Goal: Task Accomplishment & Management: Manage account settings

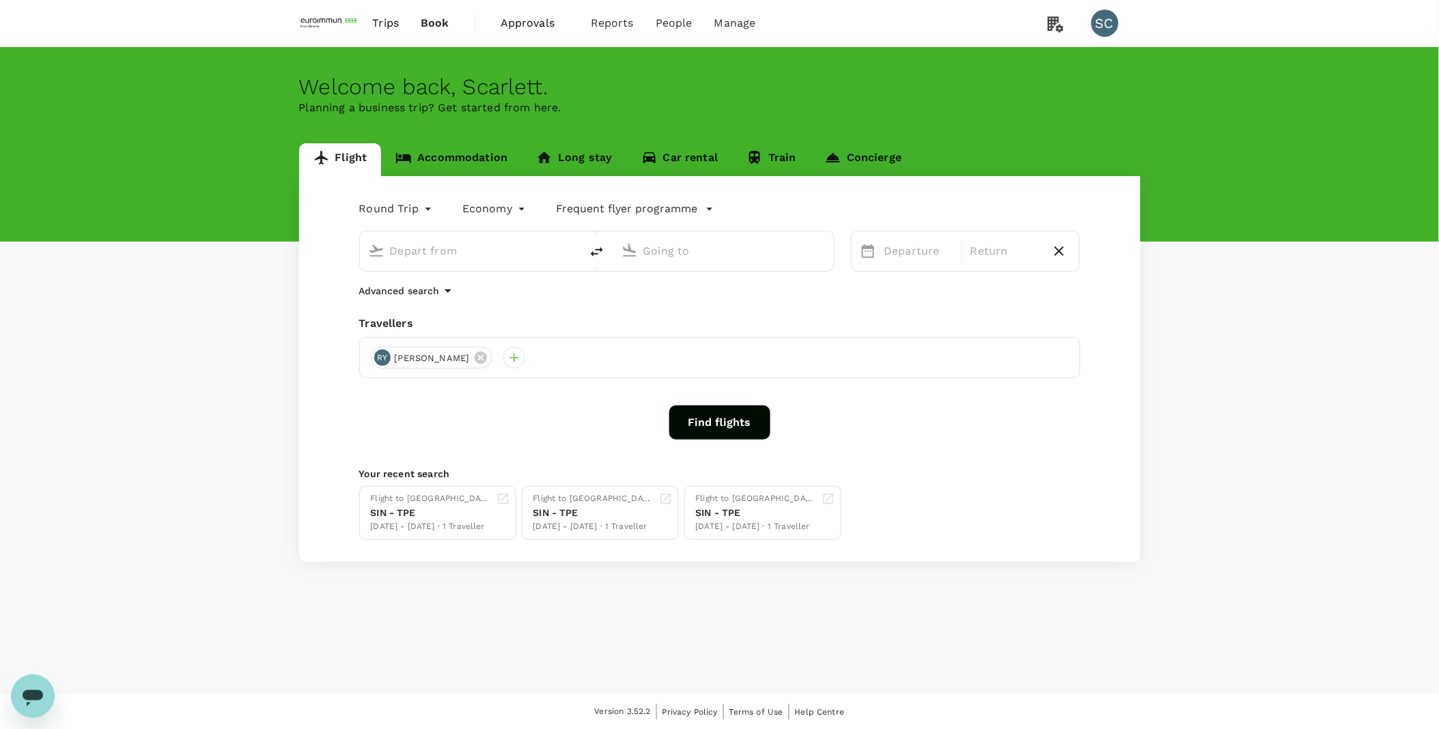
type input "Hong Kong Intl (HKG)"
type input "Singapore Changi (SIN)"
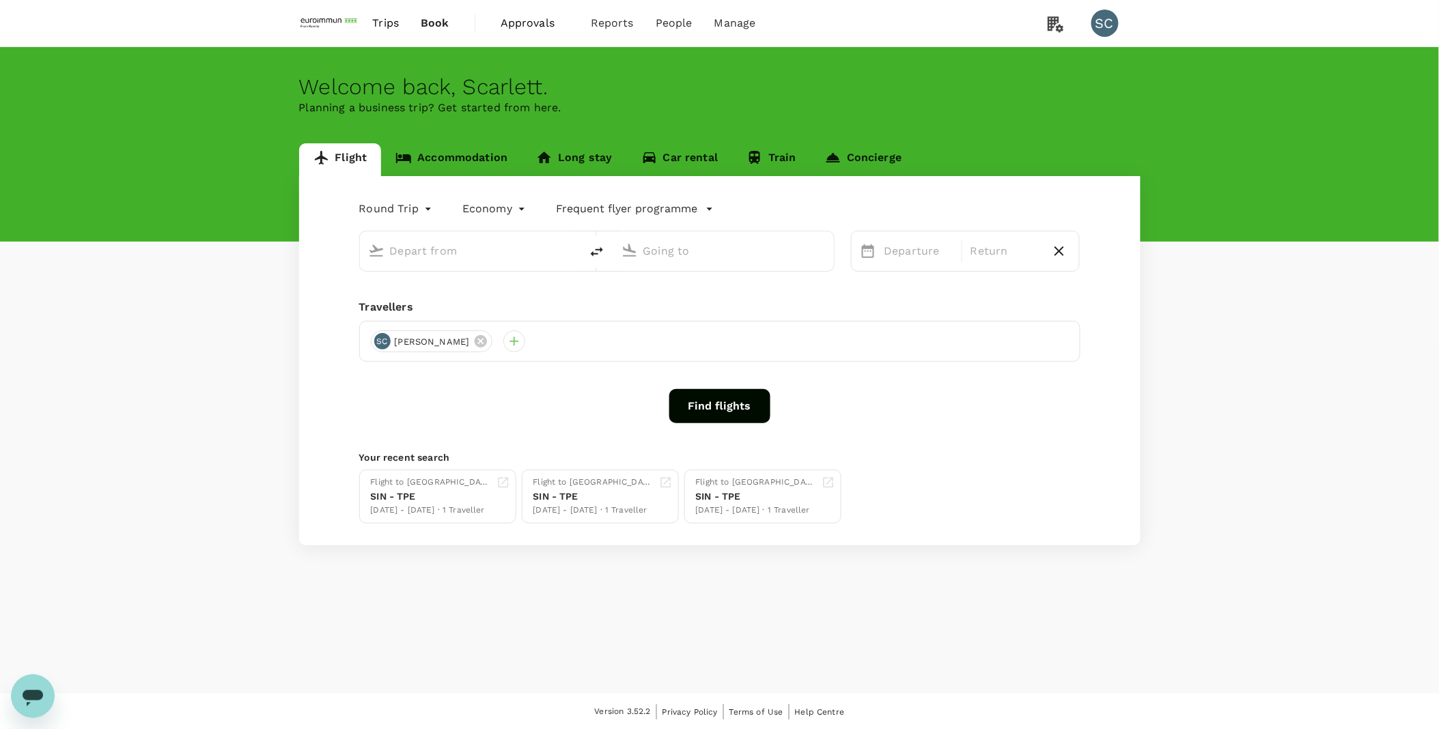
type input "Hong Kong Intl (HKG)"
type input "Singapore Changi (SIN)"
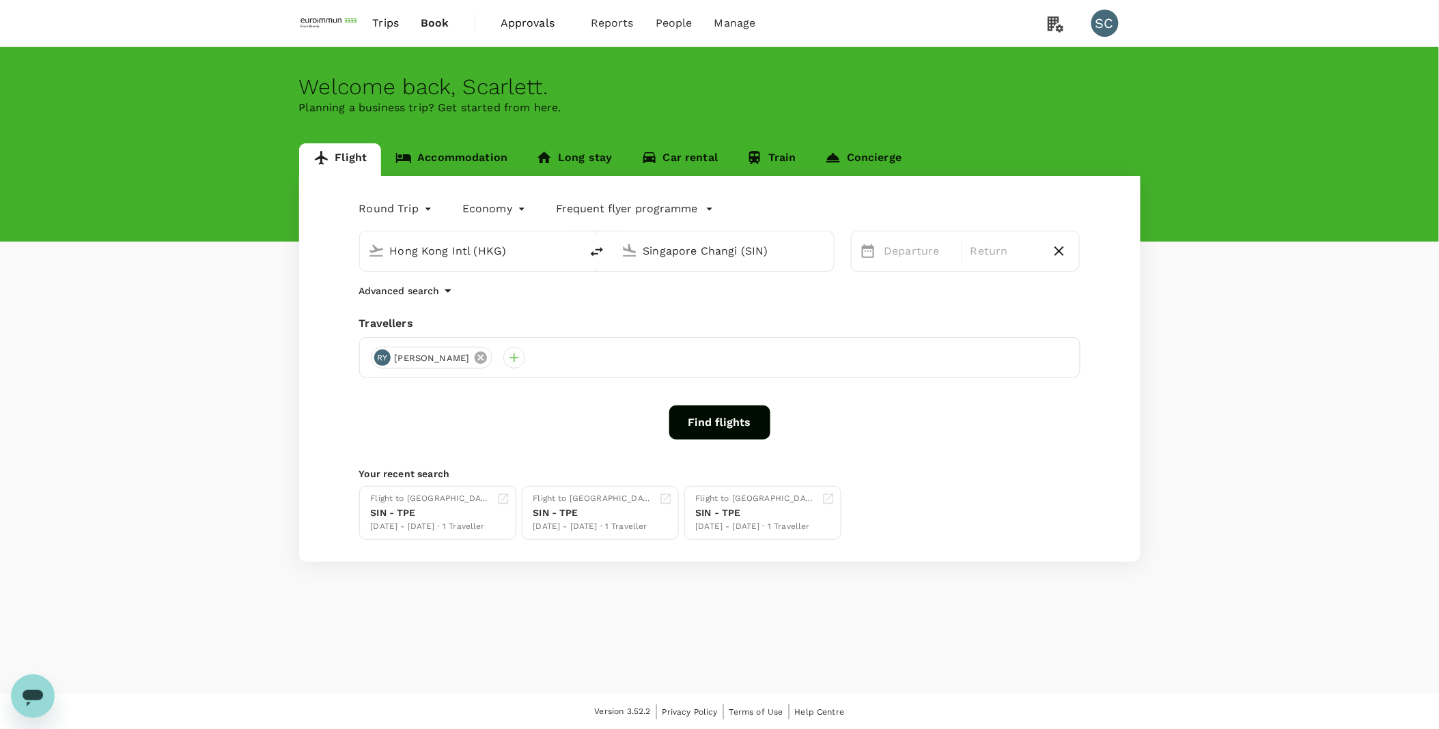
click at [475, 363] on icon at bounding box center [481, 358] width 12 height 12
click at [483, 251] on input "Hong Kong Intl (HKG)" at bounding box center [471, 250] width 162 height 21
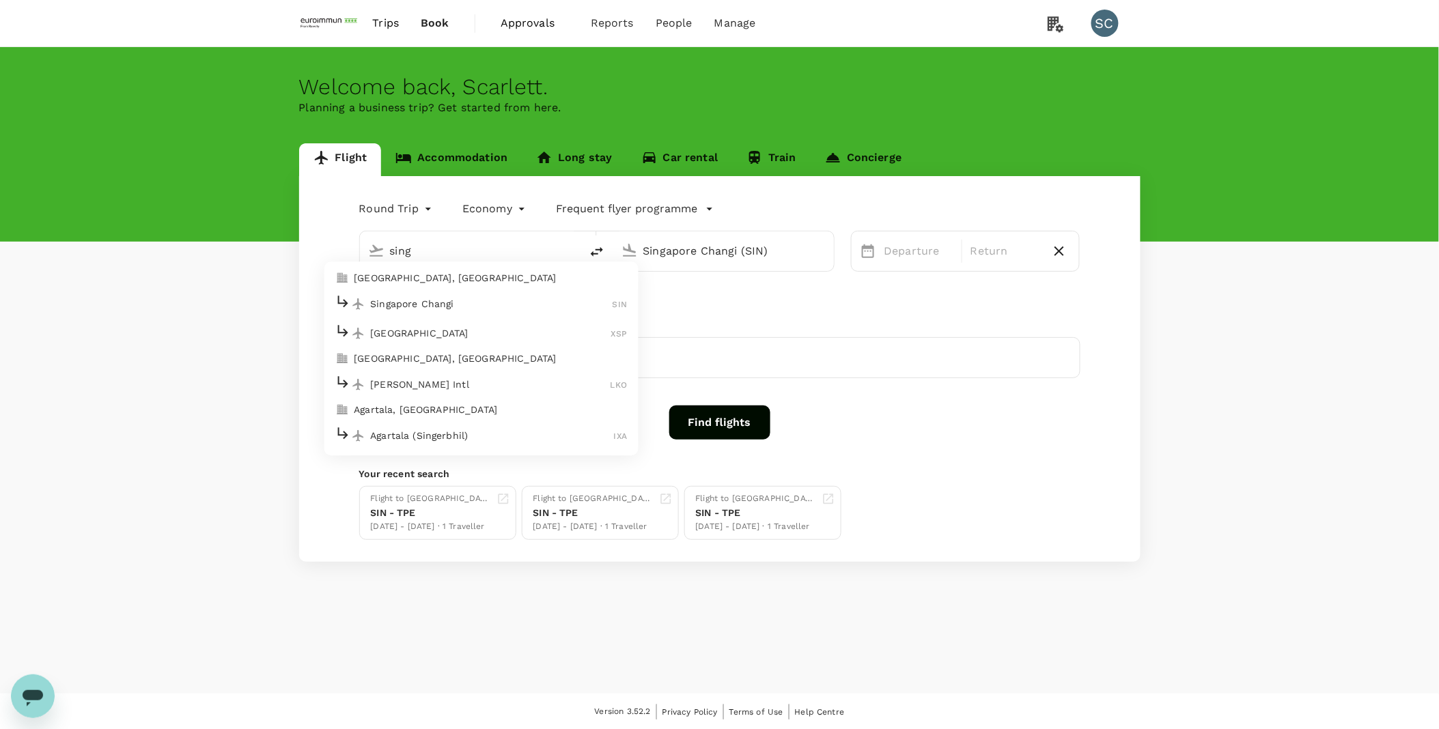
click at [462, 294] on div "Singapore Changi SIN" at bounding box center [481, 304] width 292 height 21
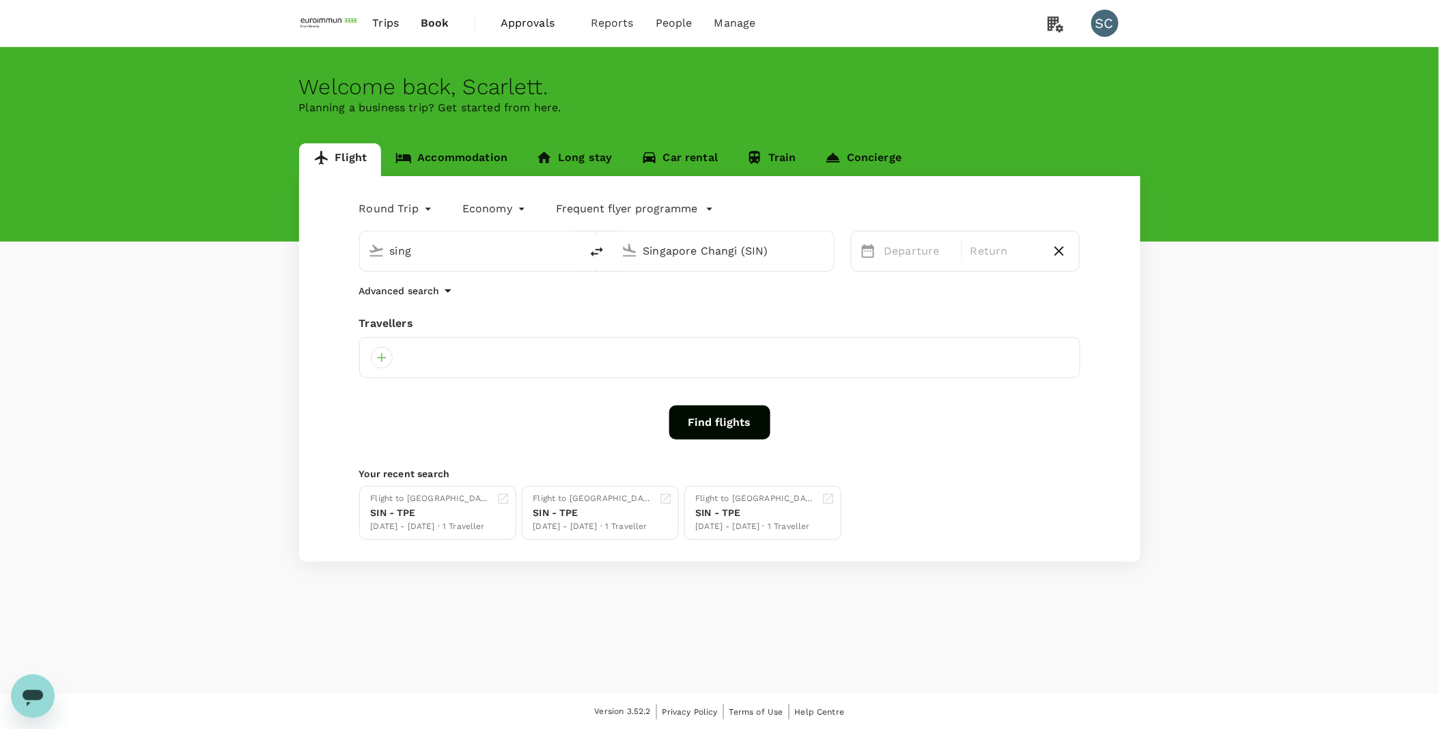
type input "Singapore Changi (SIN)"
click at [669, 253] on input "Singapore Changi (SIN)" at bounding box center [724, 250] width 162 height 21
type input "Singapore Changi (SIN)"
drag, startPoint x: 421, startPoint y: 507, endPoint x: 434, endPoint y: 524, distance: 20.9
click at [421, 507] on div "SIN - TPE" at bounding box center [431, 513] width 120 height 14
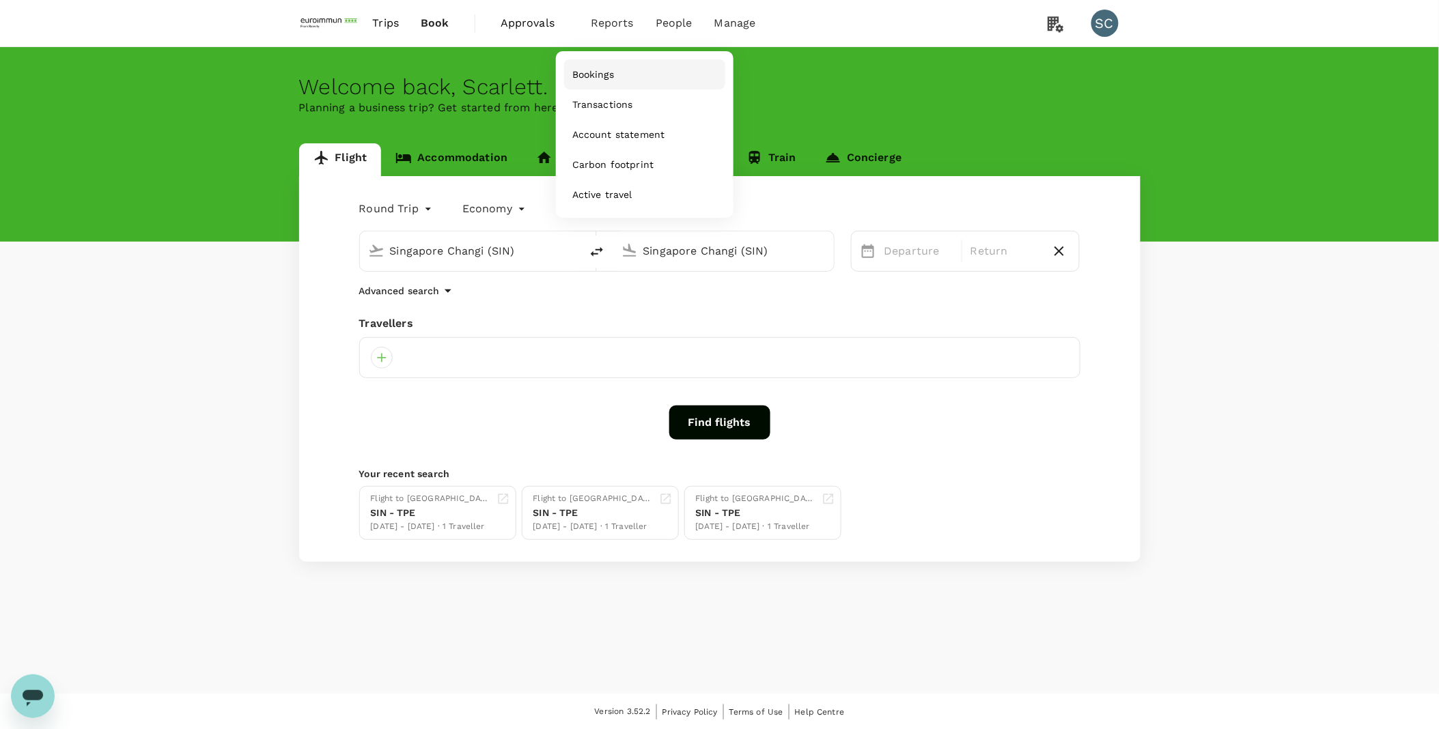
click at [602, 83] on link "Bookings" at bounding box center [644, 74] width 161 height 30
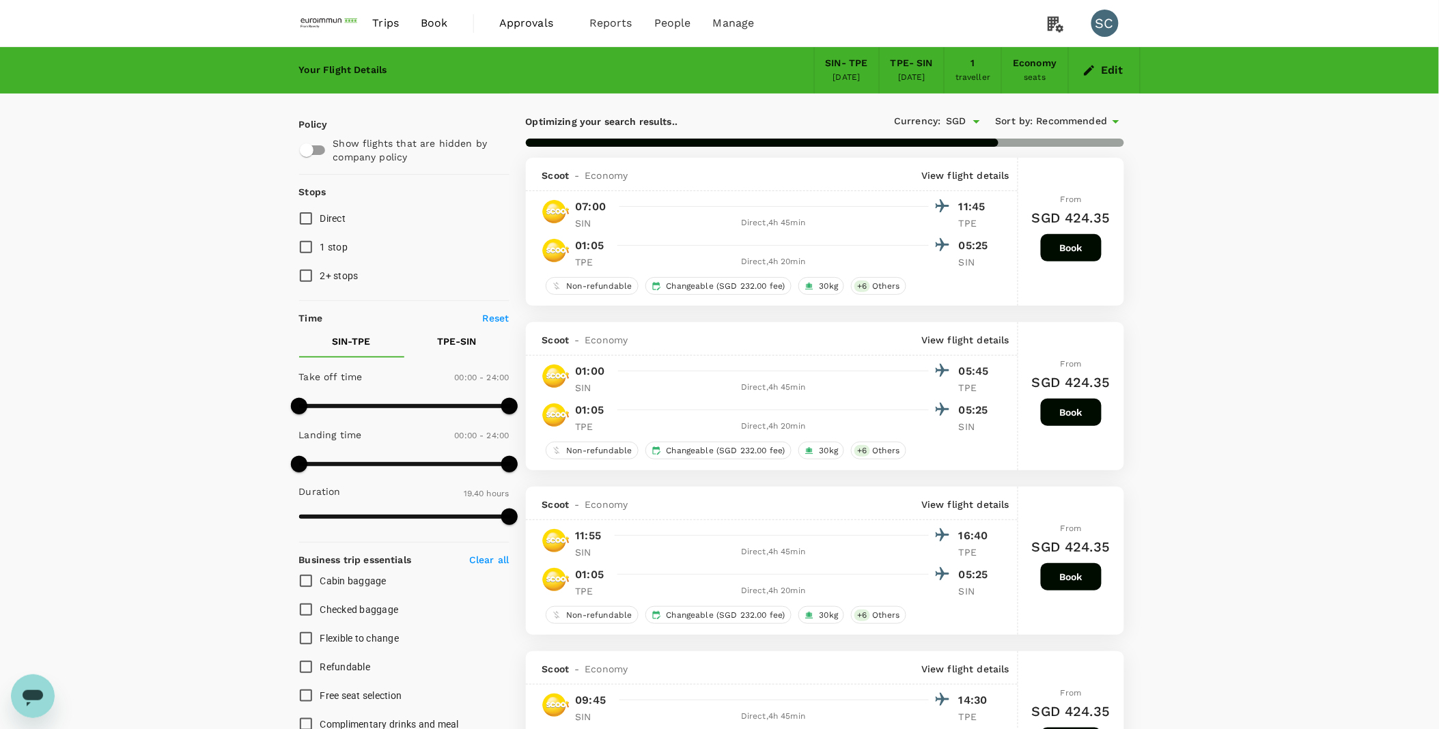
click at [301, 220] on input "Direct" at bounding box center [306, 218] width 29 height 29
checkbox input "true"
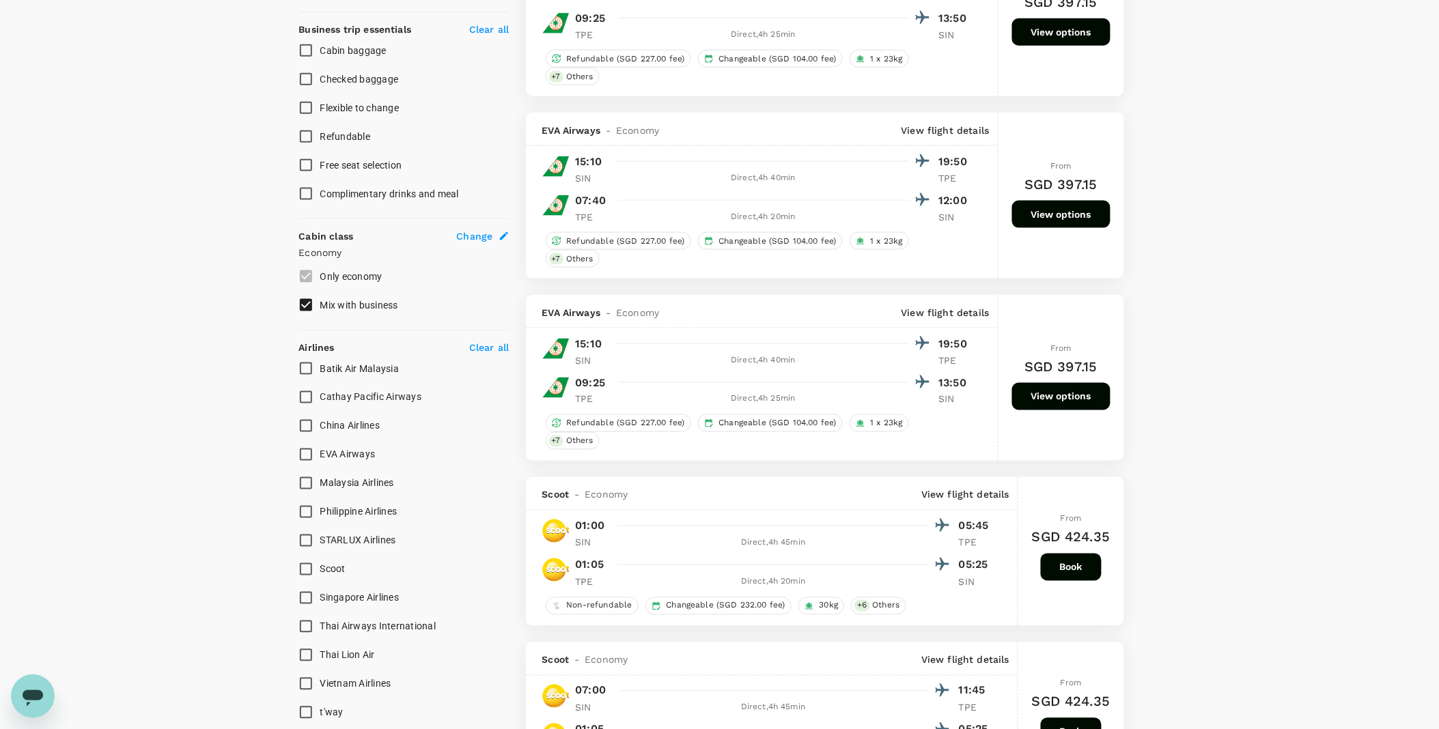
scroll to position [606, 0]
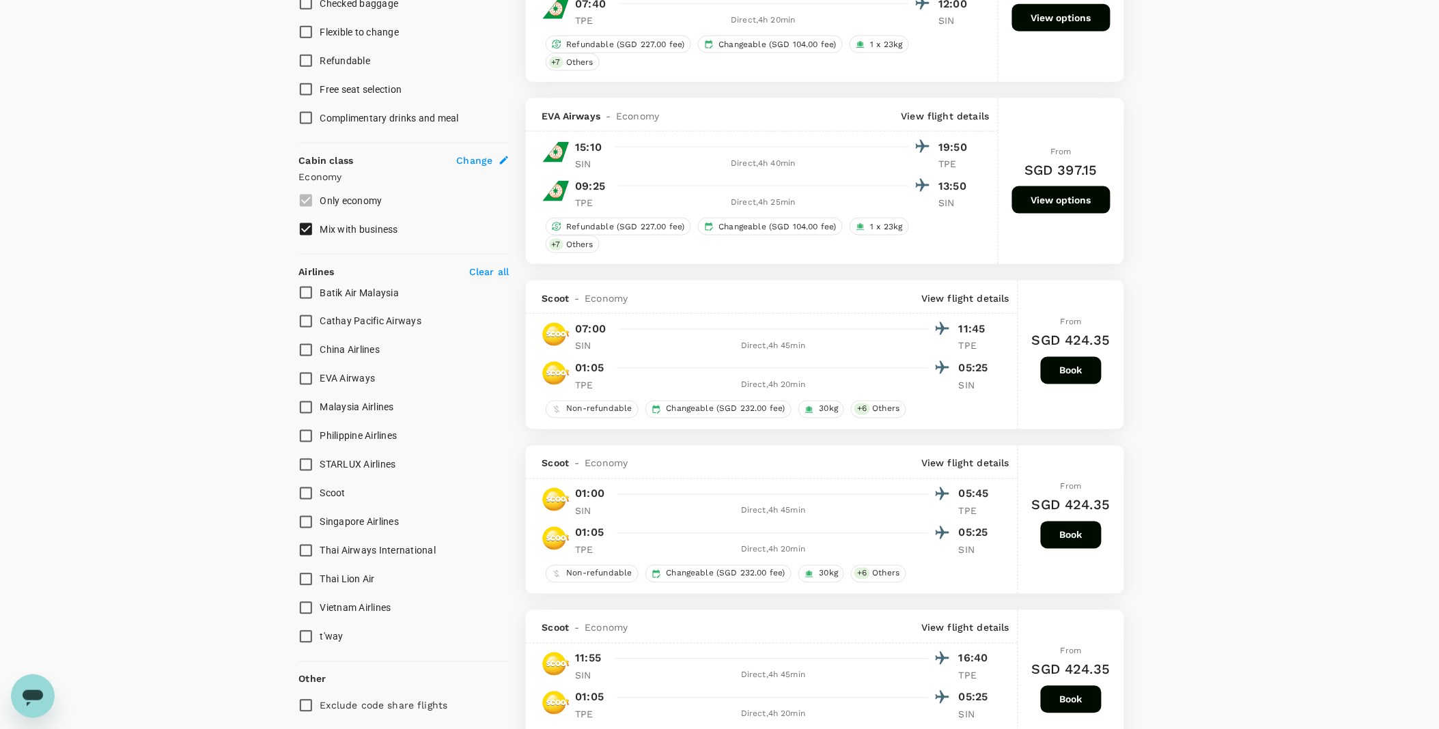
click at [307, 523] on input "Singapore Airlines" at bounding box center [306, 522] width 29 height 29
checkbox input "true"
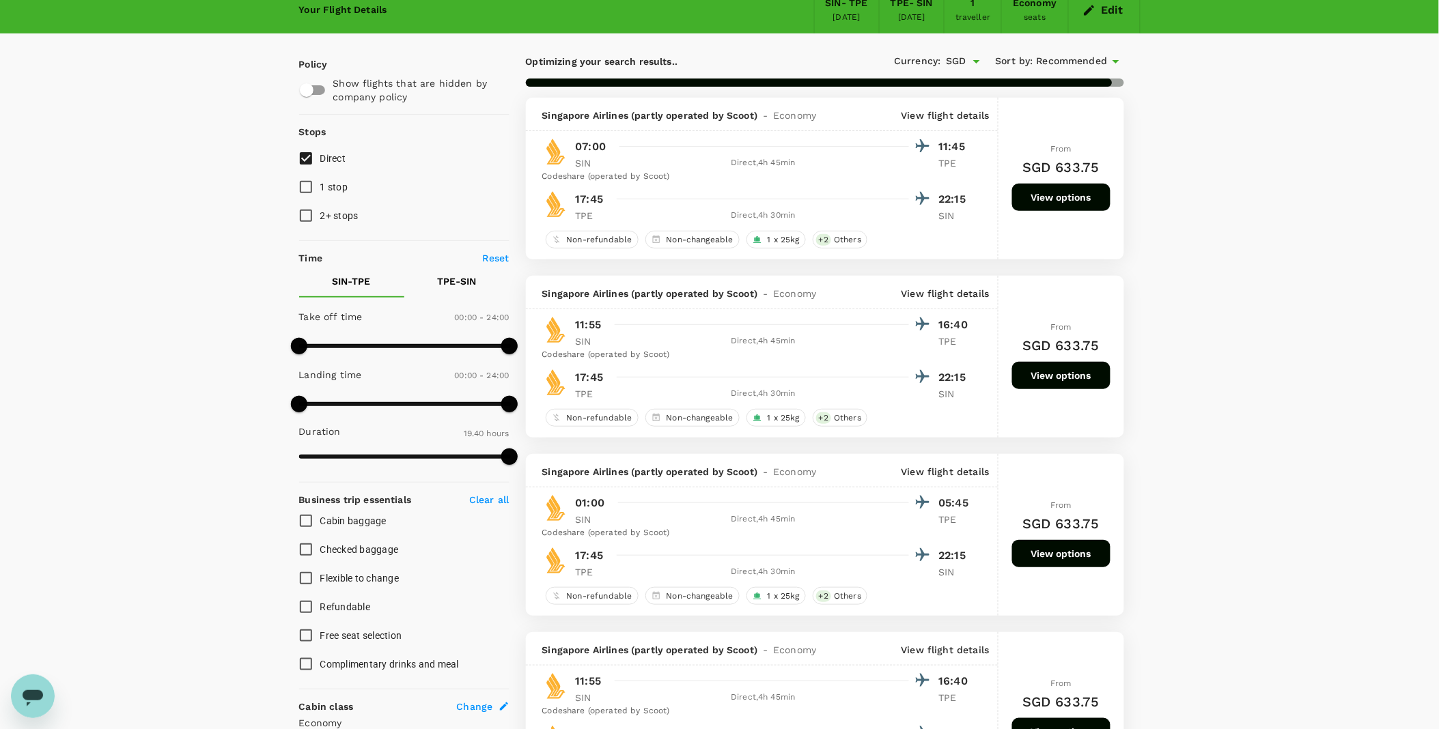
scroll to position [152, 0]
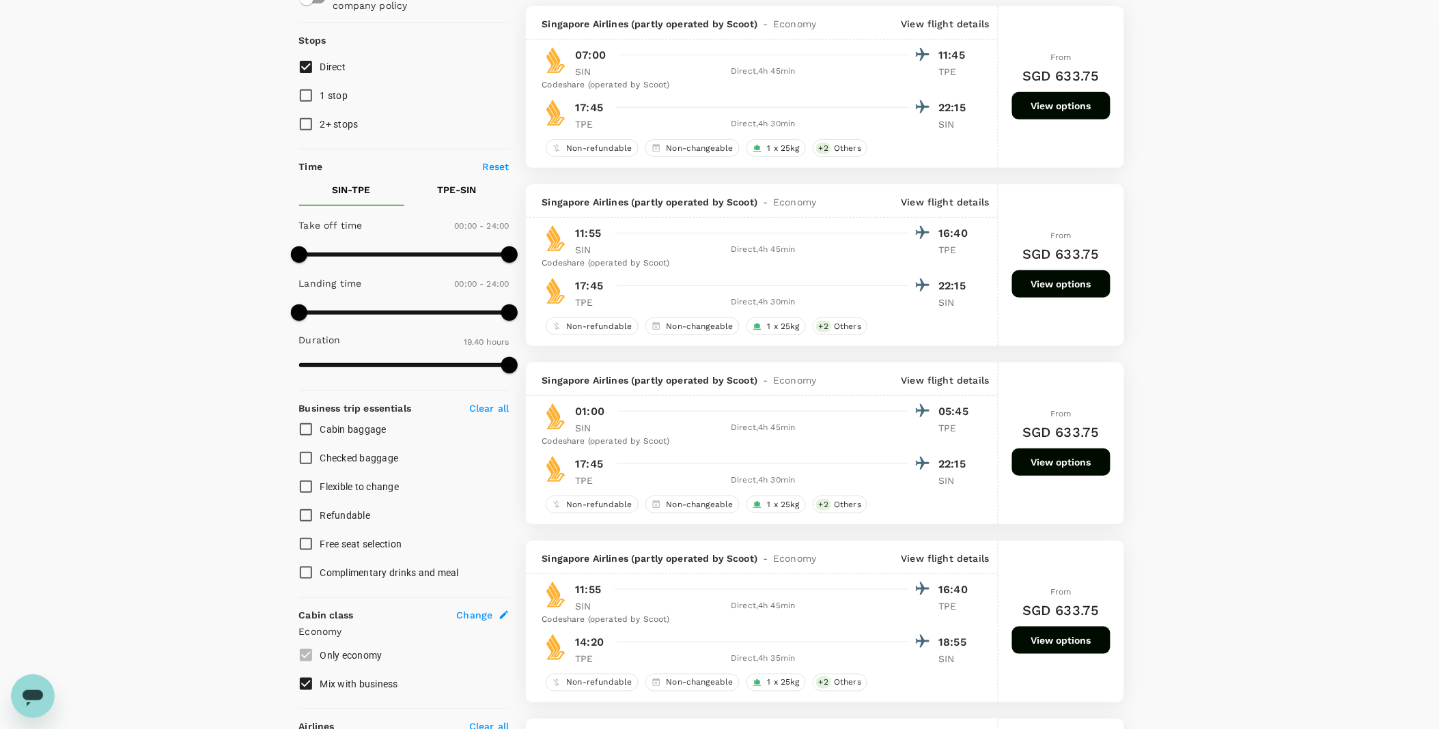
type input "1390"
checkbox input "false"
checkbox input "true"
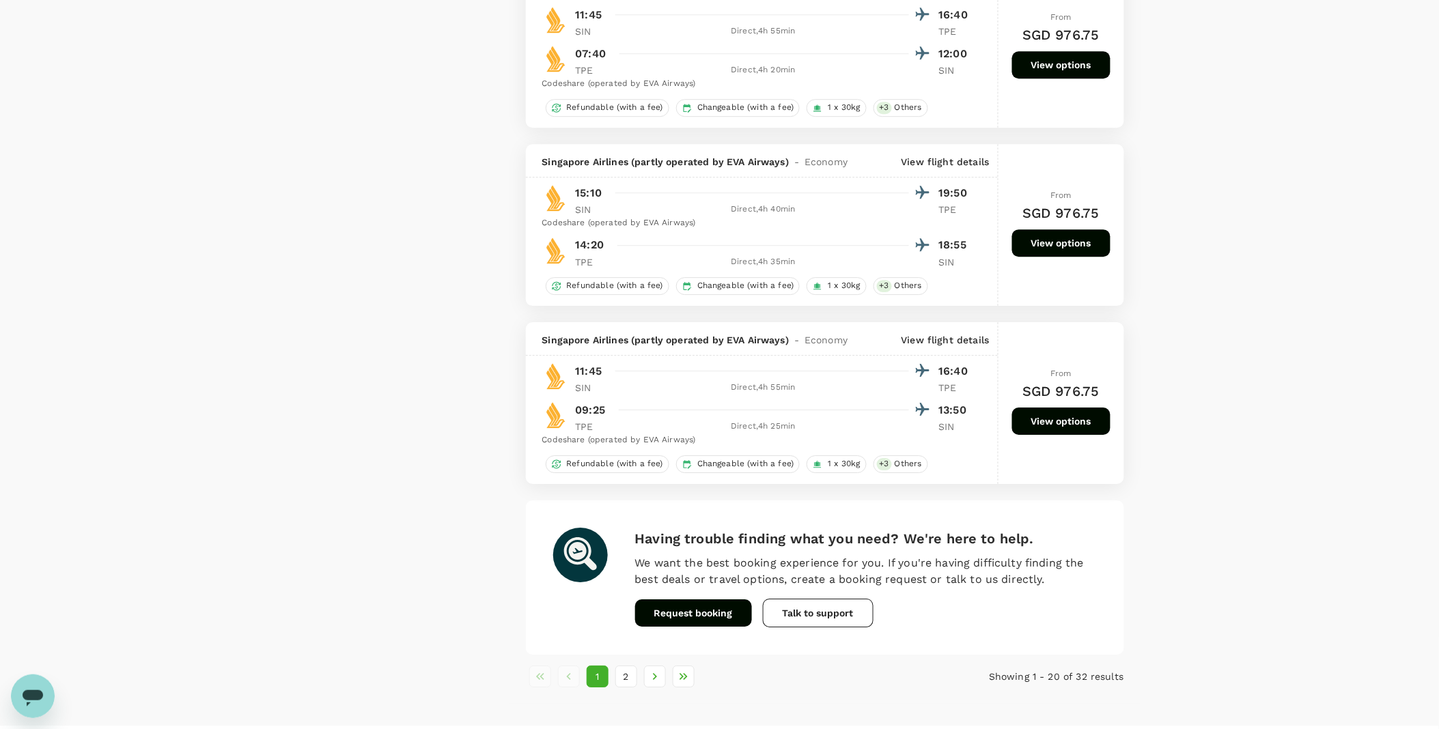
scroll to position [3186, 0]
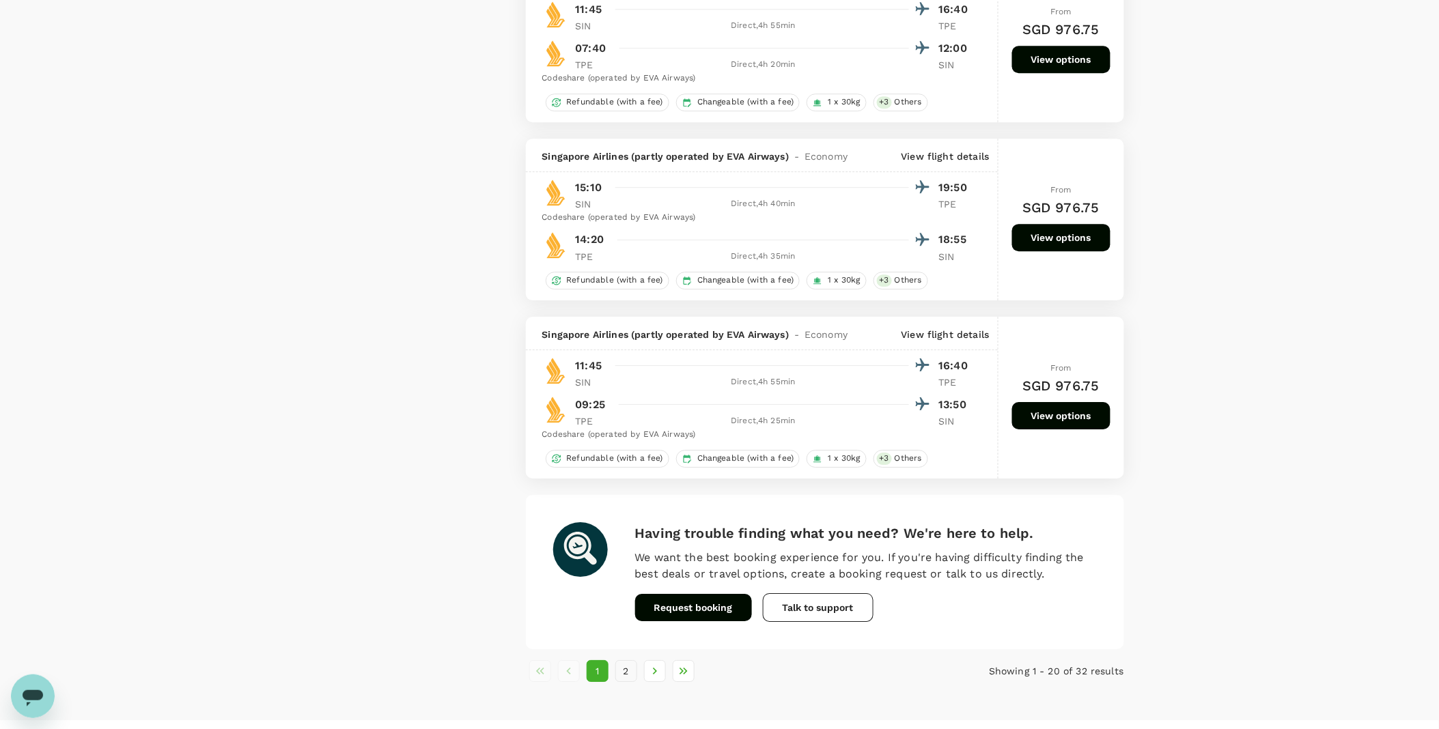
click at [624, 682] on button "2" at bounding box center [626, 671] width 22 height 22
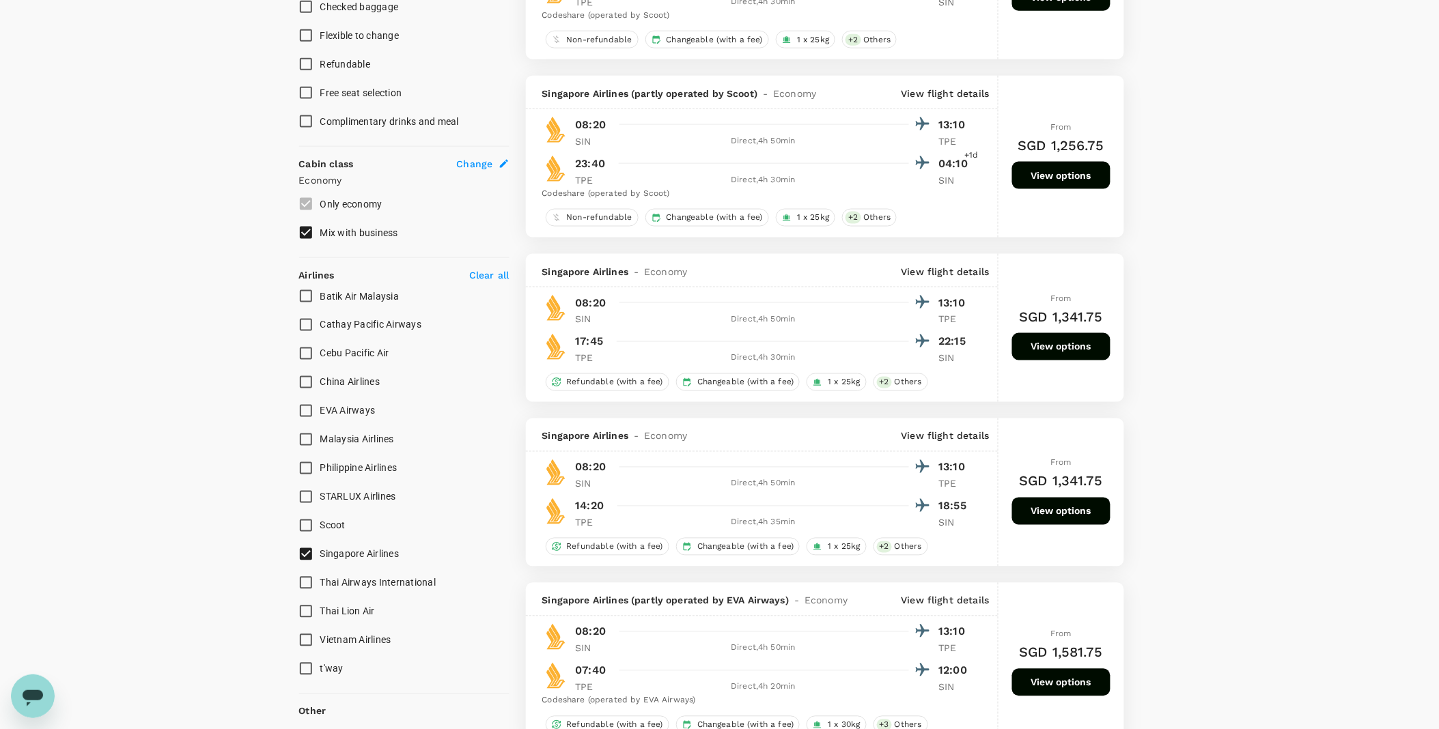
scroll to position [606, 0]
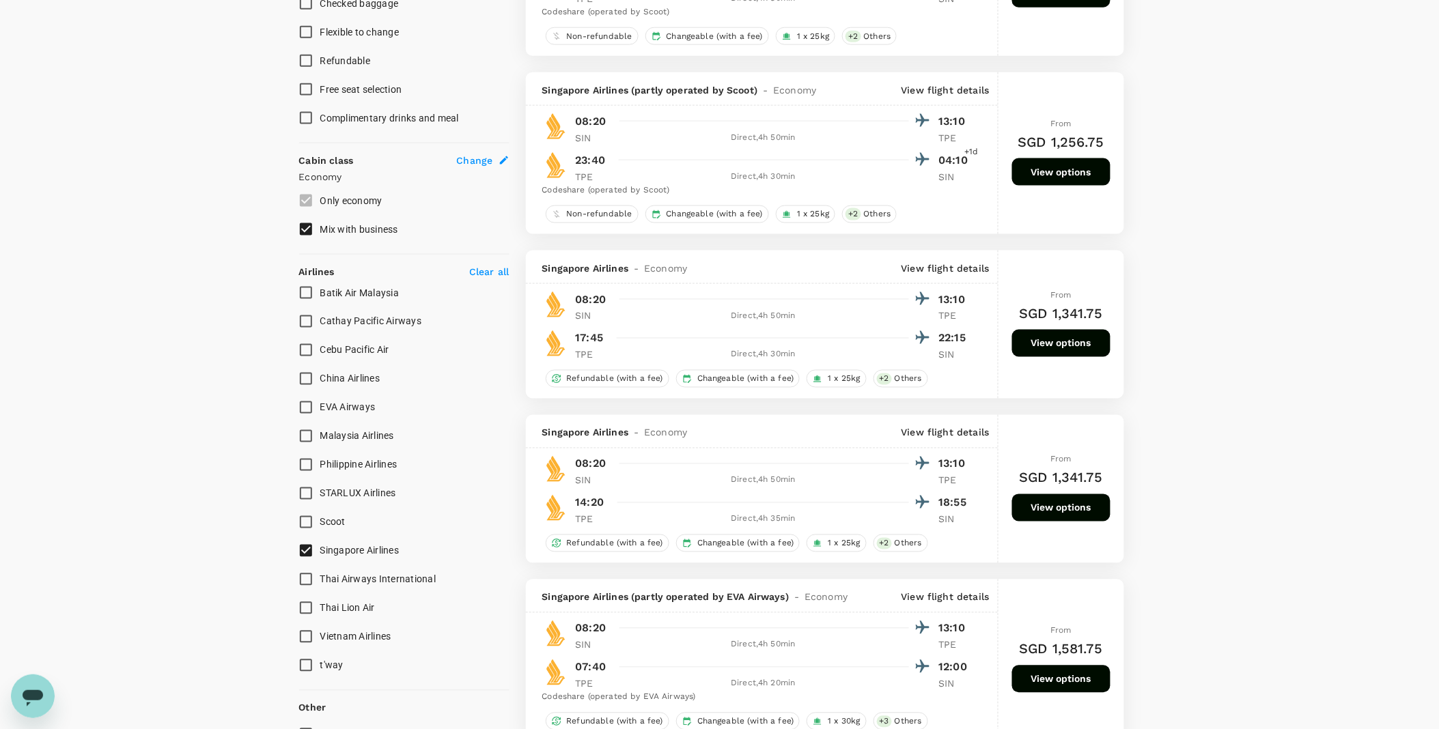
click at [1079, 512] on button "View options" at bounding box center [1061, 507] width 98 height 27
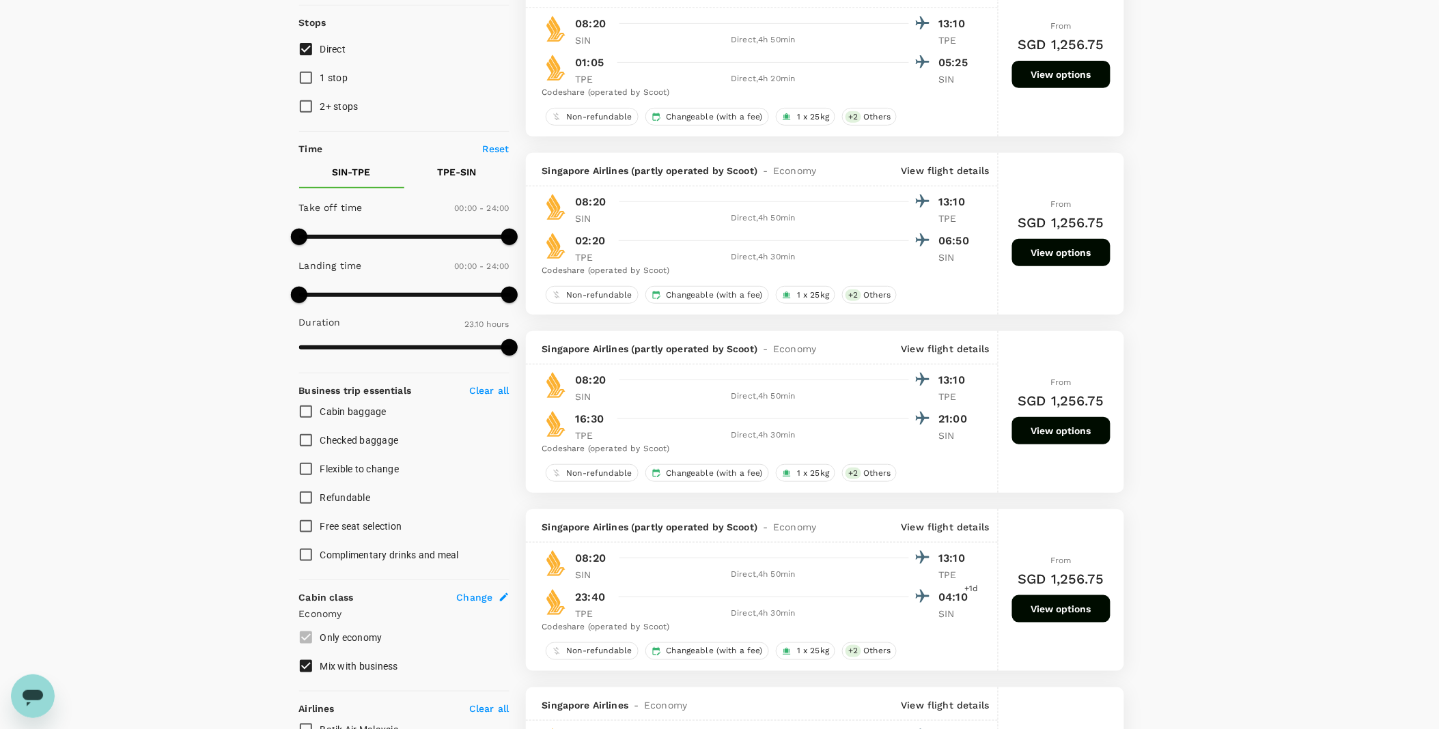
scroll to position [0, 0]
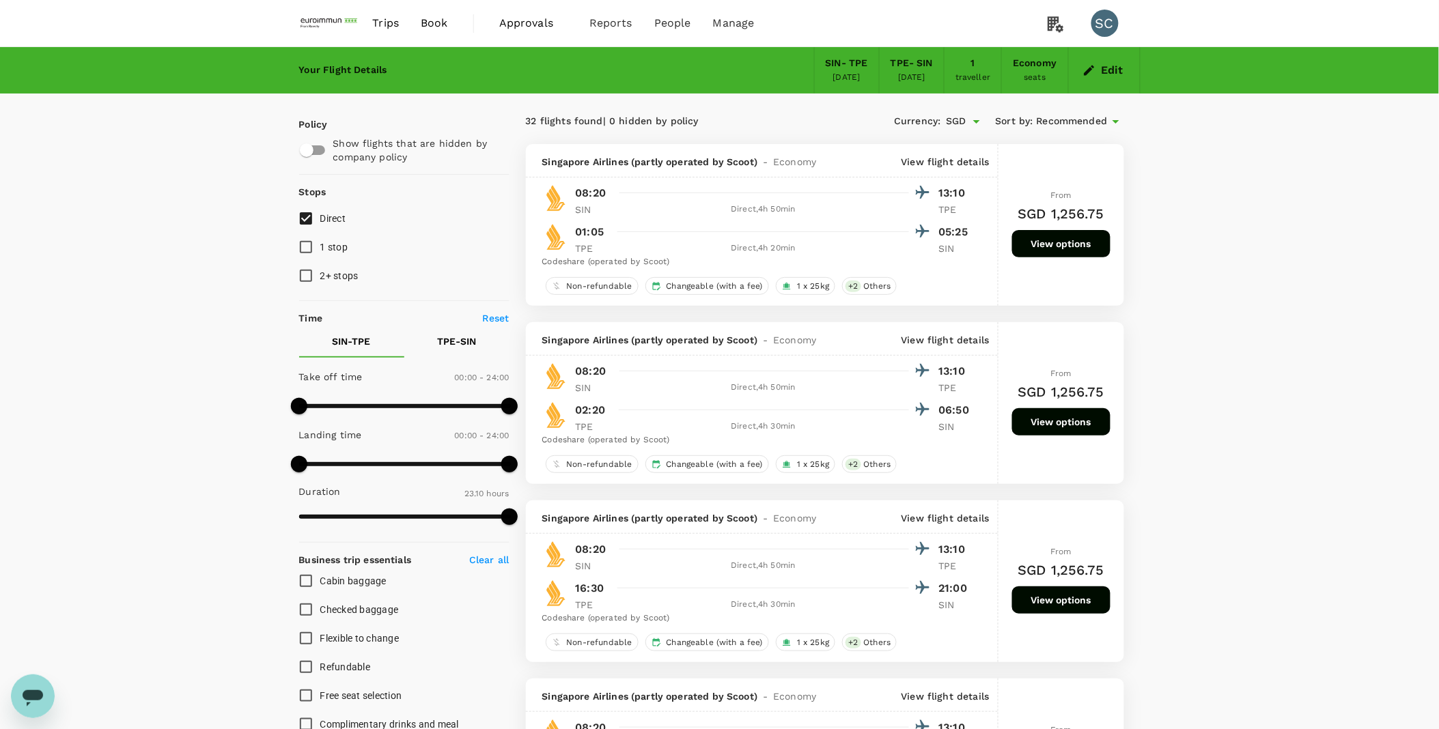
click at [328, 20] on img at bounding box center [330, 23] width 63 height 30
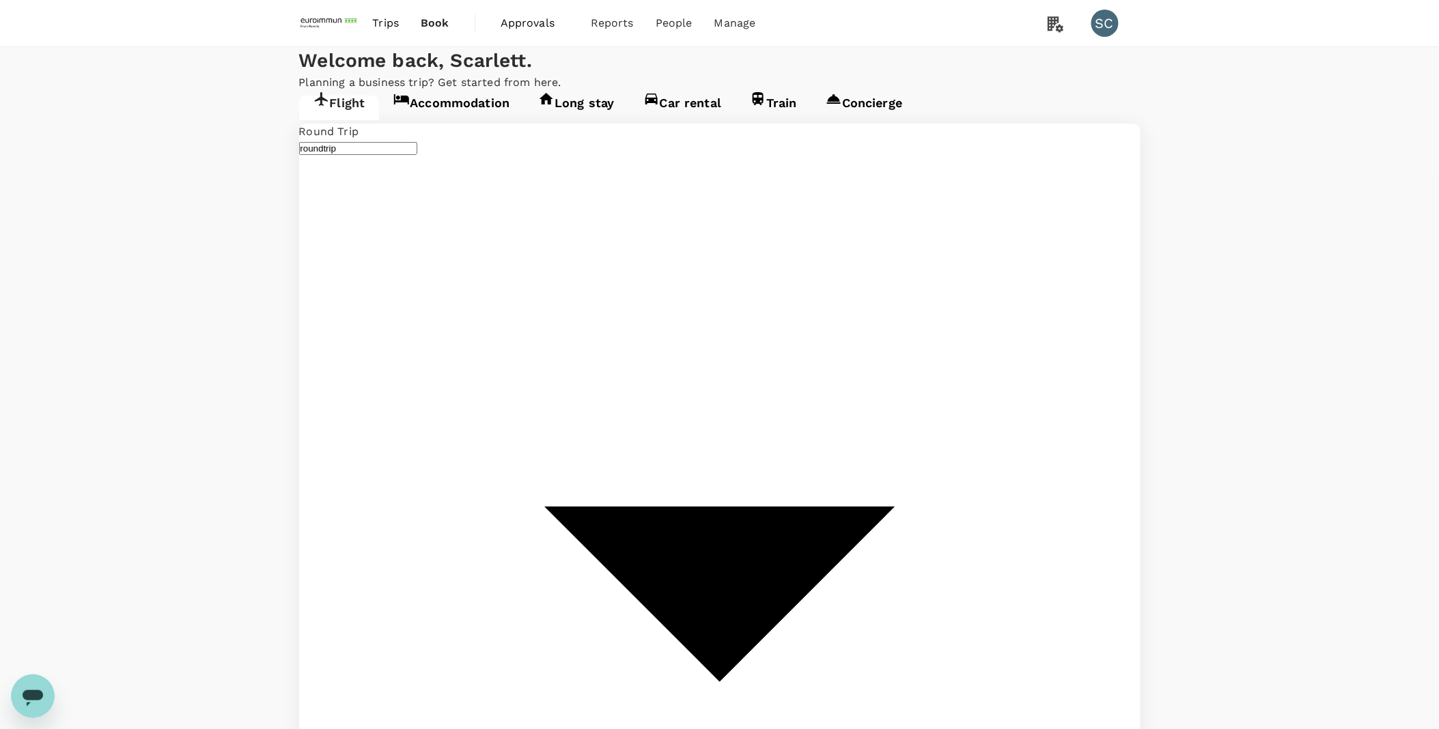
type input "Singapore Changi (SIN)"
type input "Taiwan Taoyuan Intl (TPE)"
type input "Singapore Changi (SIN)"
type input "Taiwan Taoyuan Intl (TPE)"
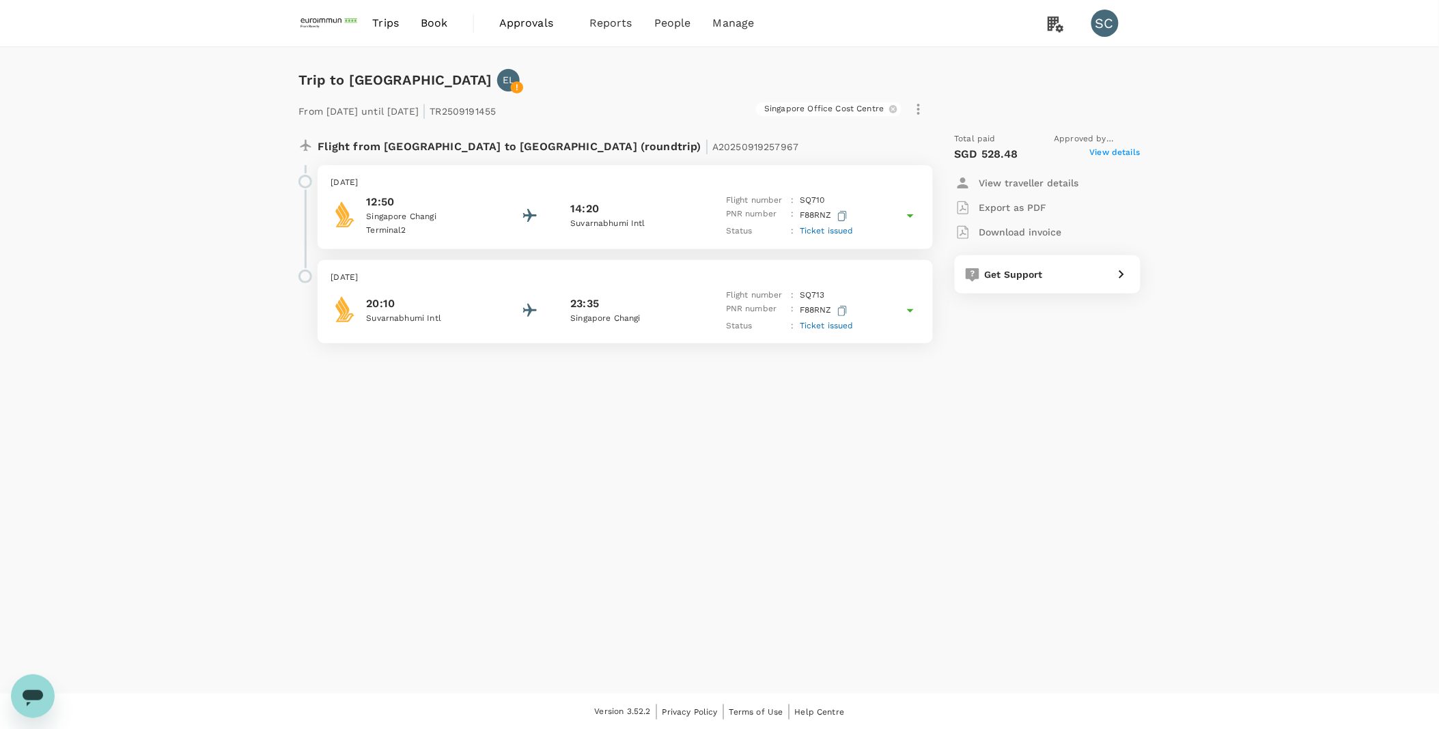
click at [911, 218] on icon at bounding box center [910, 216] width 16 height 16
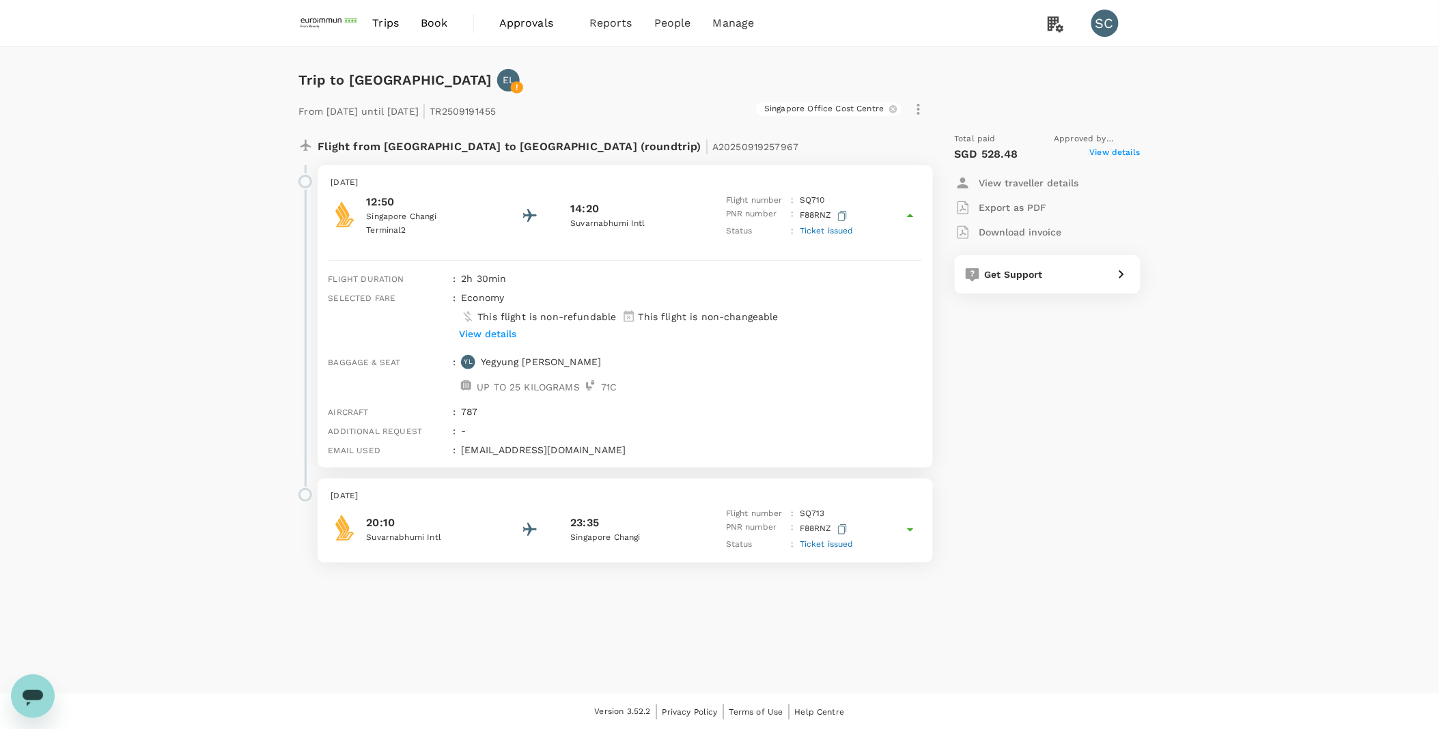
click at [512, 337] on p "View details" at bounding box center [487, 334] width 57 height 14
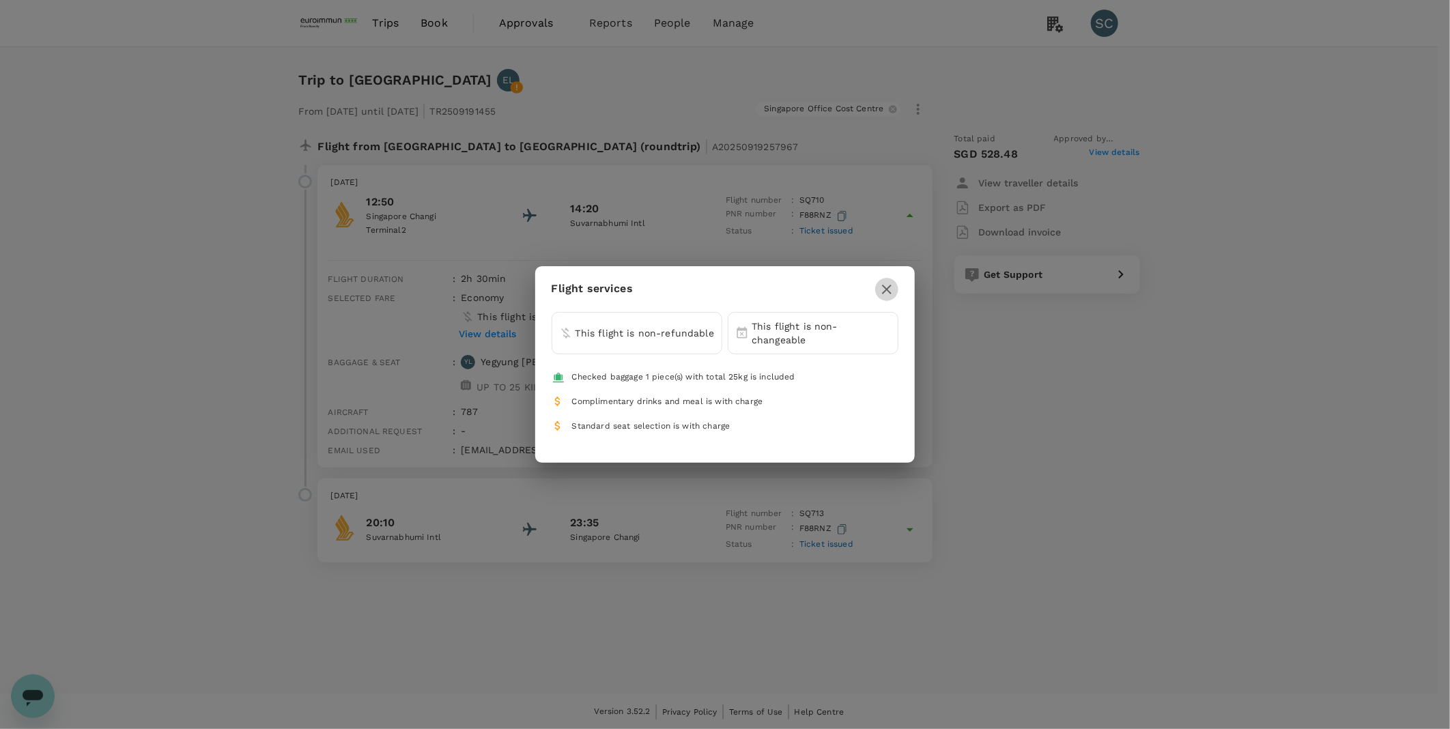
click at [891, 287] on icon "button" at bounding box center [887, 289] width 16 height 16
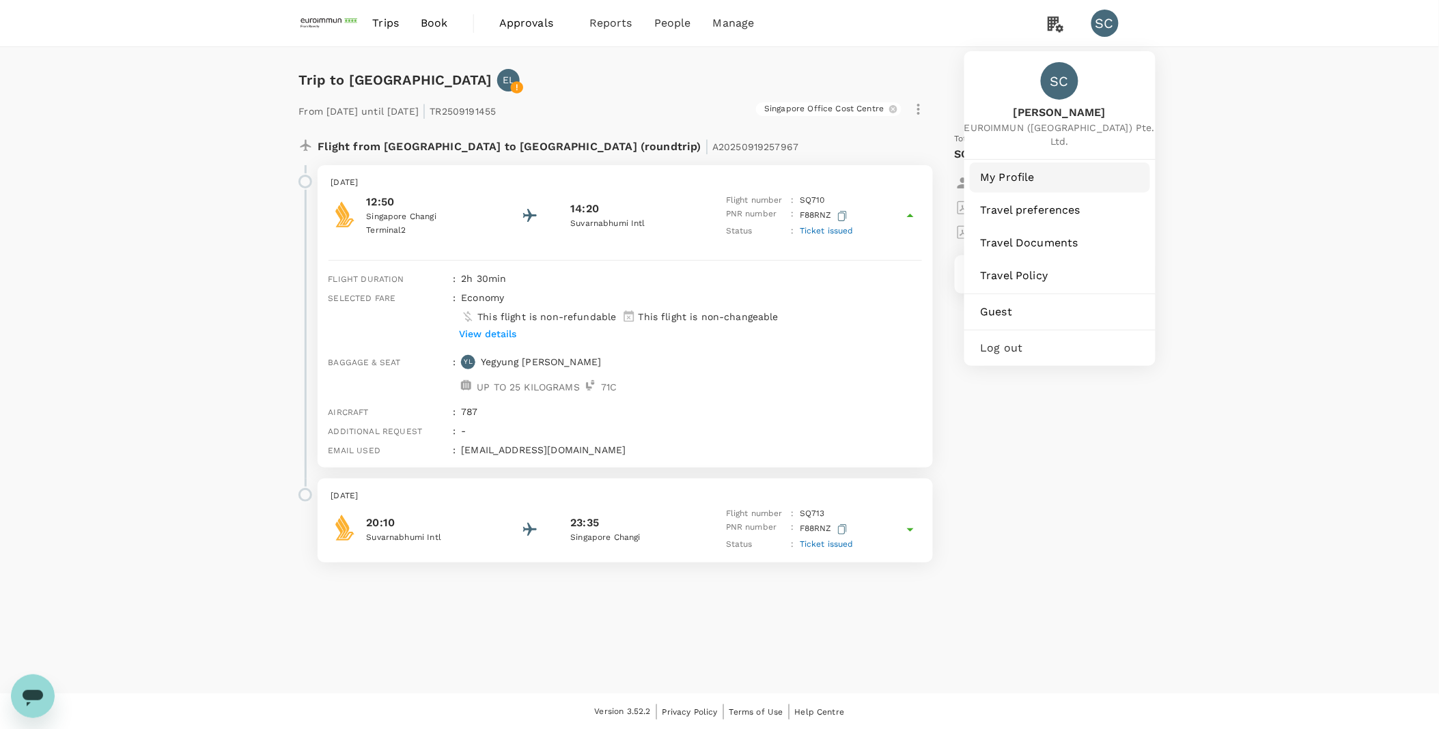
click at [1015, 169] on span "My Profile" at bounding box center [1059, 177] width 158 height 16
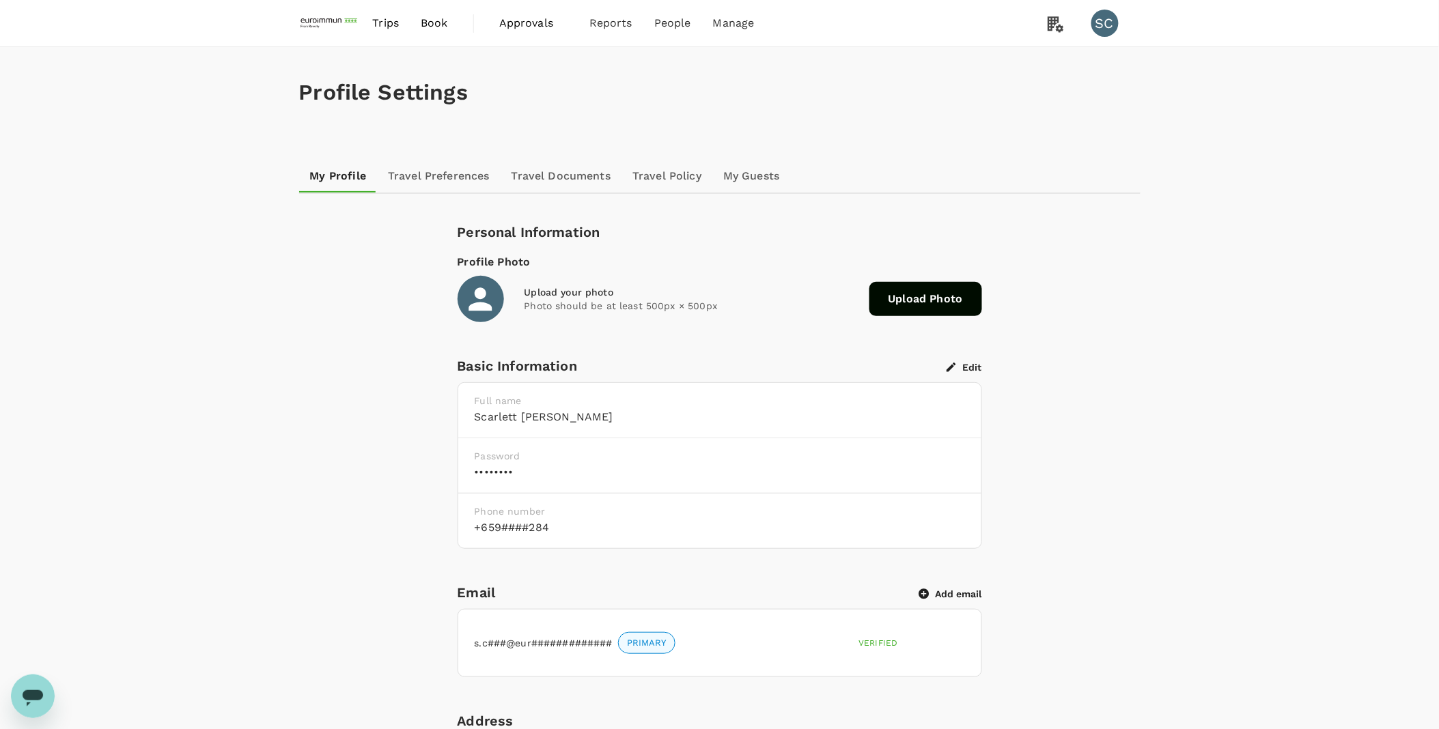
click at [978, 363] on button "Edit" at bounding box center [964, 367] width 36 height 12
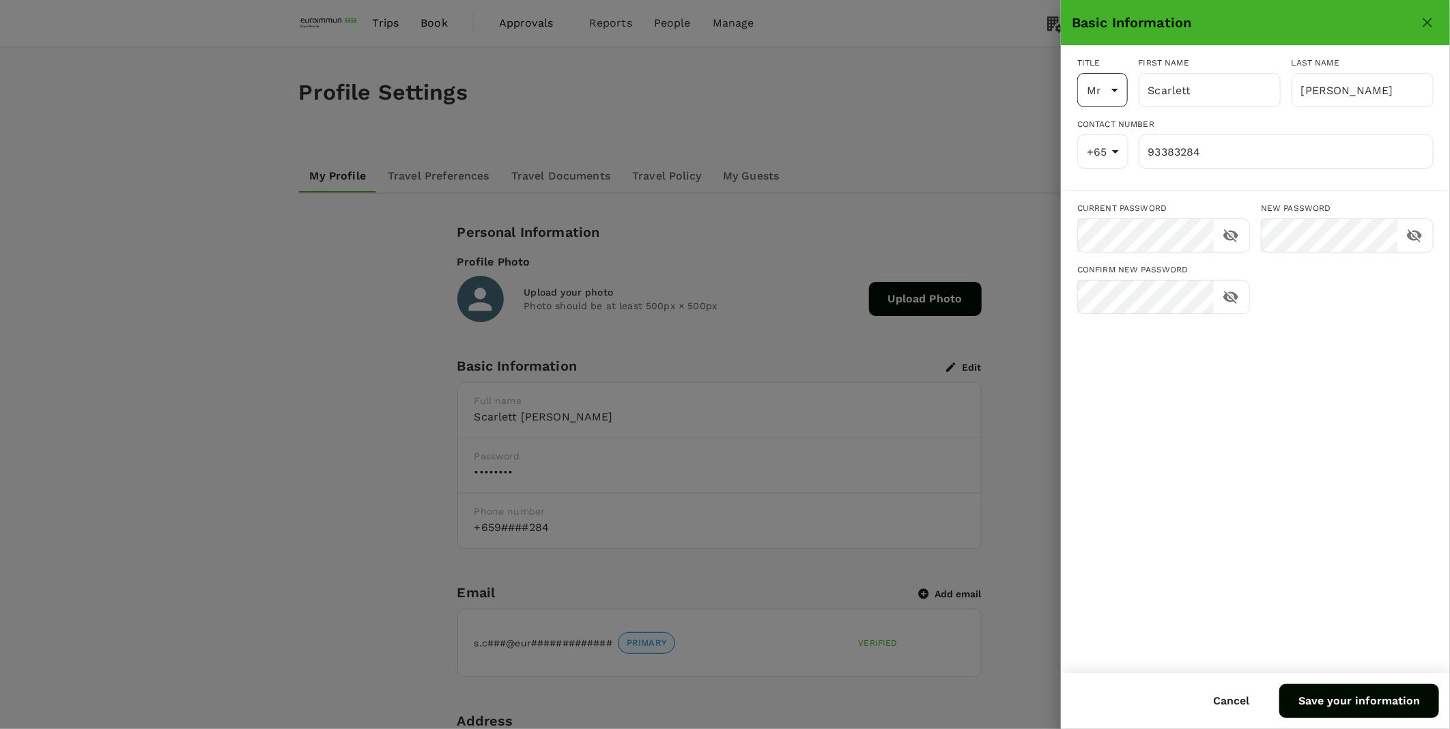
click at [1107, 89] on div at bounding box center [725, 364] width 1450 height 729
click at [1101, 149] on li "Ms" at bounding box center [1102, 153] width 51 height 25
type input "Ms"
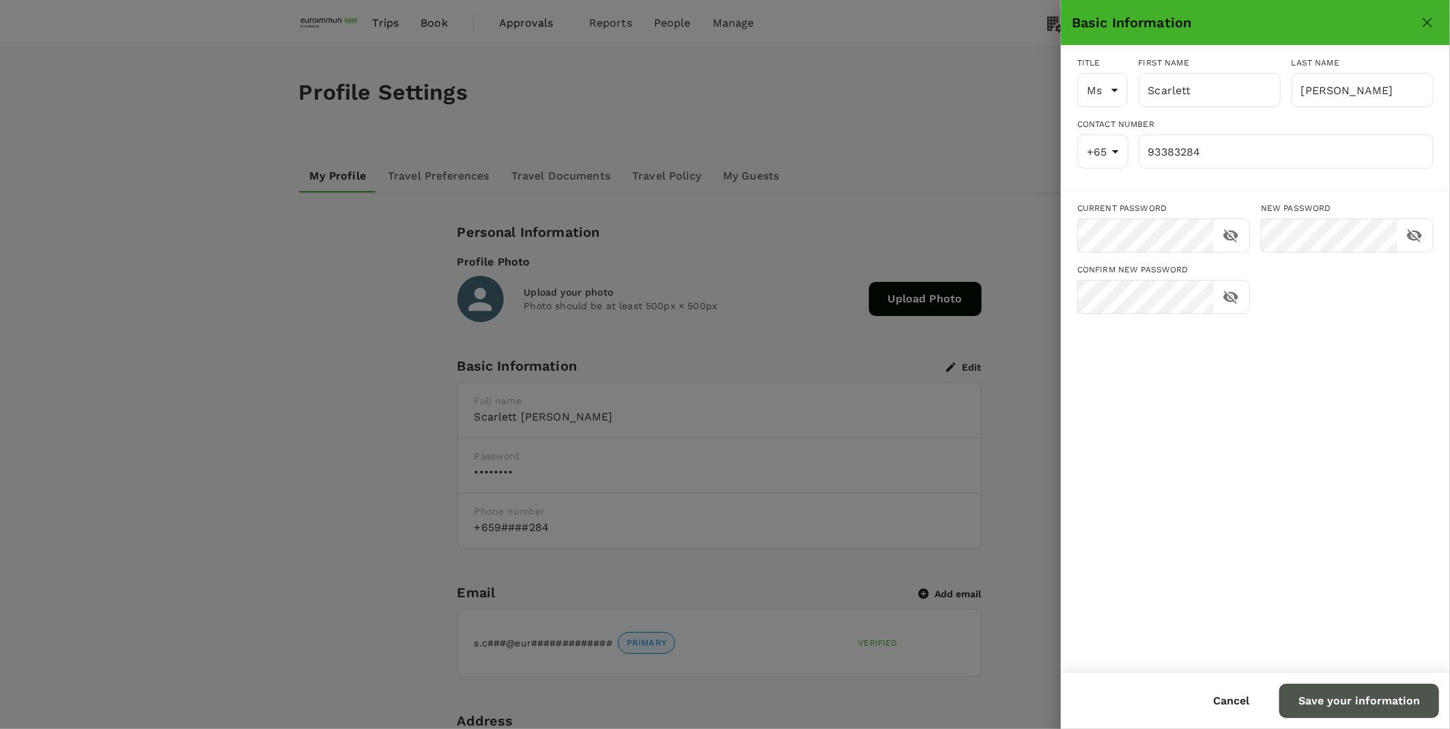
click at [1364, 701] on button "Save your information" at bounding box center [1360, 701] width 160 height 34
click at [1425, 23] on icon "close" at bounding box center [1428, 22] width 16 height 16
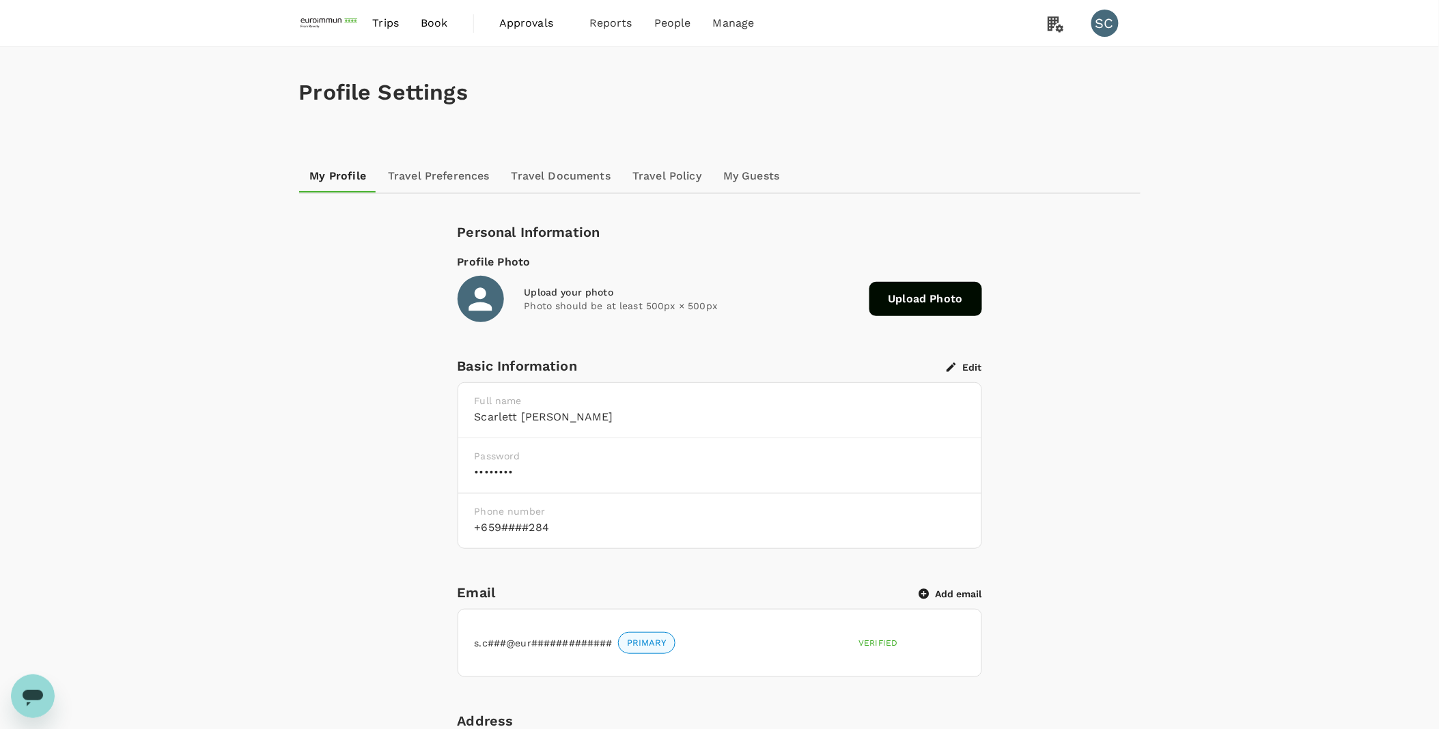
click at [587, 178] on link "Travel Documents" at bounding box center [560, 176] width 121 height 33
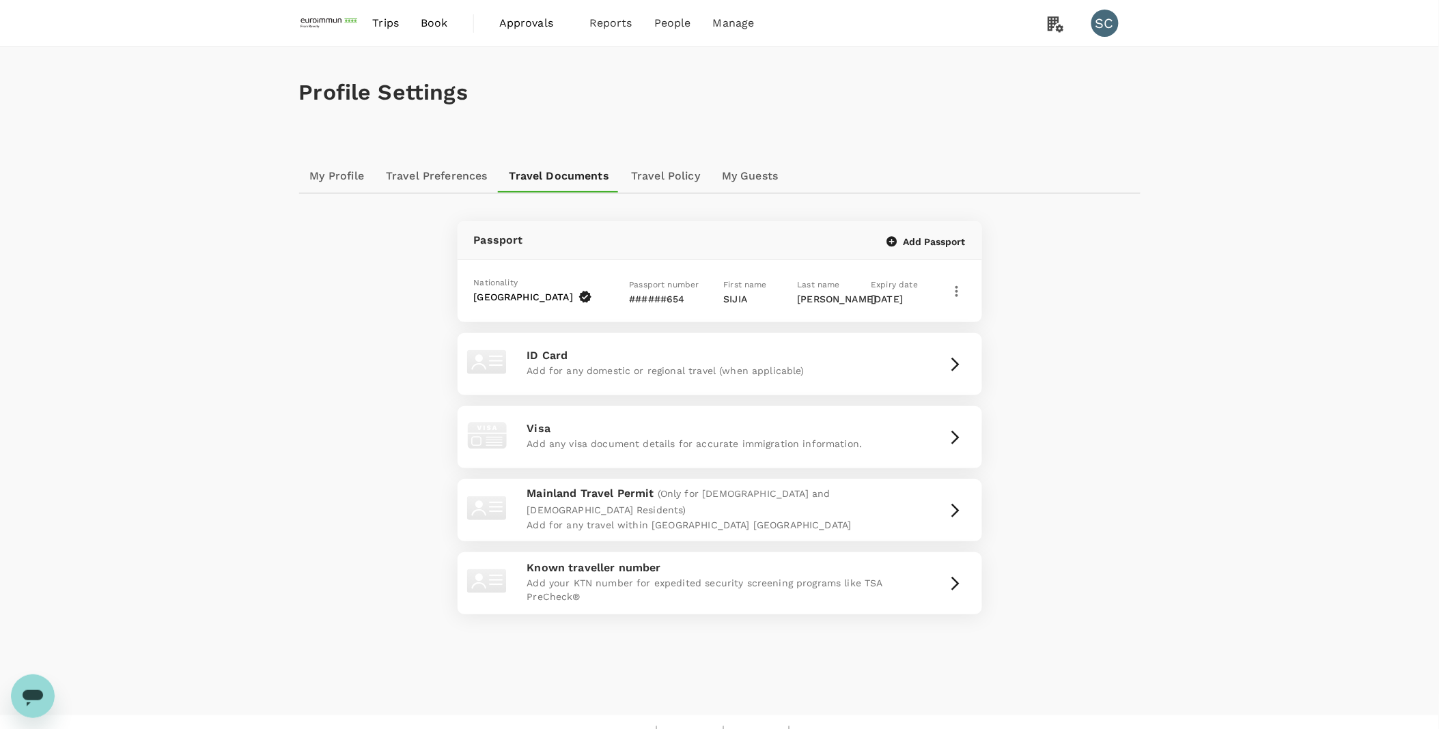
click at [1200, 363] on div "Profile Settings My Profile Travel Preferences Travel Documents Travel Policy M…" at bounding box center [719, 381] width 1439 height 668
click at [1170, 411] on div "Profile Settings My Profile Travel Preferences Travel Documents Travel Policy M…" at bounding box center [719, 381] width 1439 height 668
click at [956, 292] on icon "button" at bounding box center [956, 291] width 16 height 16
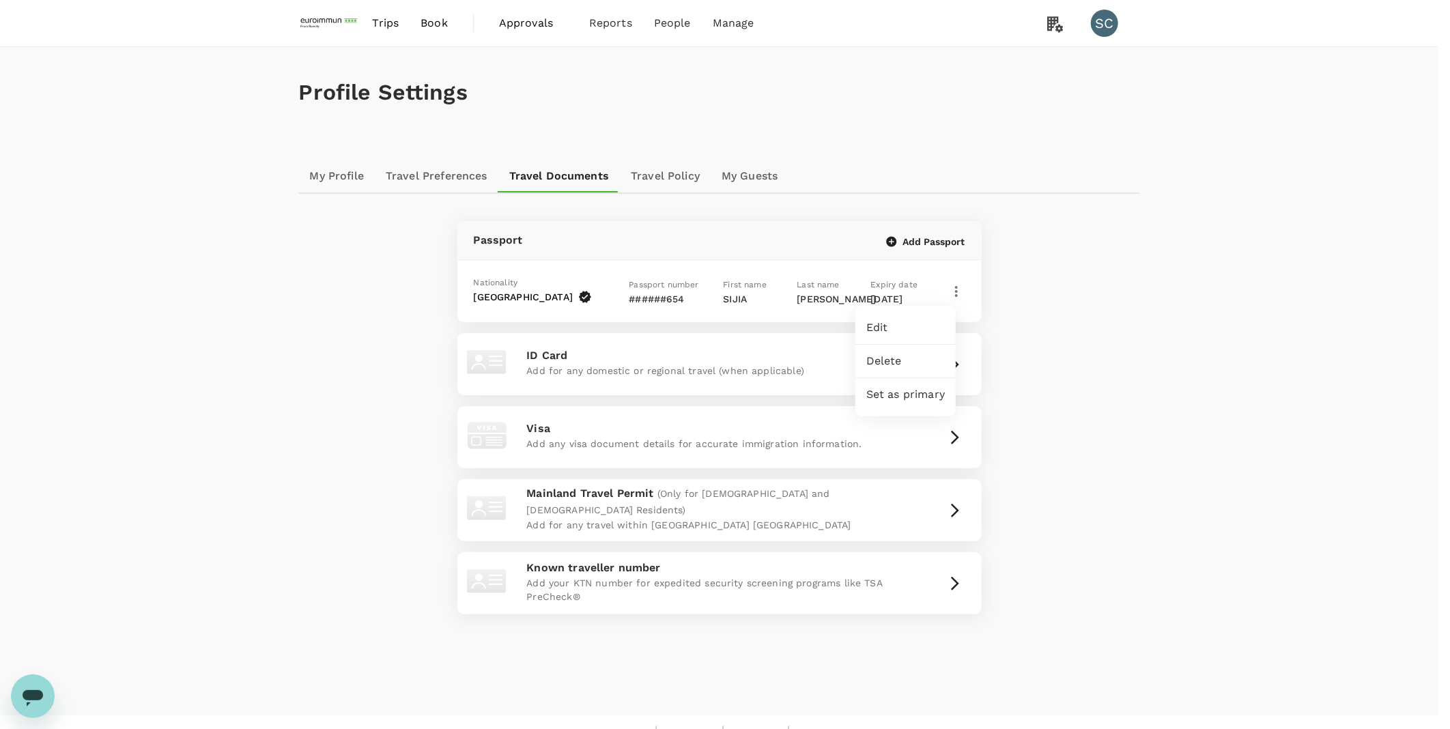
click at [896, 322] on span "Edit" at bounding box center [905, 328] width 79 height 16
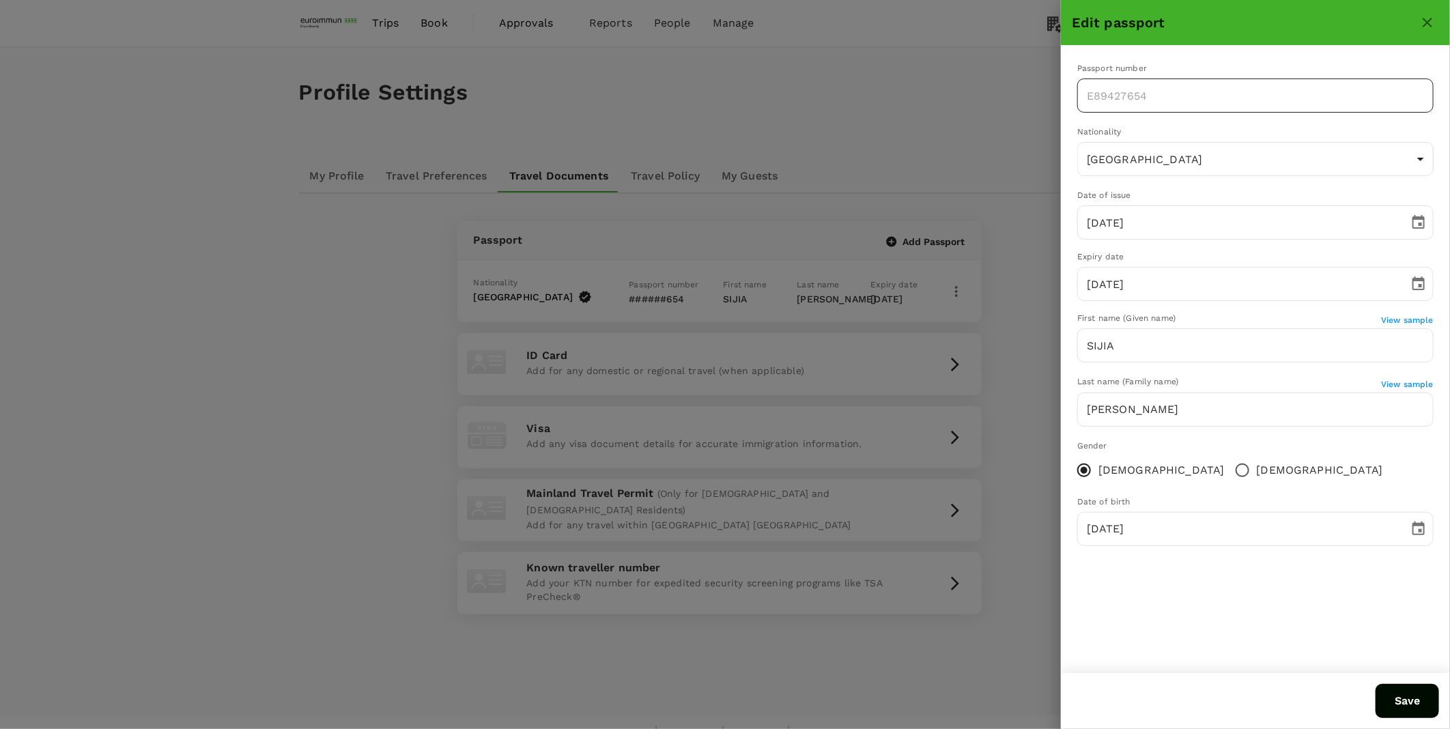
click at [1090, 149] on body "Trips Book Approvals 0 Reports People Manage SC Profile Settings My Profile Tra…" at bounding box center [725, 376] width 1450 height 752
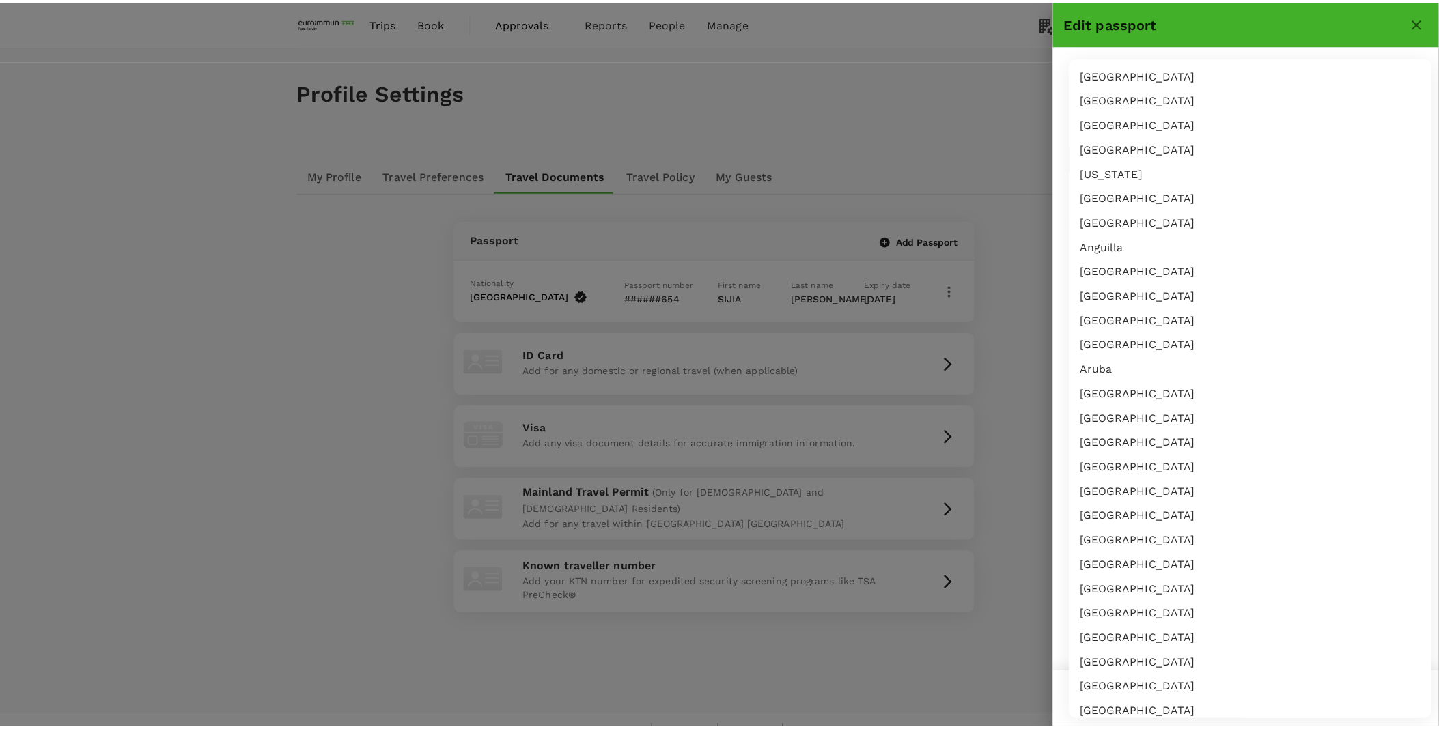
scroll to position [791, 0]
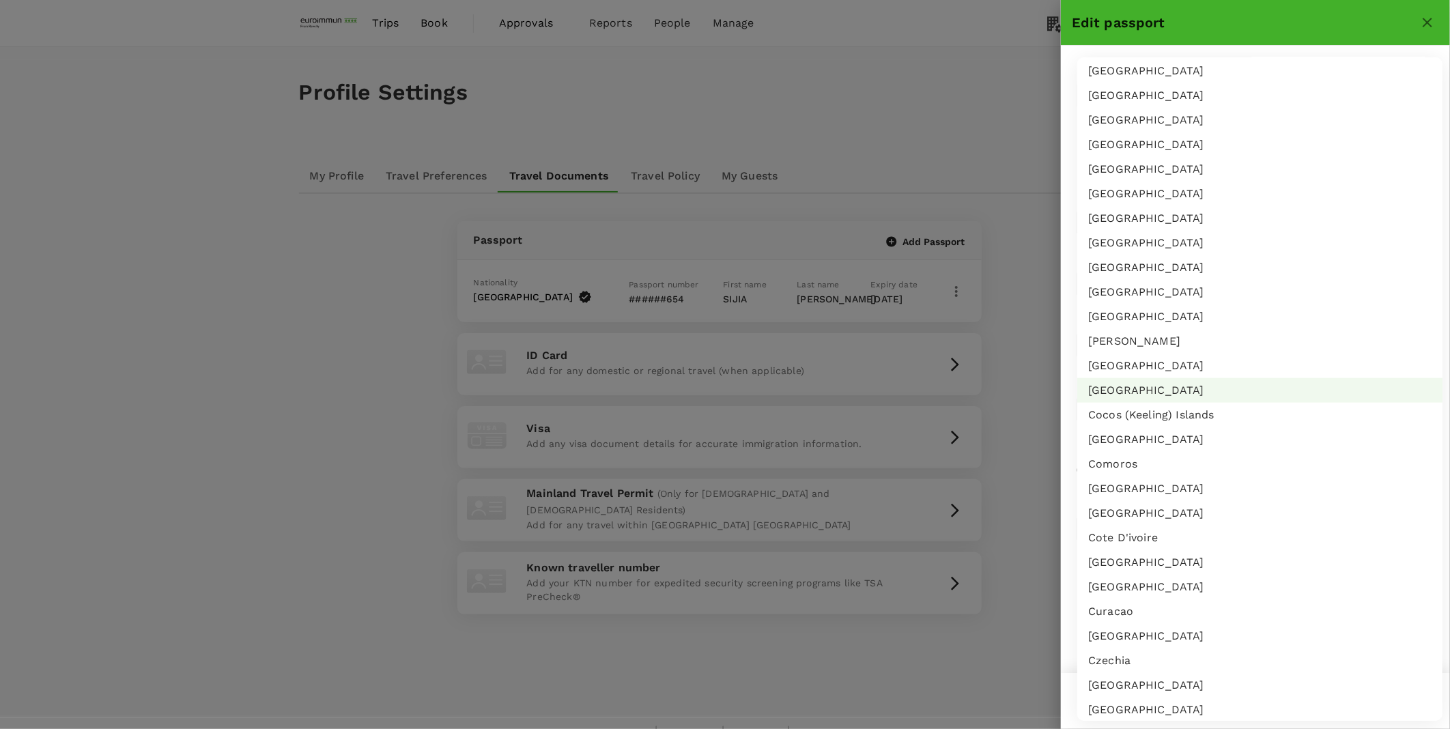
click at [1209, 20] on div at bounding box center [725, 364] width 1450 height 729
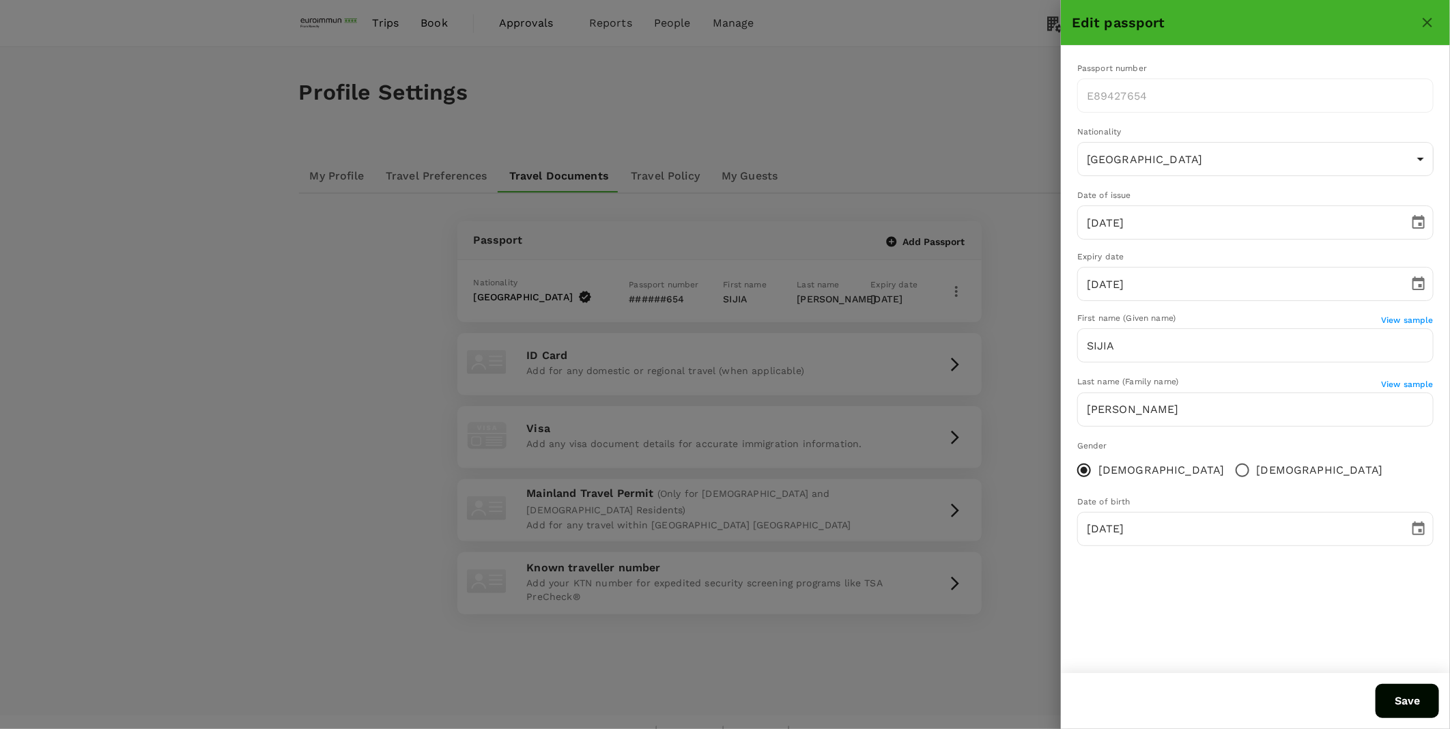
click at [1033, 91] on div "Edit passport Passport number E89427654 ​ Nationality China CN ​ Date of issue …" at bounding box center [725, 364] width 1450 height 729
click at [952, 90] on div at bounding box center [725, 364] width 1450 height 729
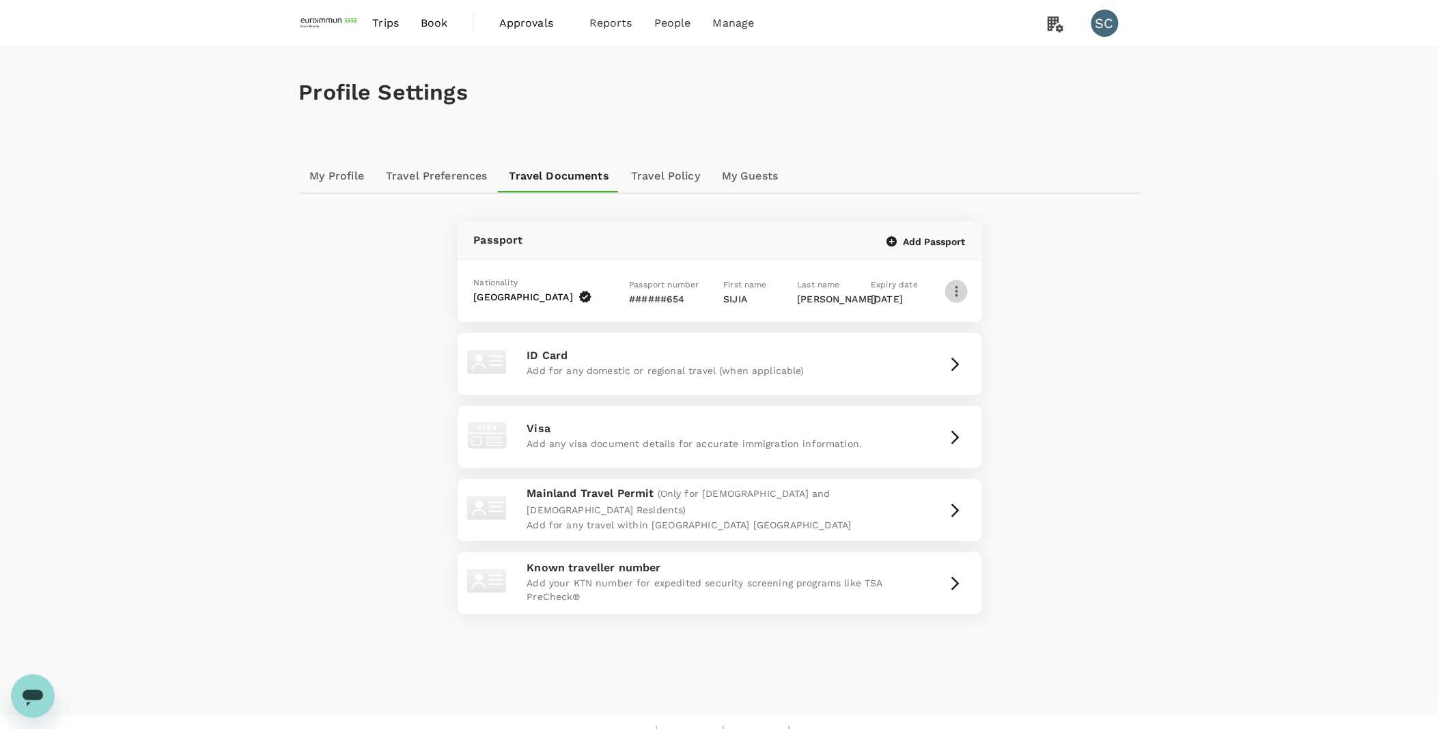
click at [953, 294] on icon "button" at bounding box center [956, 291] width 16 height 16
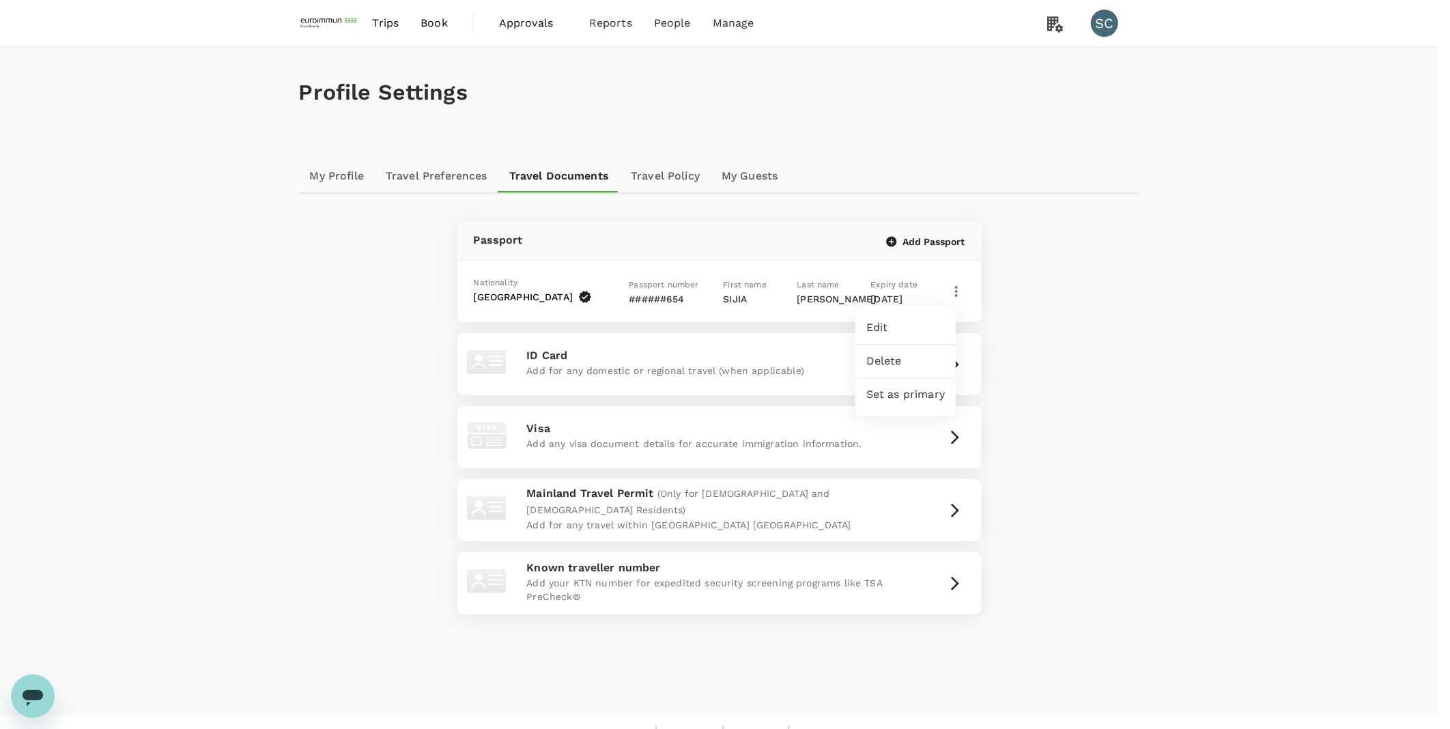
click at [909, 331] on span "Edit" at bounding box center [905, 328] width 79 height 16
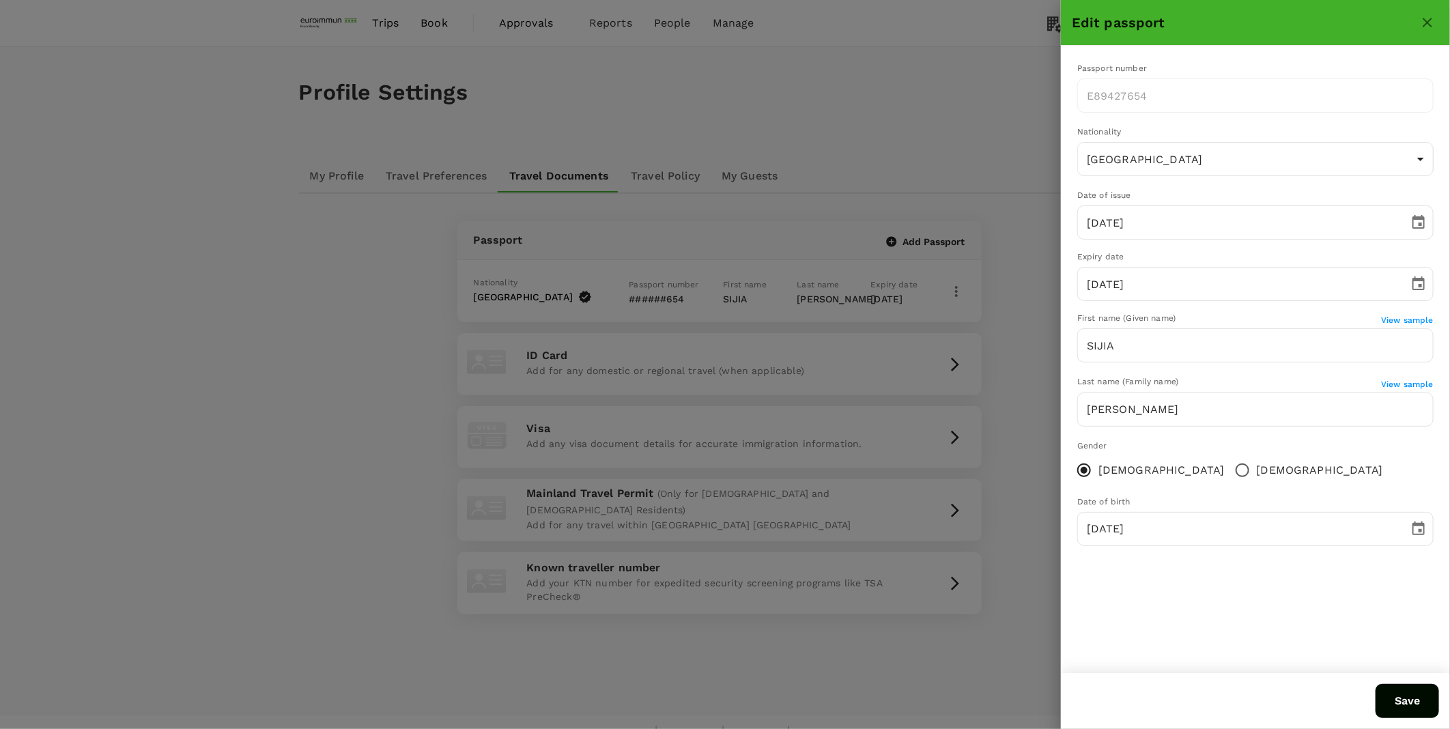
click at [1431, 27] on icon "close" at bounding box center [1428, 22] width 16 height 16
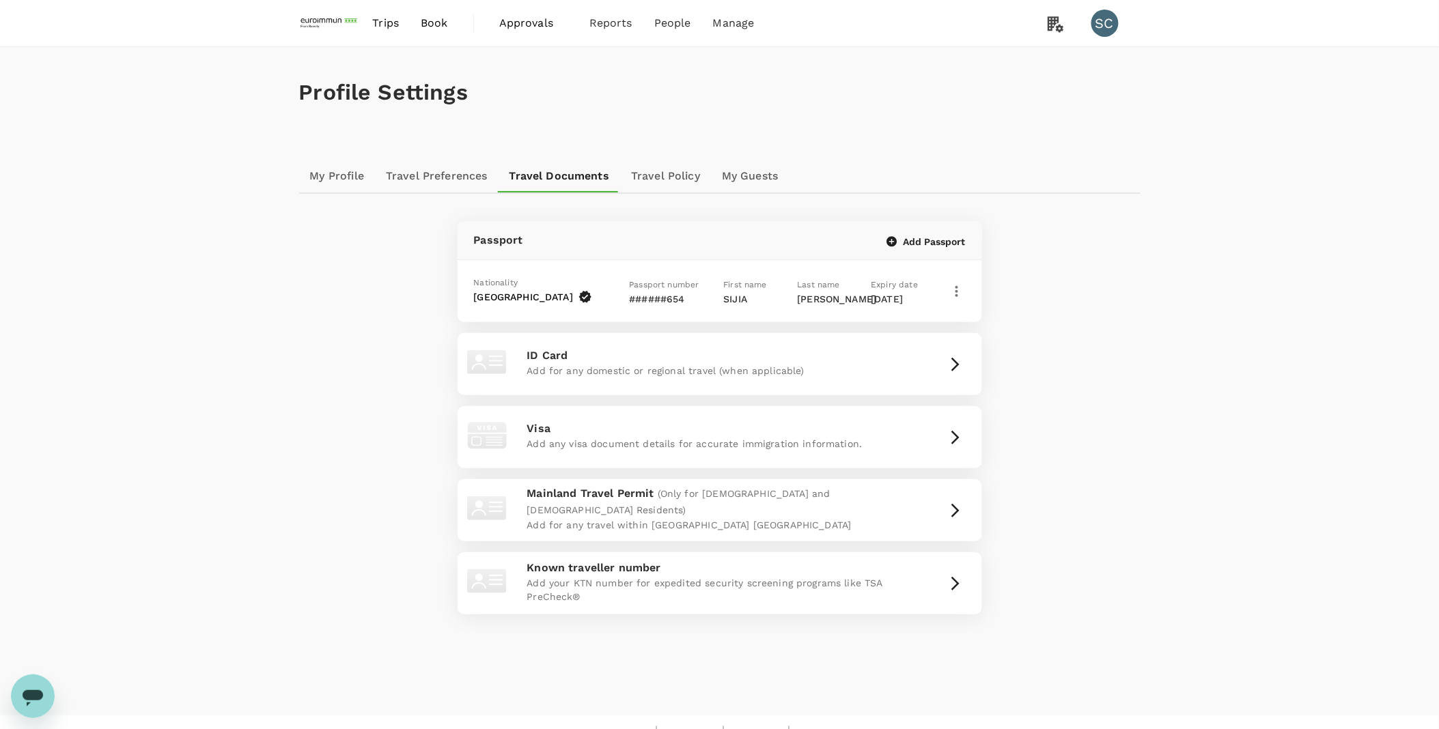
click at [1129, 366] on div "Passport Add Passport Nationality China Passport number ######654 First name SI…" at bounding box center [719, 410] width 841 height 432
click at [457, 182] on link "Travel Preferences" at bounding box center [437, 176] width 124 height 33
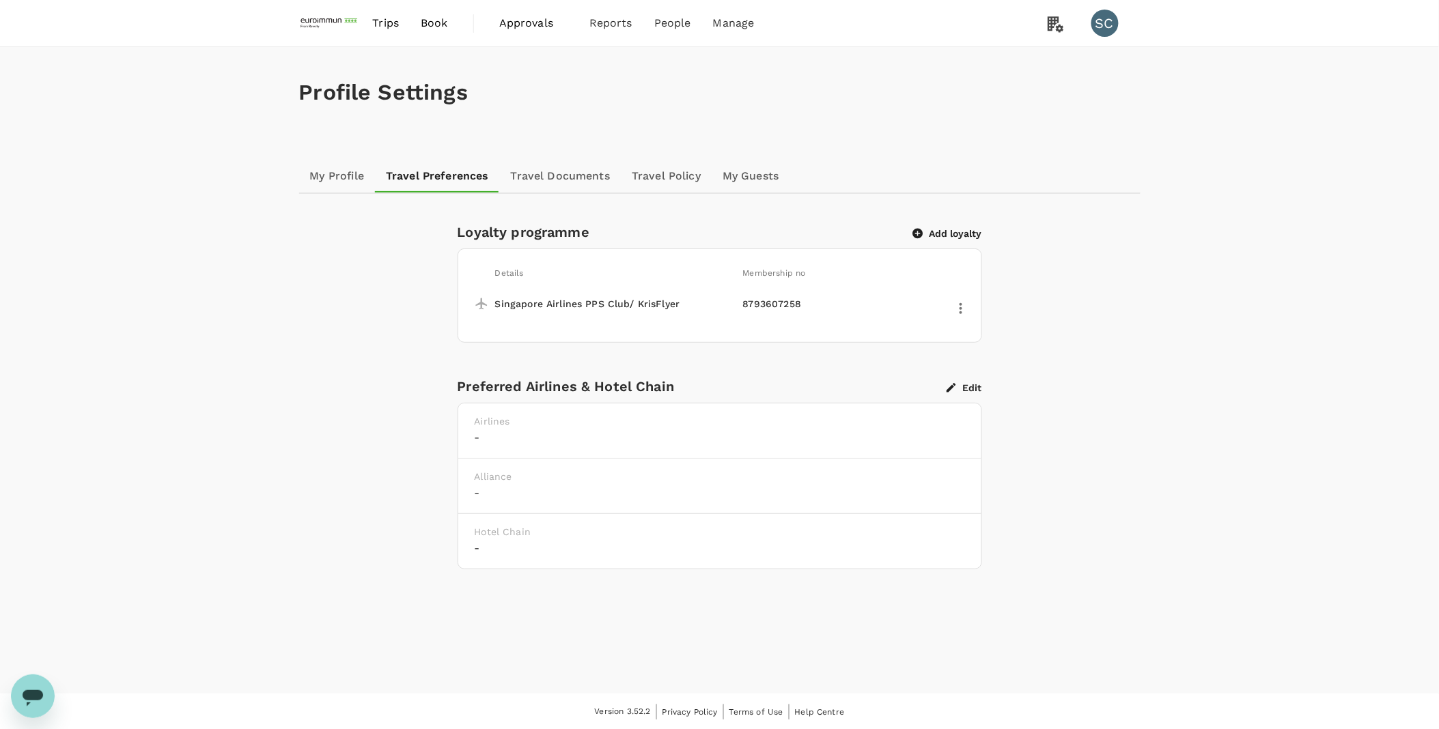
click at [343, 178] on link "My Profile" at bounding box center [337, 176] width 76 height 33
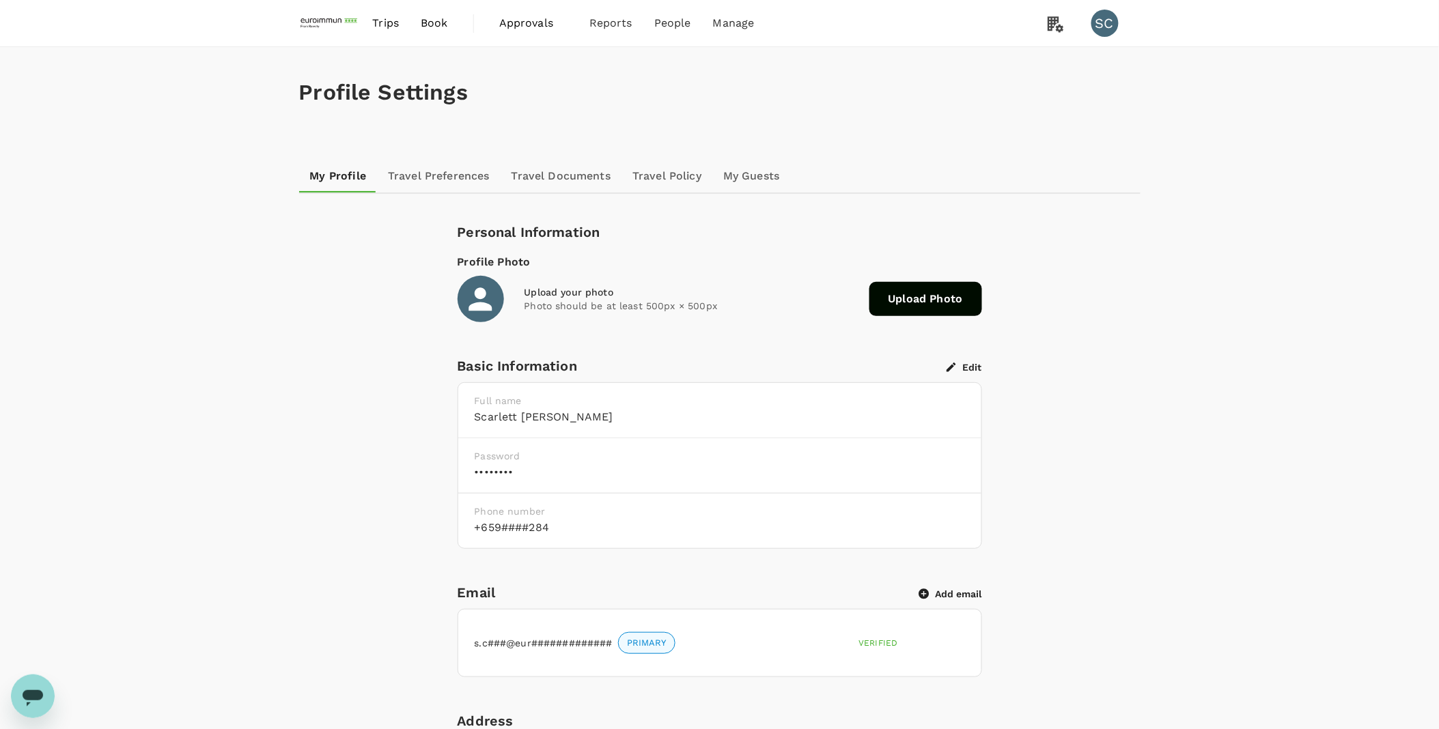
click at [335, 27] on img at bounding box center [330, 23] width 63 height 30
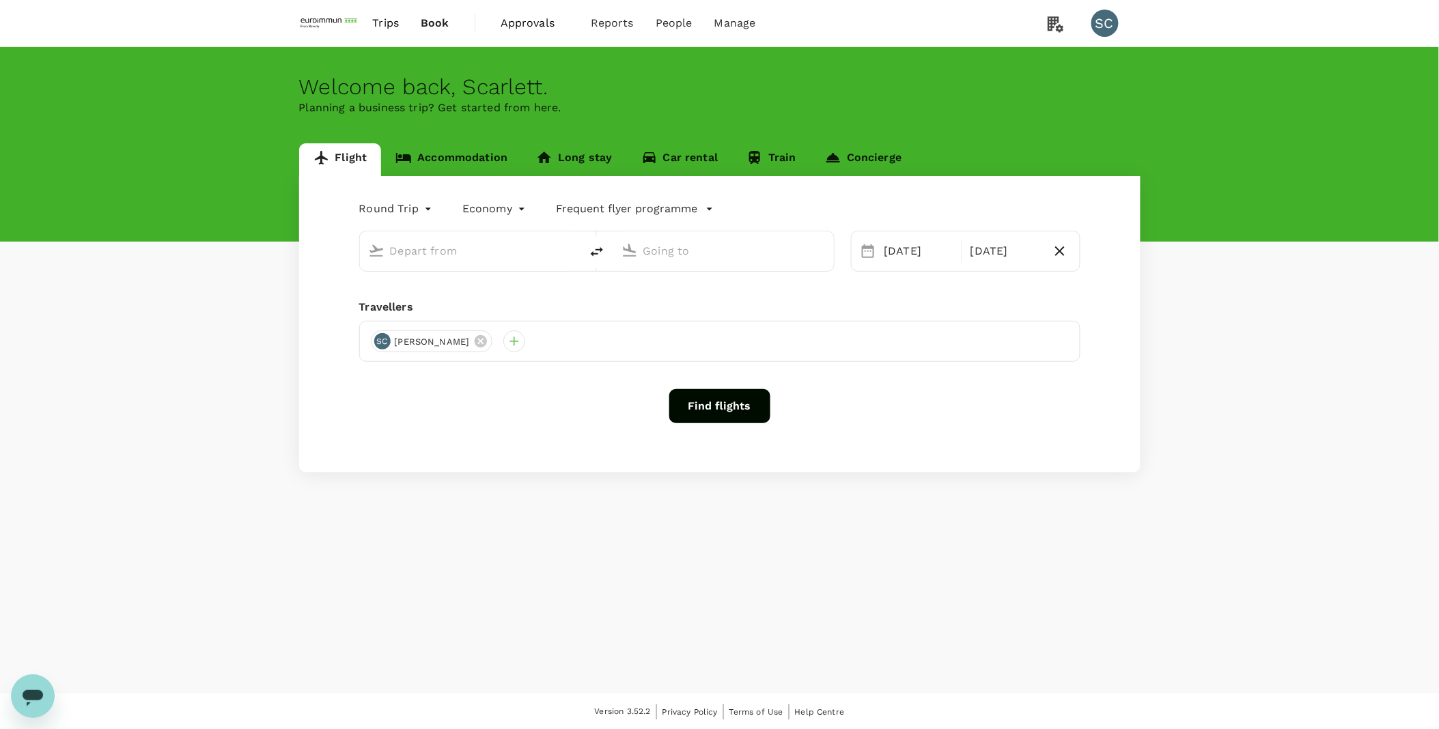
type input "Singapore Changi (SIN)"
type input "Taiwan Taoyuan Intl (TPE)"
type input "Singapore Changi (SIN)"
type input "Taiwan Taoyuan Intl (TPE)"
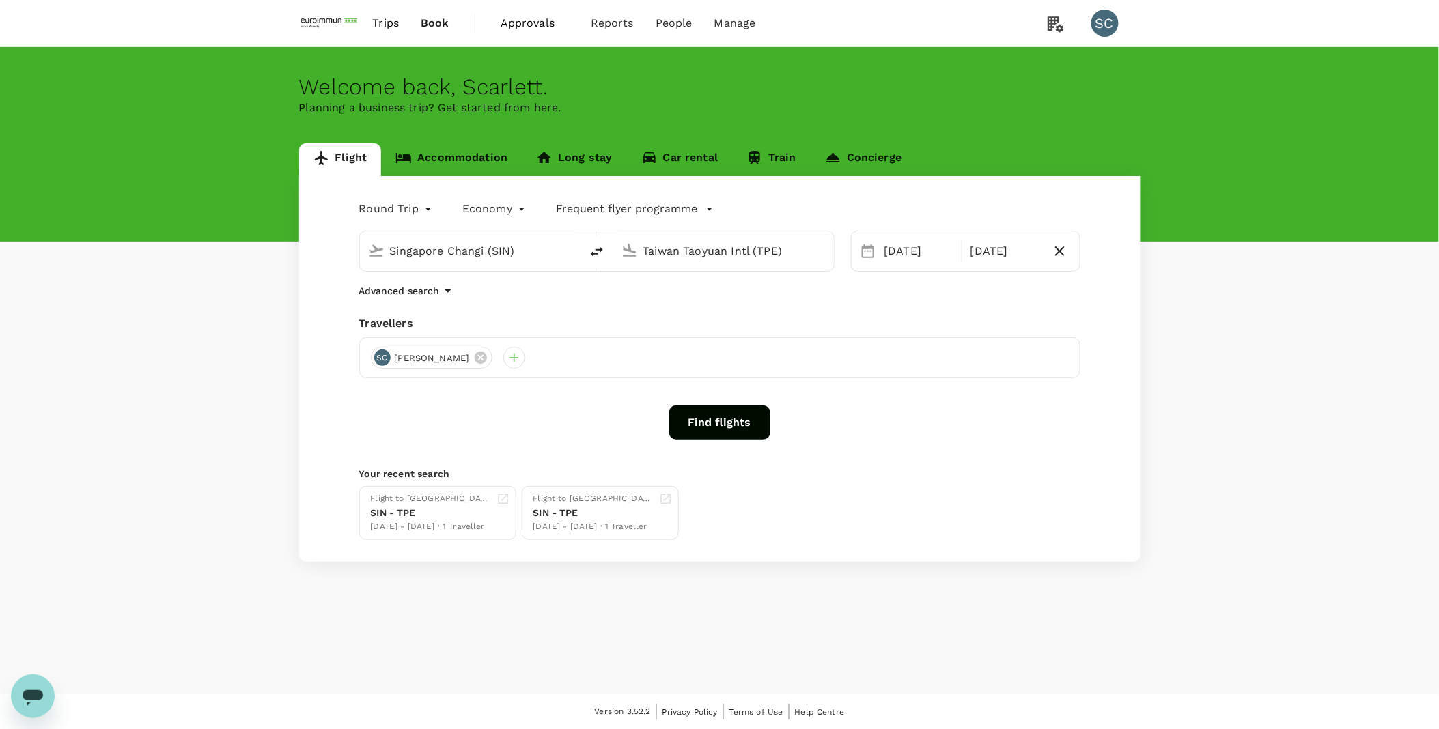
click at [1316, 308] on div "Flight Accommodation Long stay Car rental Train Concierge Round Trip roundtrip …" at bounding box center [719, 352] width 1439 height 419
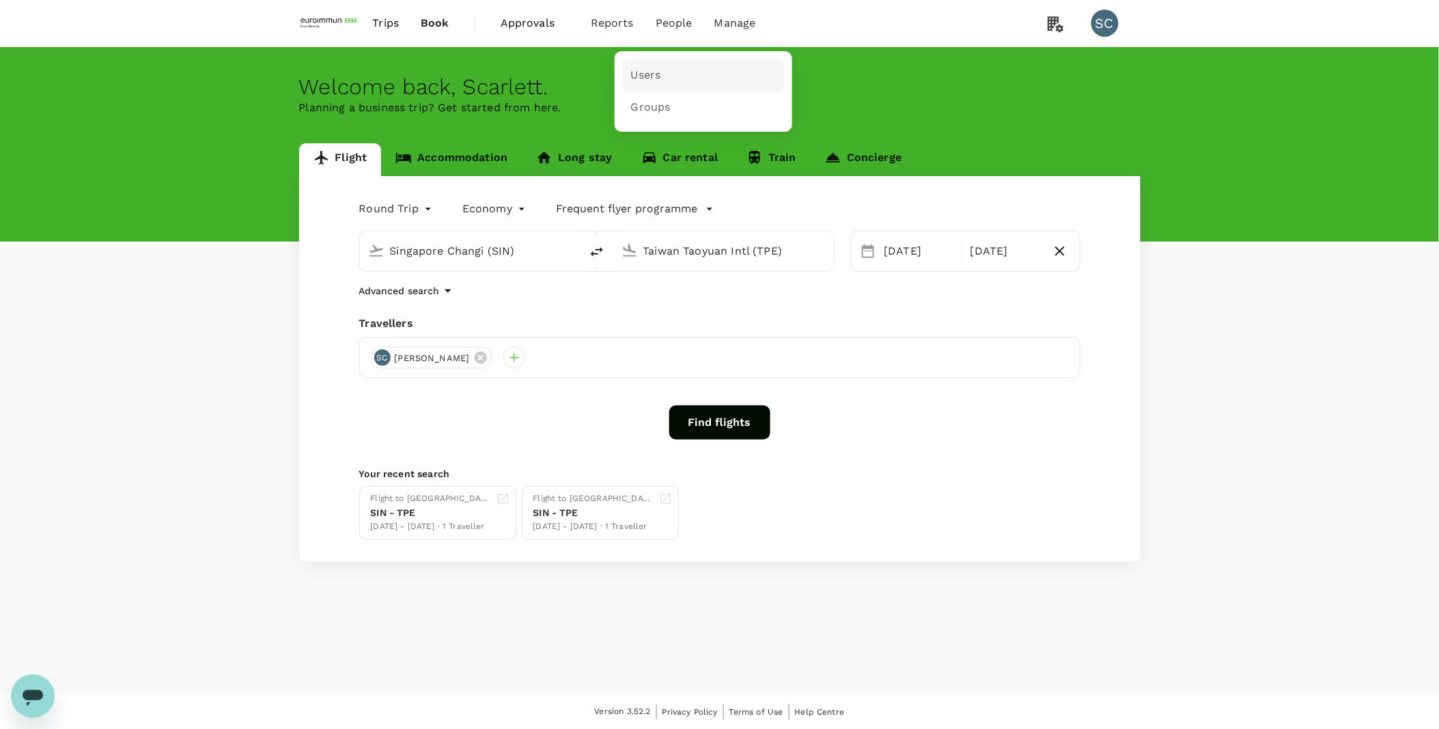
click at [653, 72] on span "Users" at bounding box center [646, 76] width 30 height 16
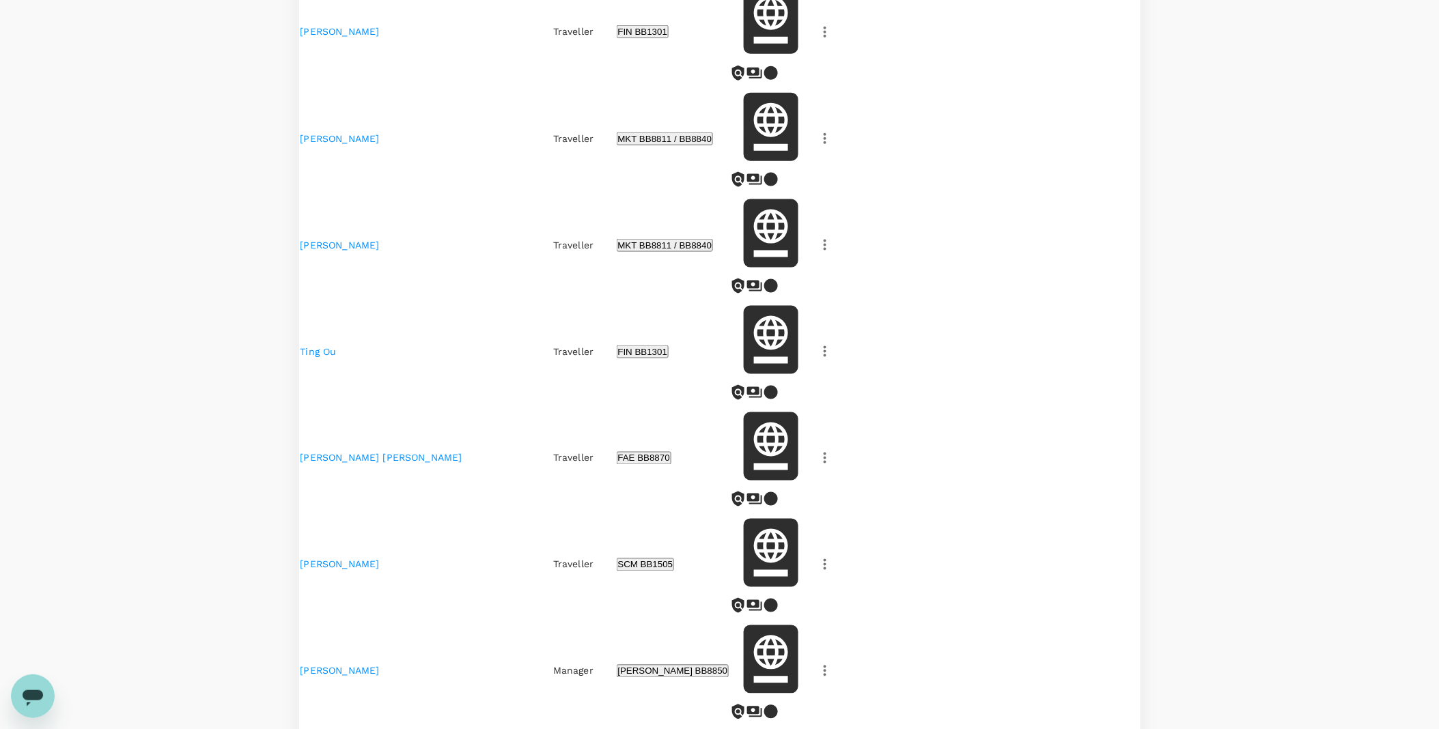
scroll to position [677, 0]
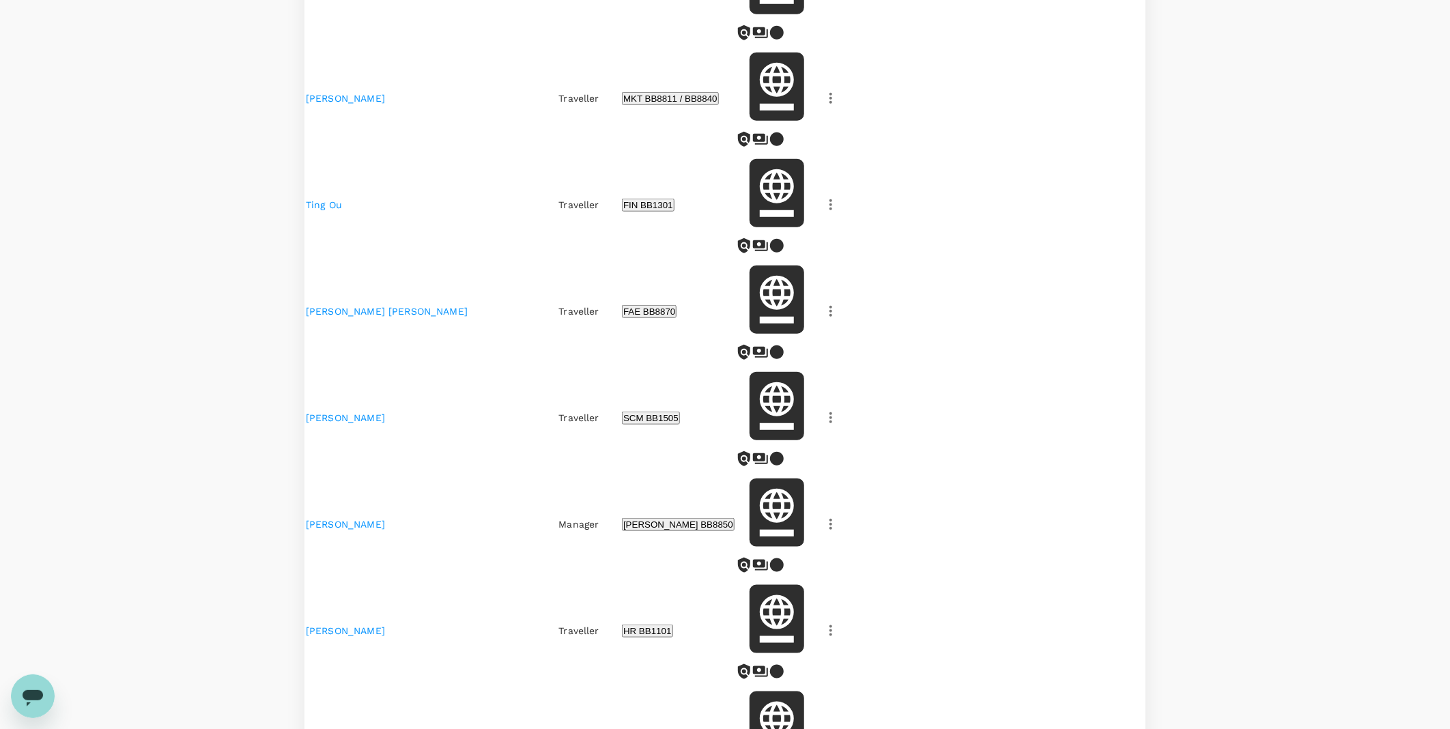
click at [988, 592] on body "Trips Book Approvals 0 Reports People Manage SC People Users Groups Total users…" at bounding box center [725, 600] width 1450 height 2554
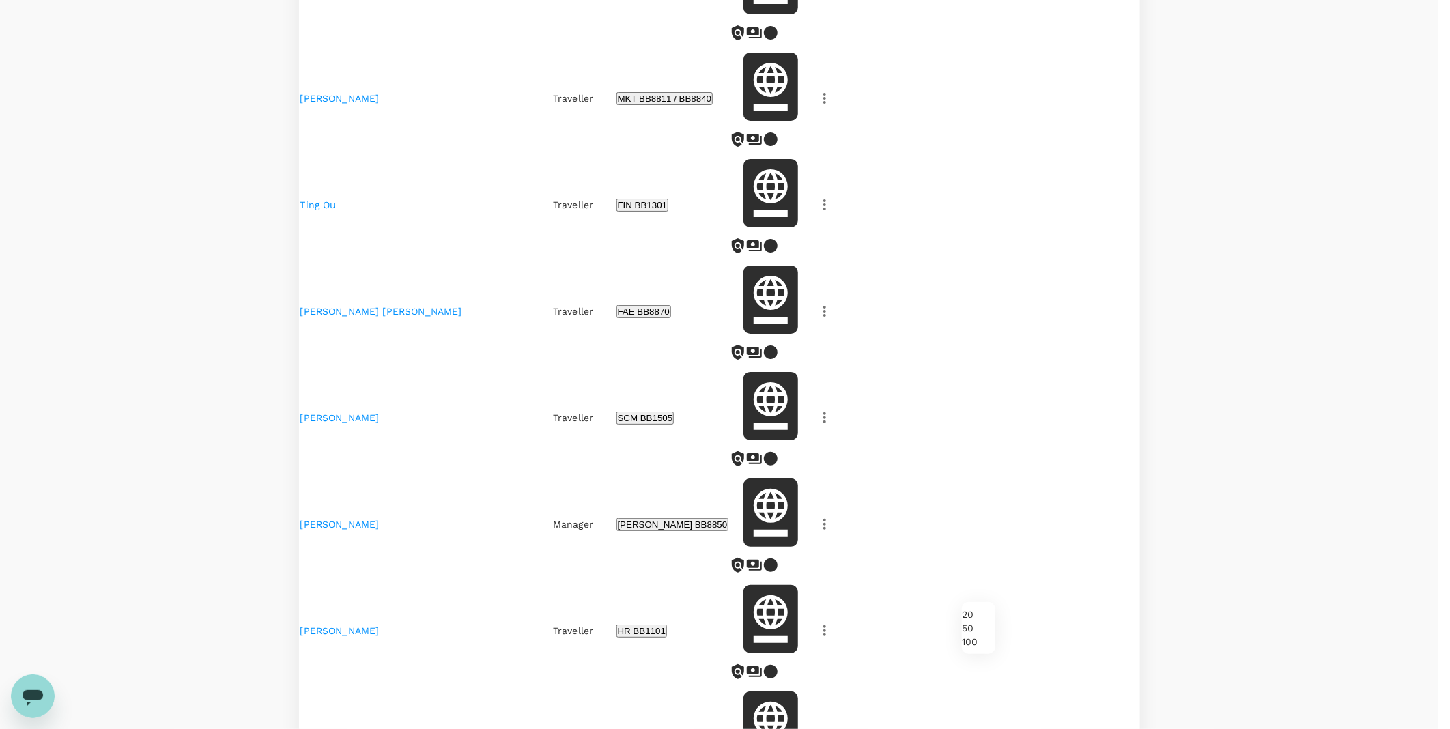
click at [983, 635] on li "50" at bounding box center [978, 628] width 33 height 14
type input "50"
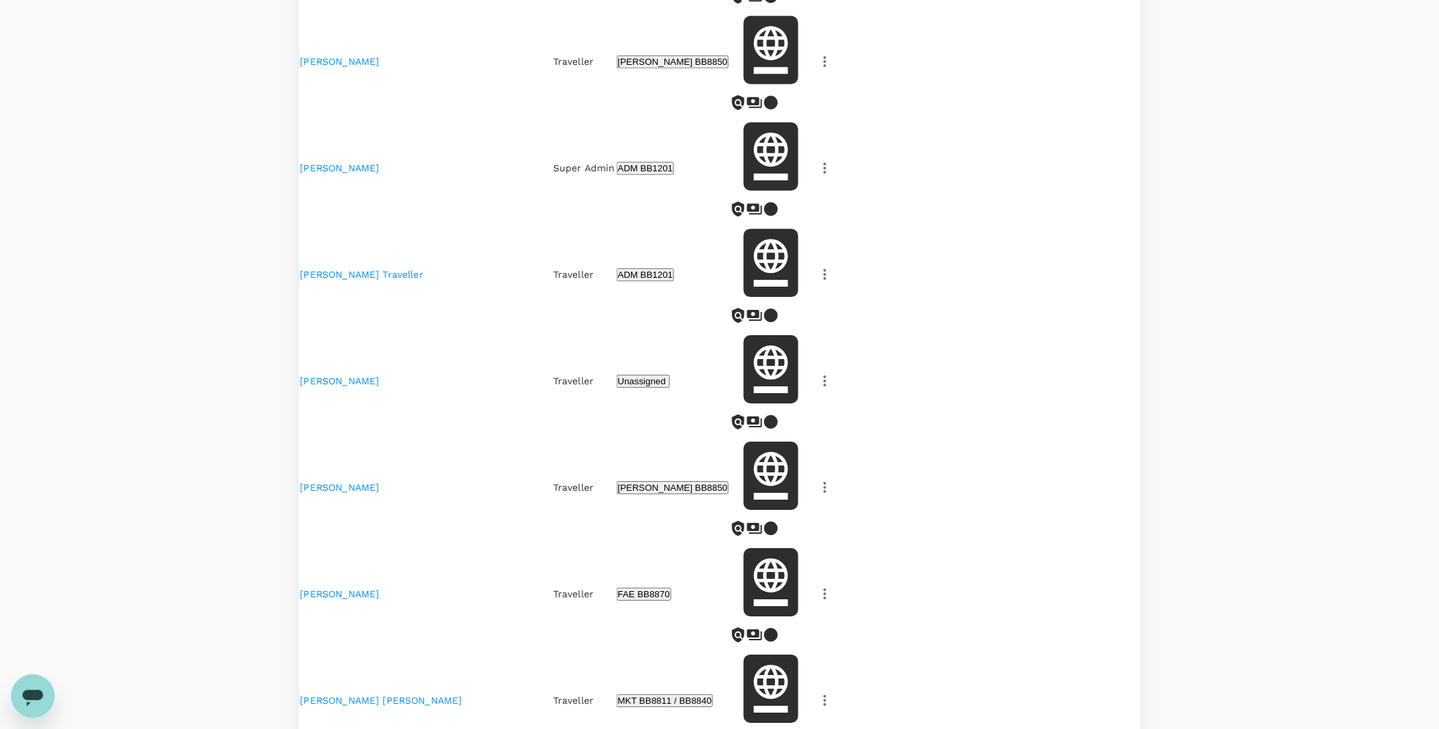
scroll to position [1277, 0]
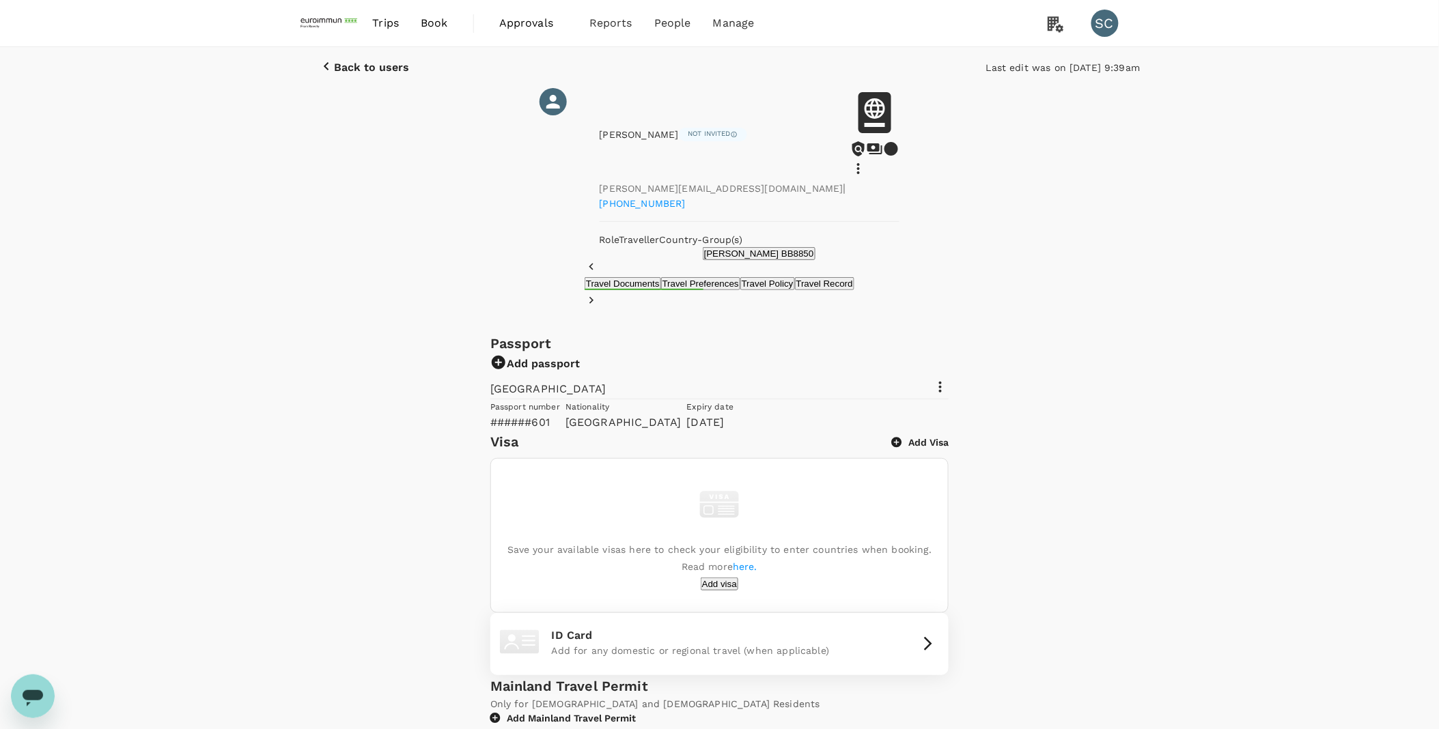
click at [948, 379] on icon at bounding box center [940, 387] width 16 height 16
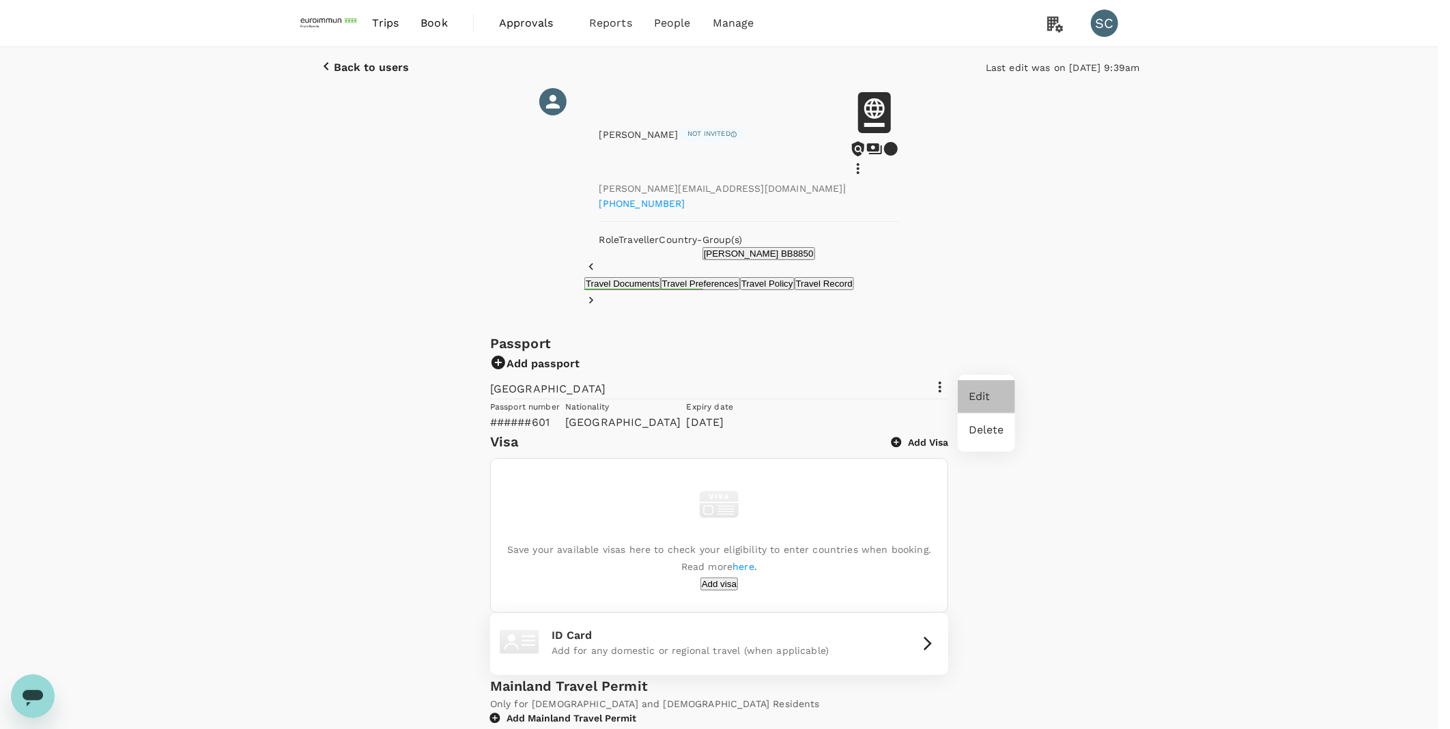
click at [982, 400] on span "Edit" at bounding box center [987, 397] width 36 height 16
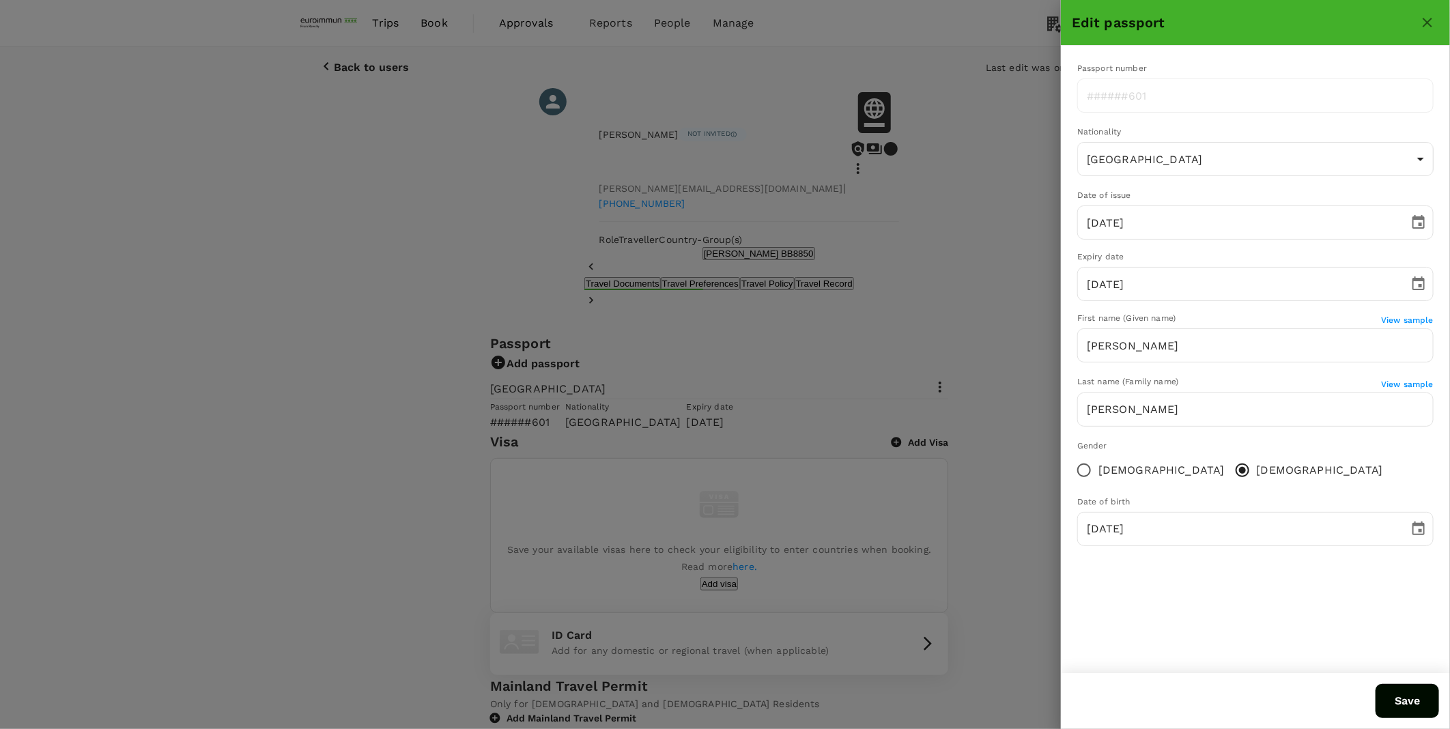
click at [849, 498] on div at bounding box center [725, 364] width 1450 height 729
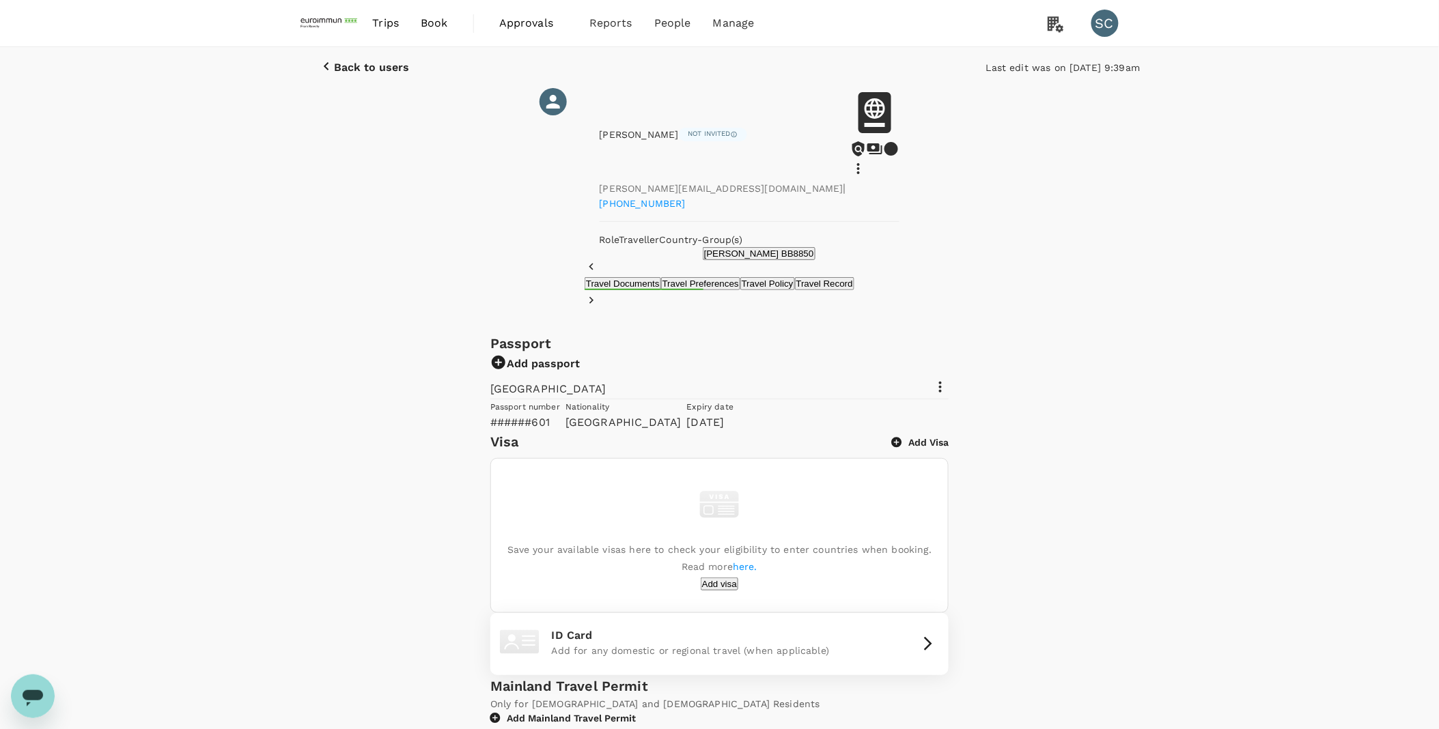
click at [1234, 447] on div "Passport Add passport Taiwan Passport number ######601 Nationality Taiwan Expir…" at bounding box center [719, 600] width 1439 height 535
click at [661, 277] on button "Travel Preferences" at bounding box center [700, 283] width 79 height 13
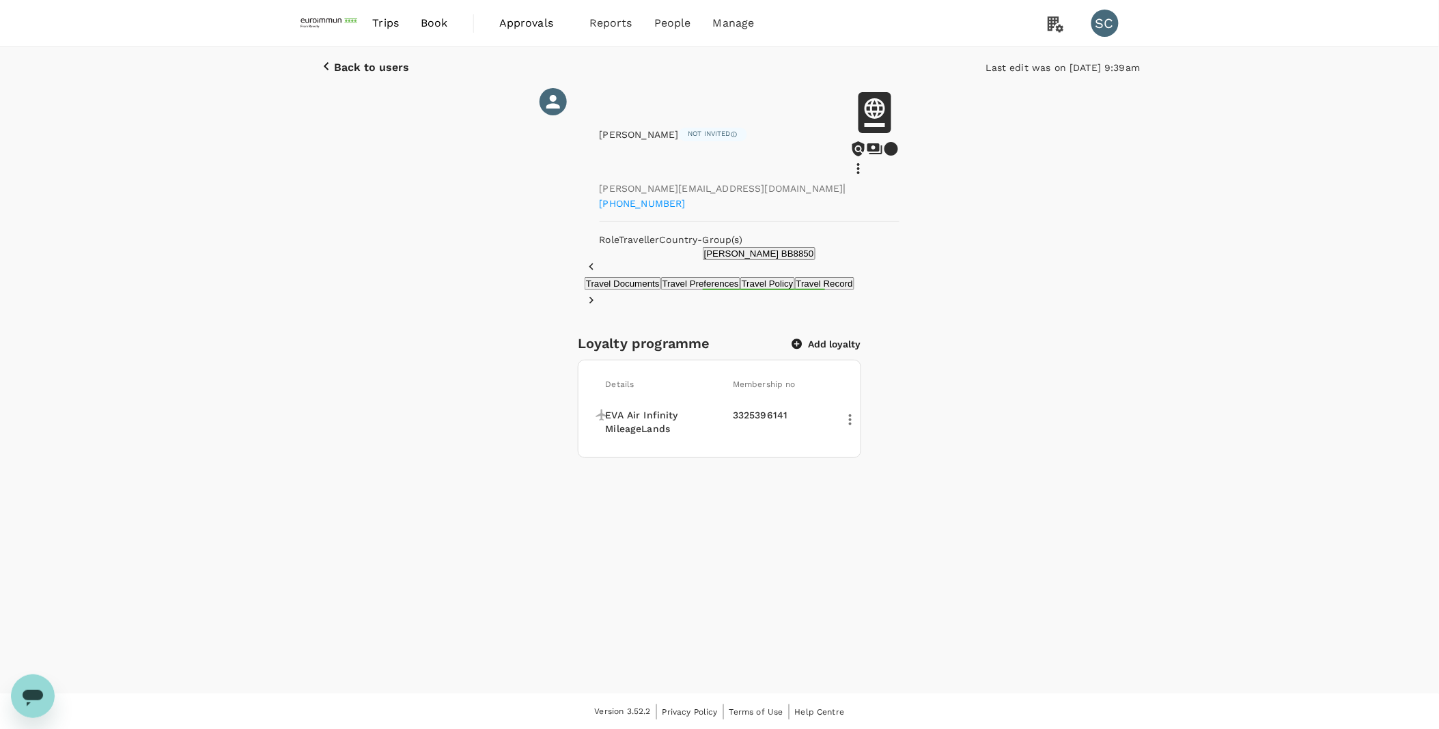
click at [749, 283] on button "Travel Policy" at bounding box center [767, 283] width 55 height 13
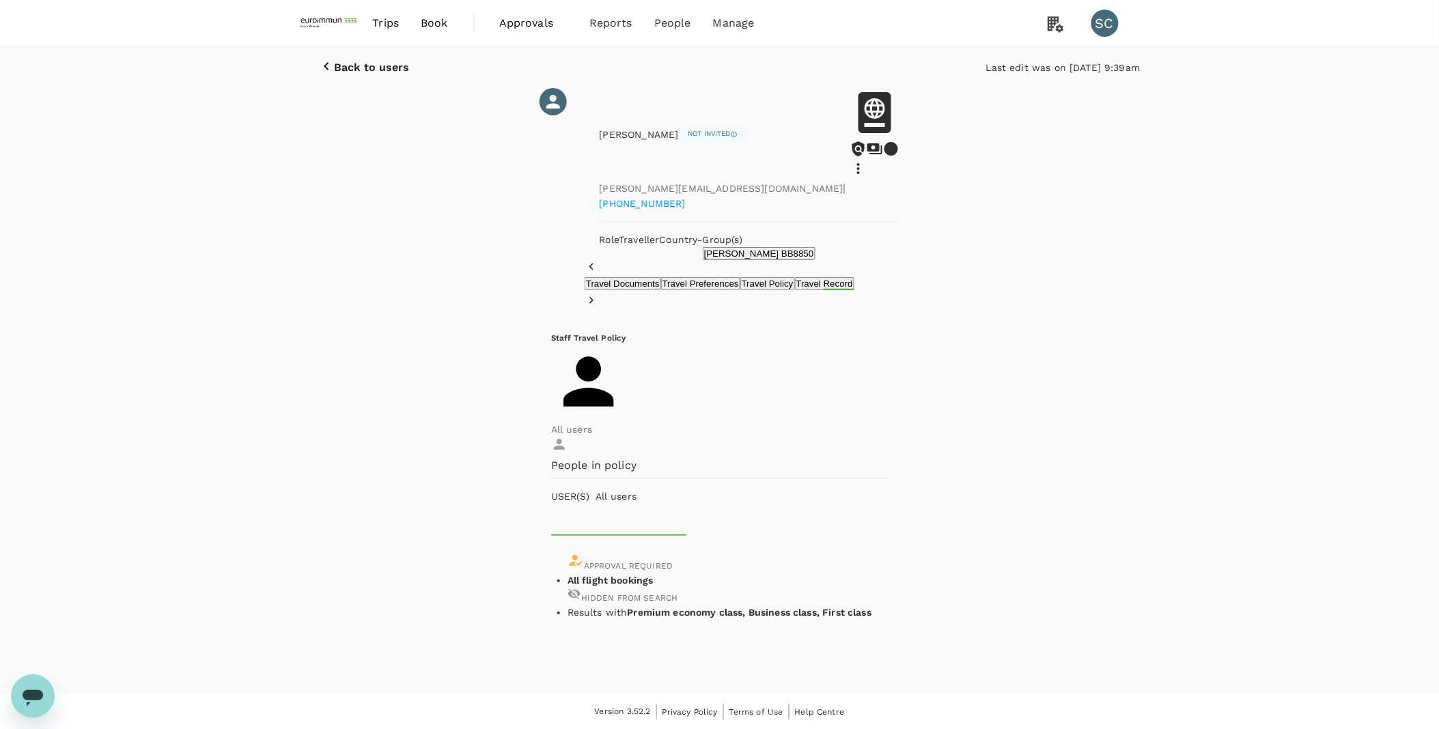
click at [847, 287] on button "Travel Record" at bounding box center [824, 283] width 59 height 13
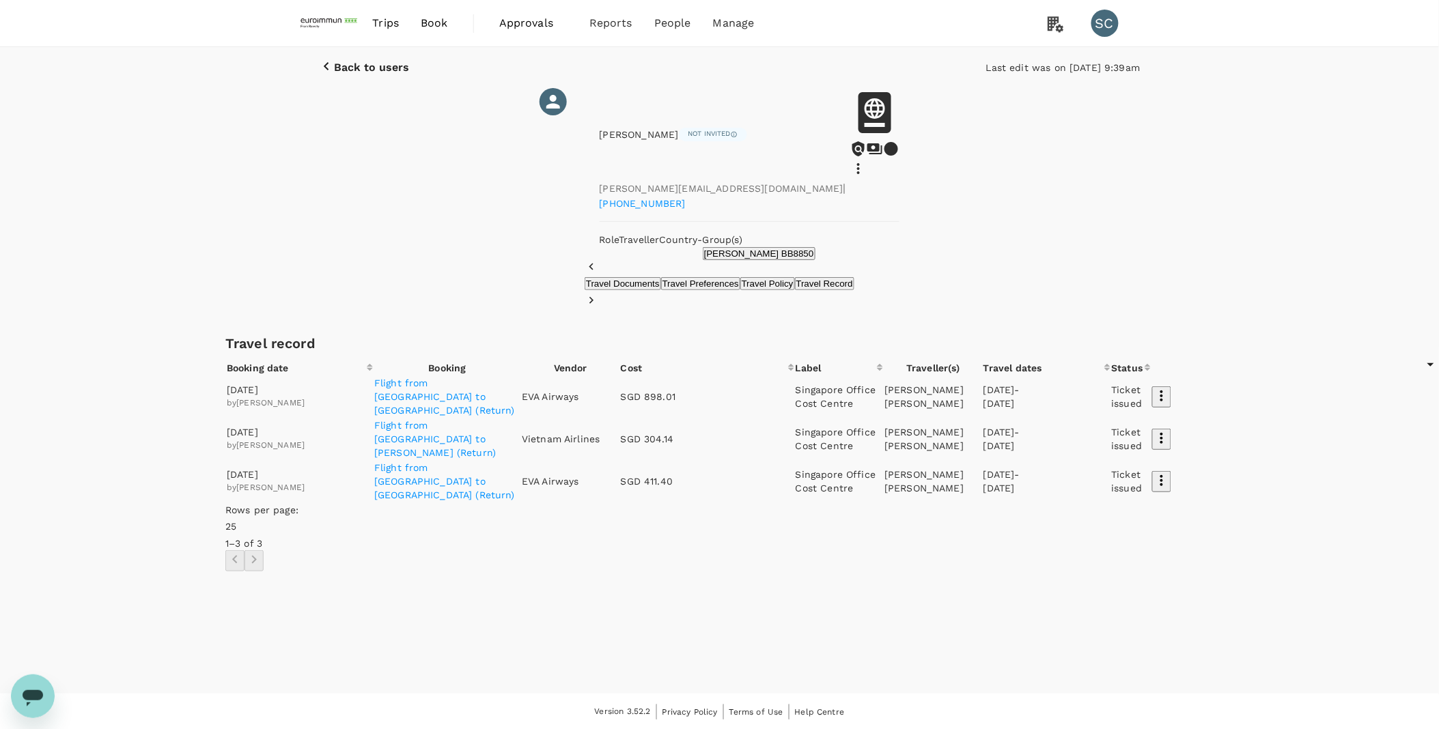
click at [520, 460] on p "Flight from Hanoi to Dubois (Return)" at bounding box center [447, 439] width 146 height 41
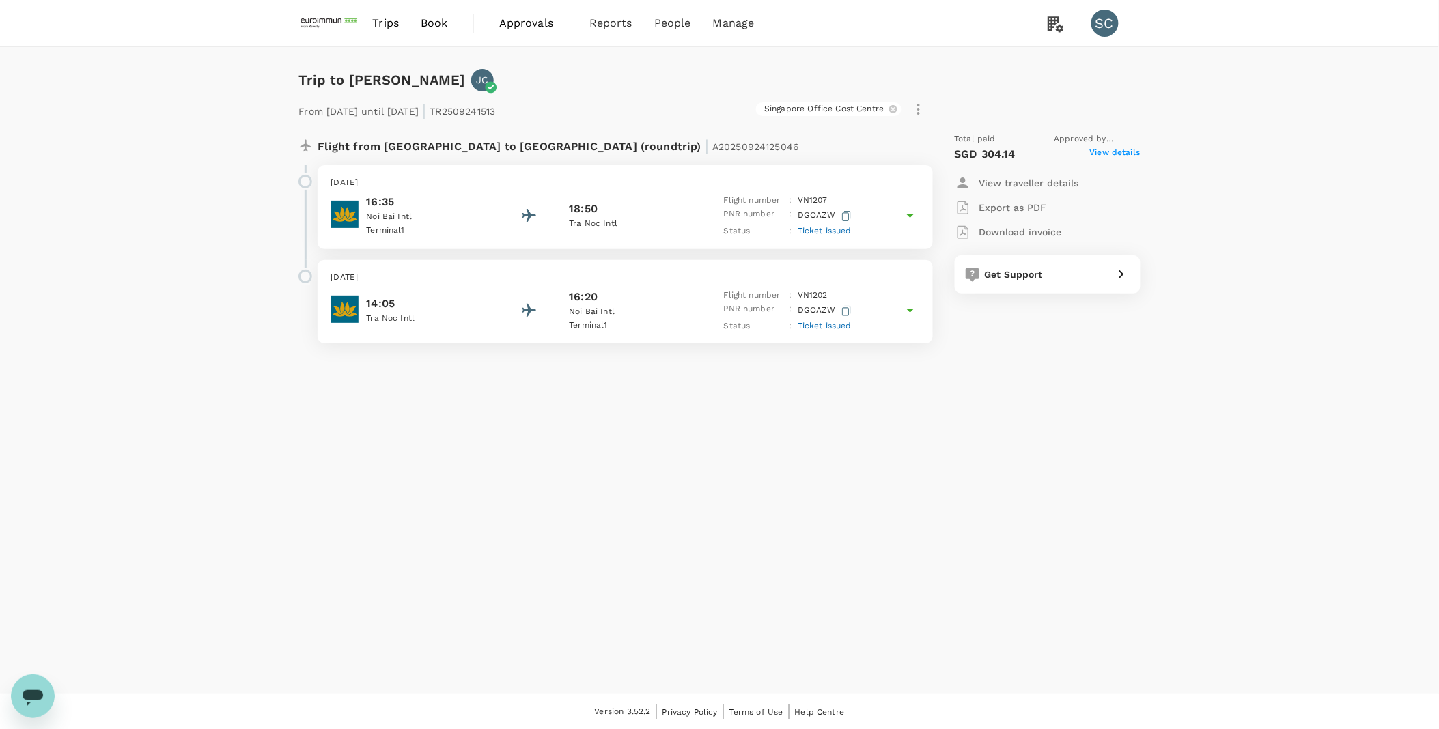
click at [1127, 148] on span "View details" at bounding box center [1115, 154] width 51 height 16
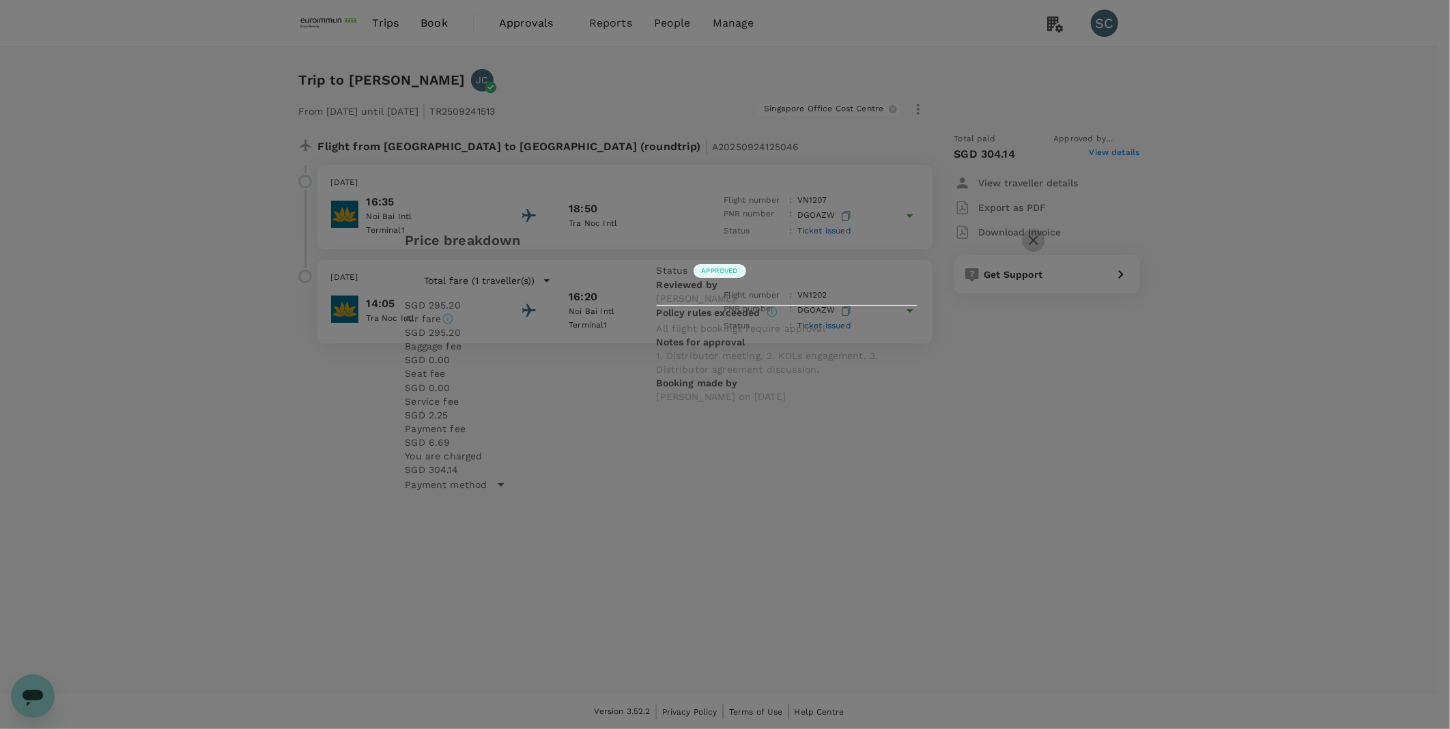
click at [1026, 232] on icon "button" at bounding box center [1034, 240] width 16 height 16
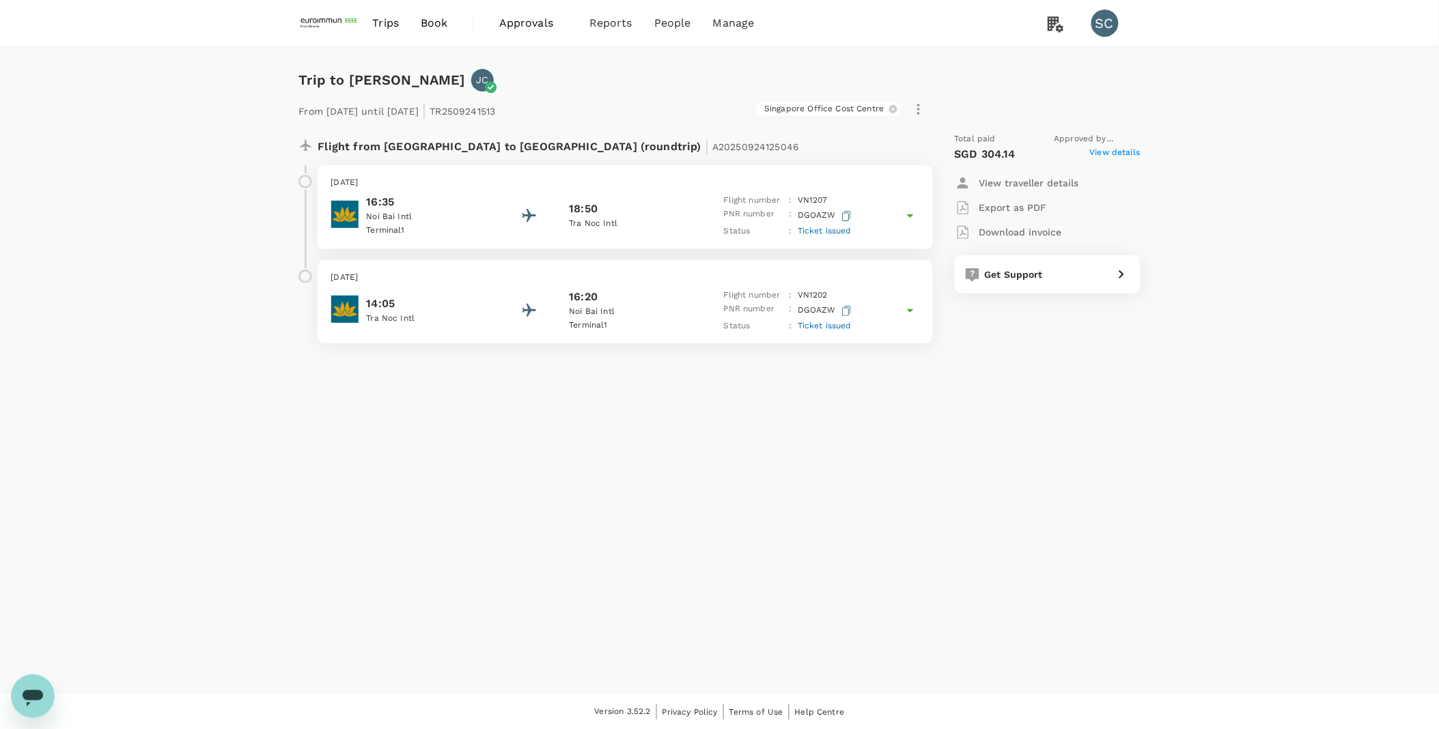
click at [909, 212] on icon at bounding box center [910, 216] width 16 height 16
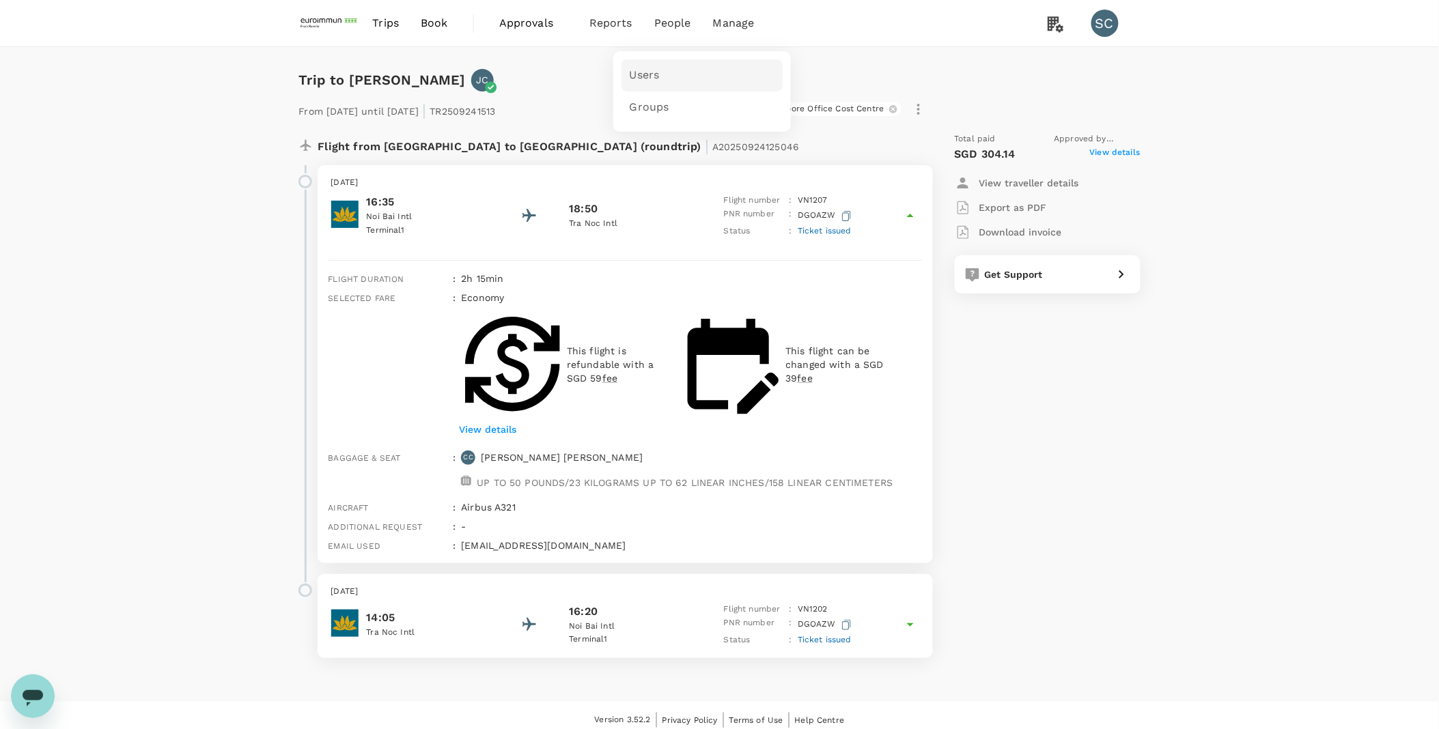
click at [647, 70] on span "Users" at bounding box center [645, 76] width 30 height 16
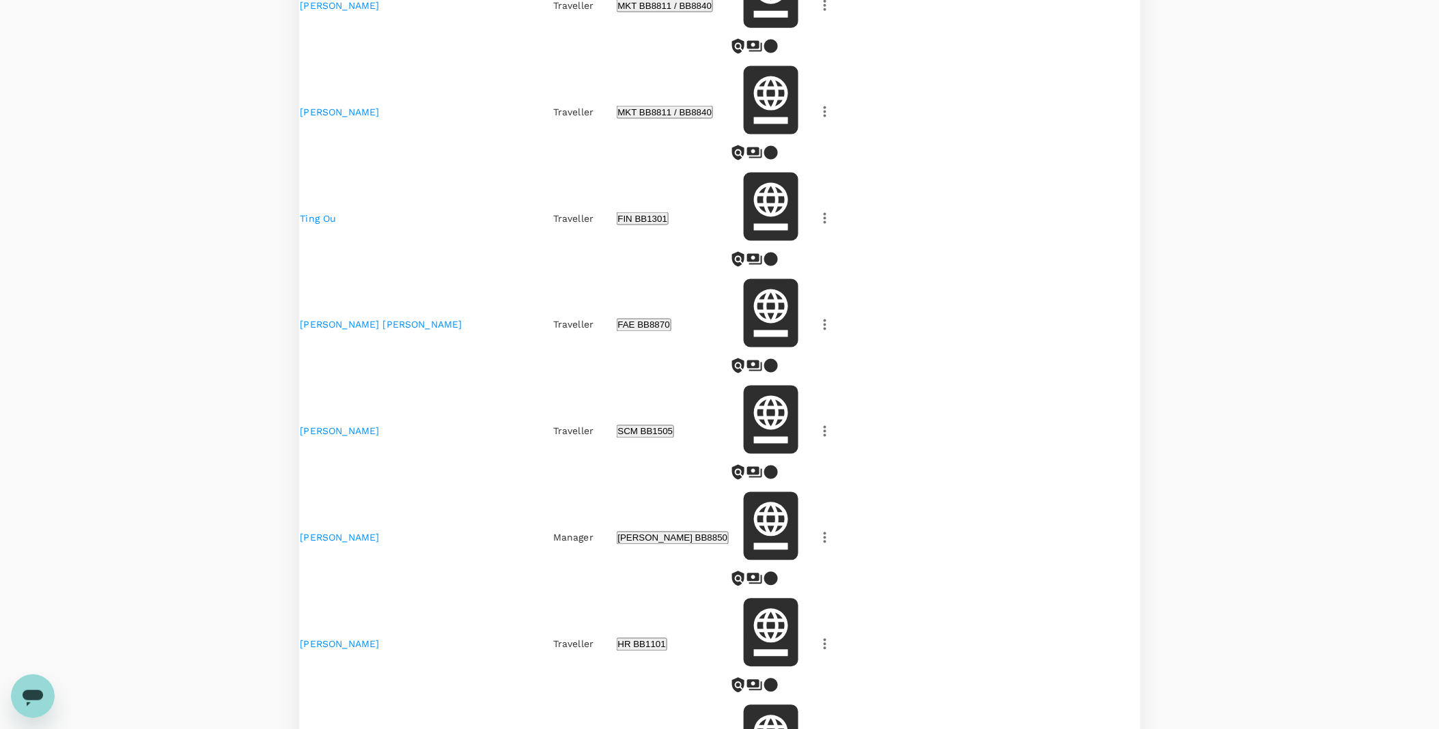
scroll to position [834, 0]
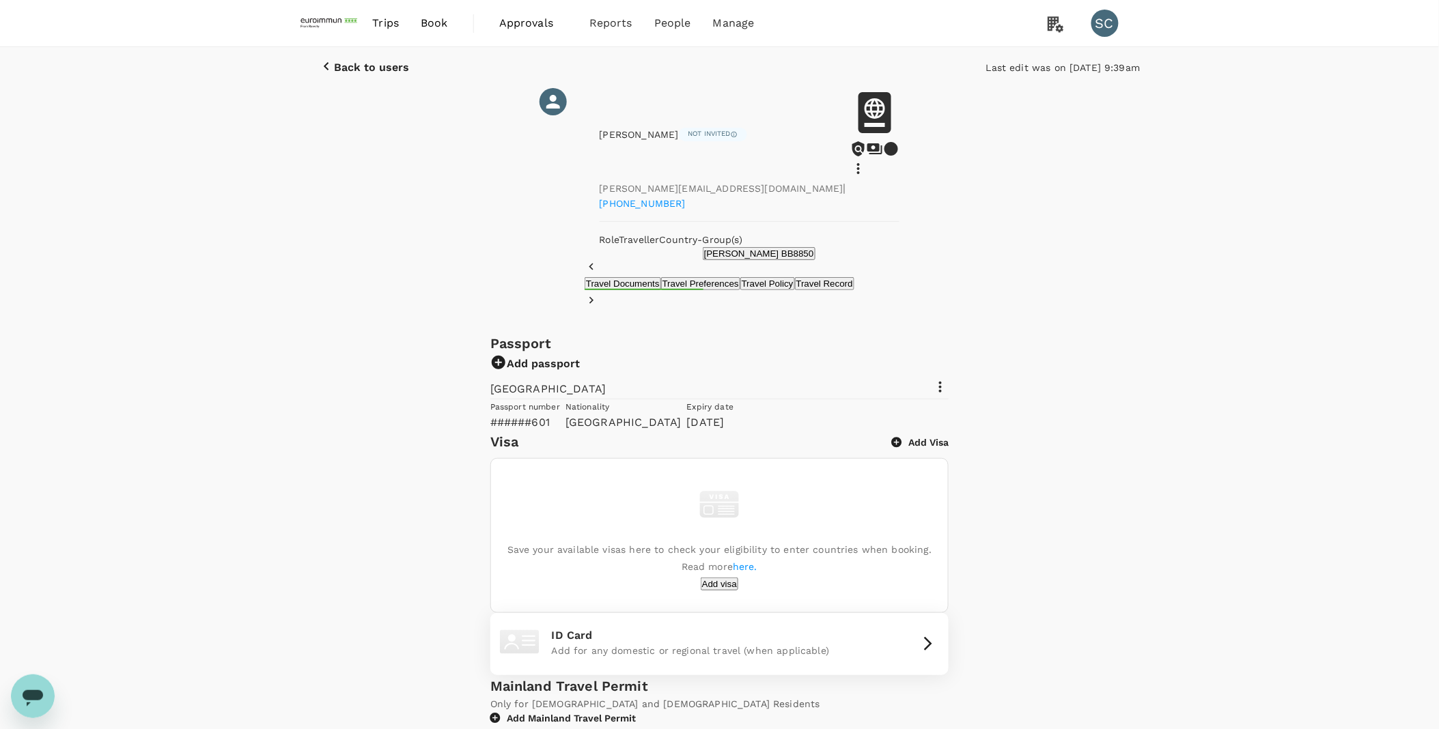
click at [948, 379] on icon at bounding box center [940, 387] width 16 height 16
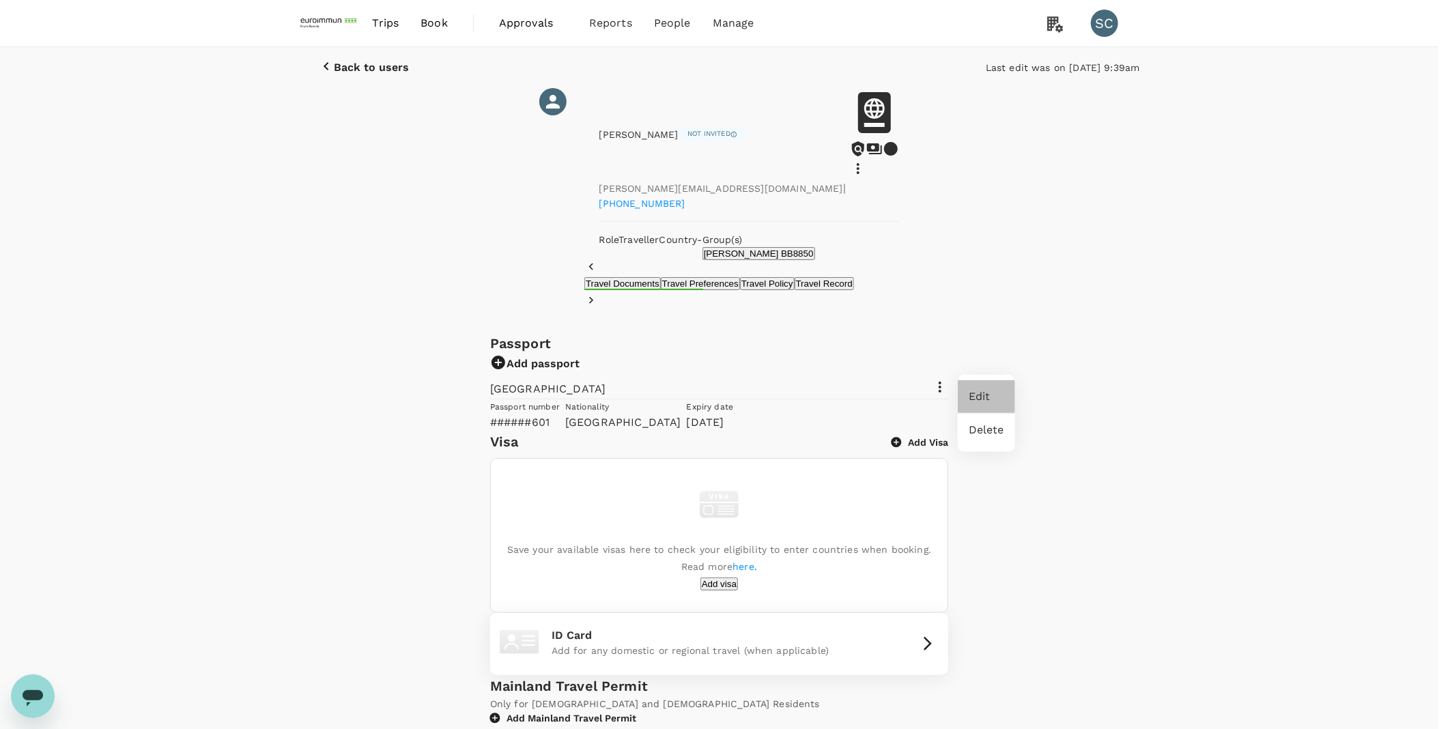
click at [997, 391] on span "Edit" at bounding box center [987, 397] width 36 height 16
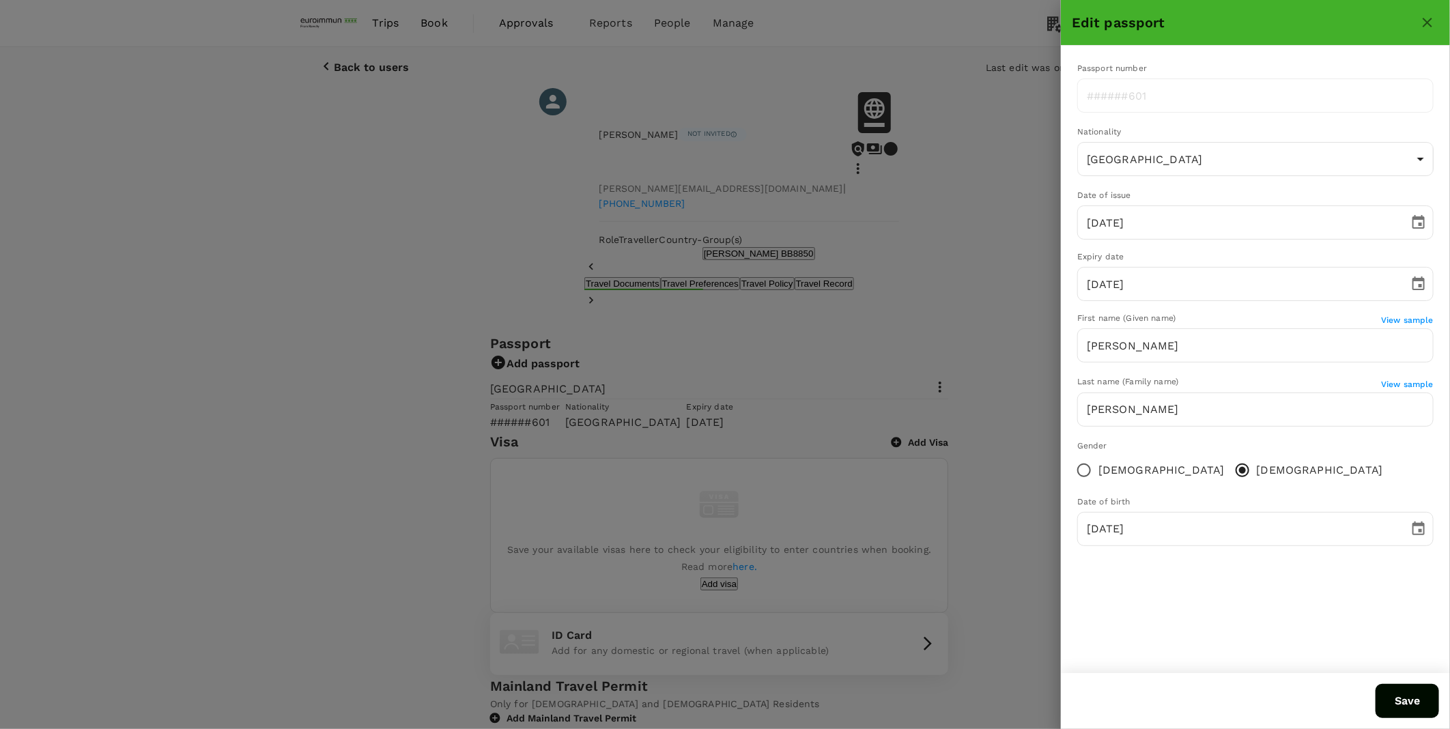
click at [1428, 32] on button "close" at bounding box center [1427, 22] width 23 height 23
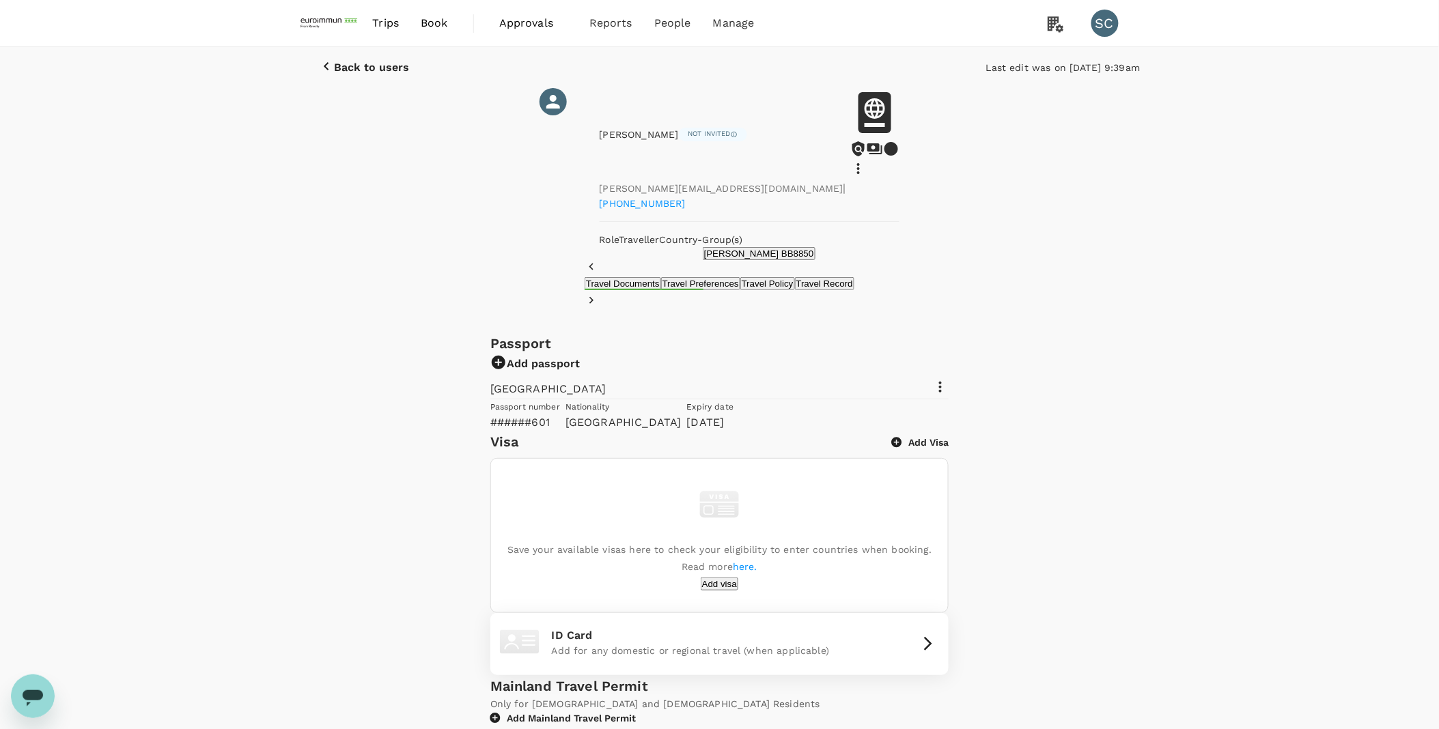
click at [1190, 260] on div "Back to users Last edit was on 29 Sep 2025, 9:39am Jacob Chen Not invited j.che…" at bounding box center [719, 153] width 1439 height 213
click at [948, 379] on icon at bounding box center [940, 387] width 16 height 16
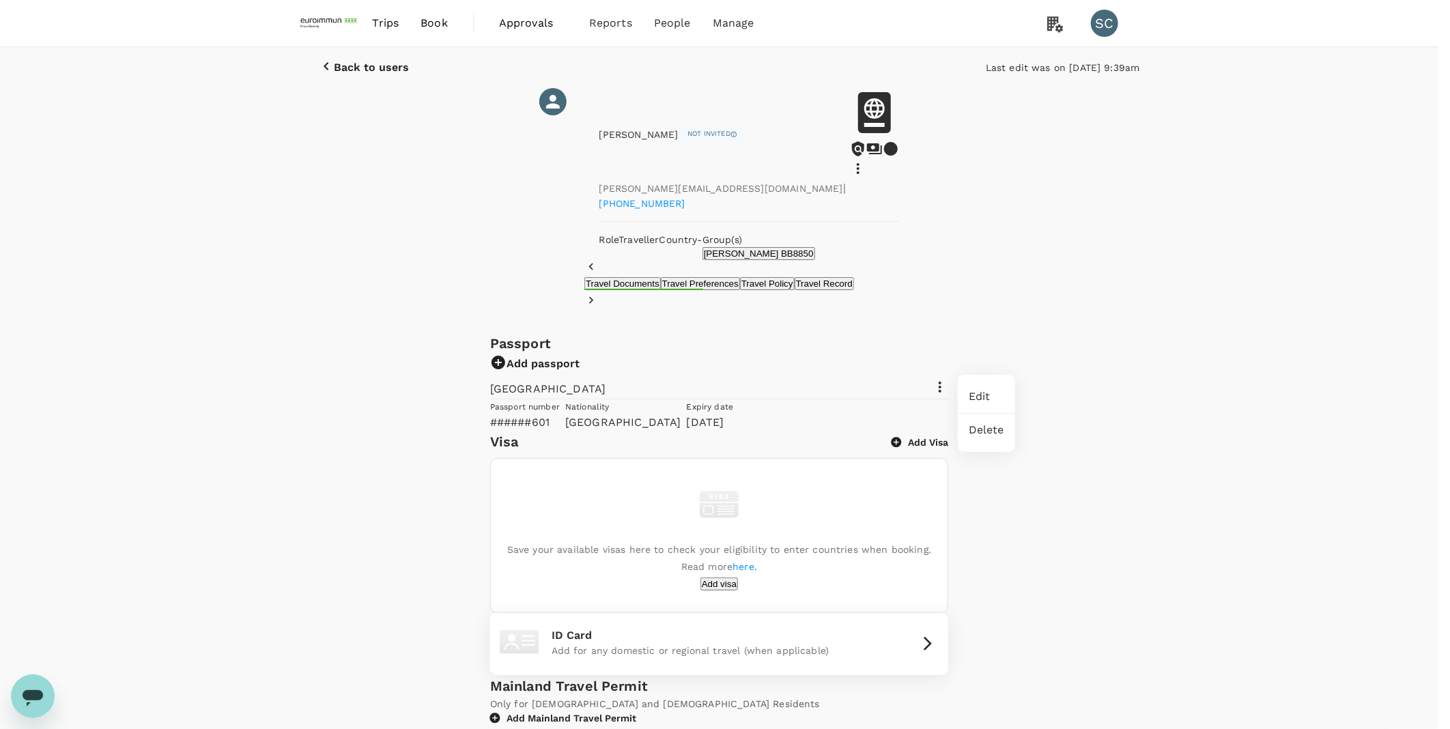
click at [996, 399] on span "Edit" at bounding box center [987, 397] width 36 height 16
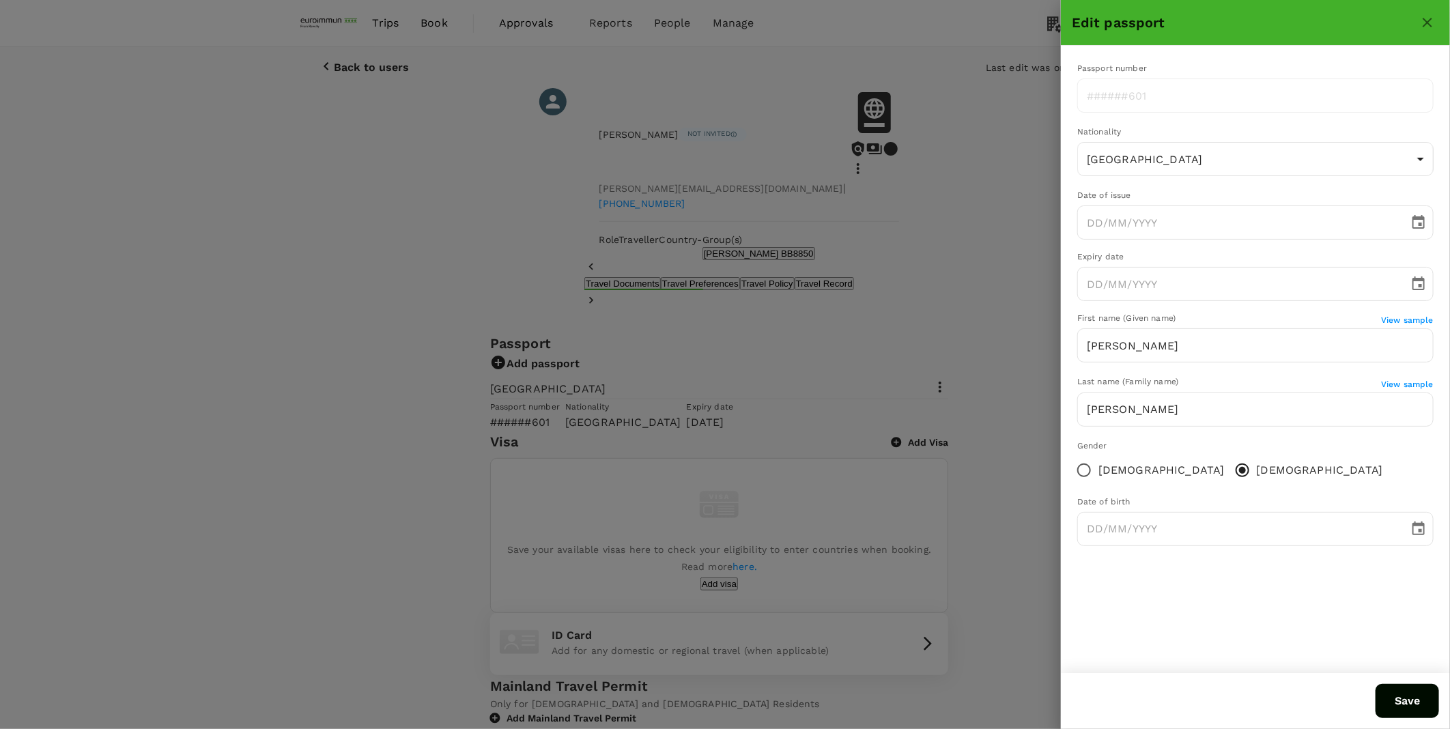
type input "01/08/2018"
type input "01/08/2028"
type input "01/07/1983"
click at [899, 473] on div at bounding box center [725, 364] width 1450 height 729
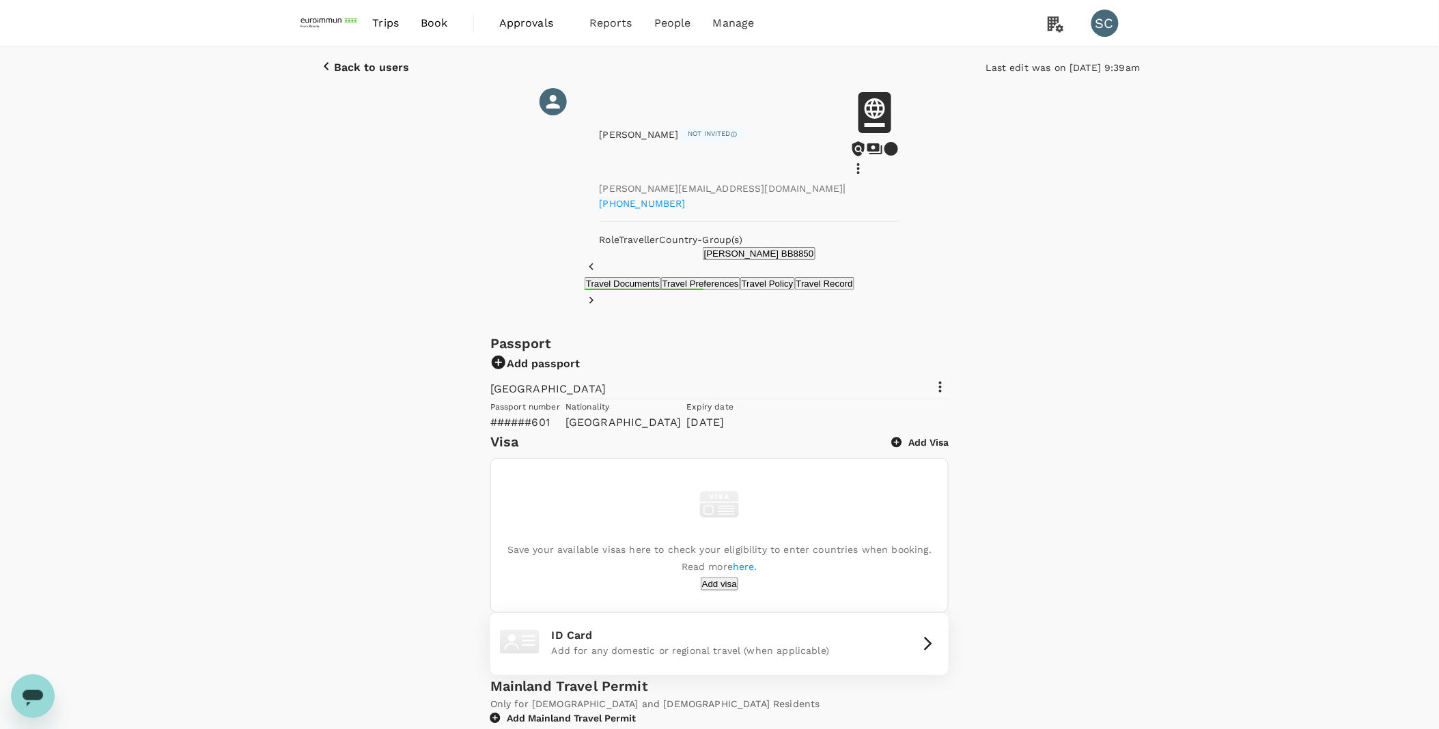
click at [1256, 365] on div "Passport Add passport Taiwan Passport number ######601 Nationality Taiwan Expir…" at bounding box center [719, 600] width 1439 height 535
click at [323, 31] on img at bounding box center [330, 23] width 63 height 30
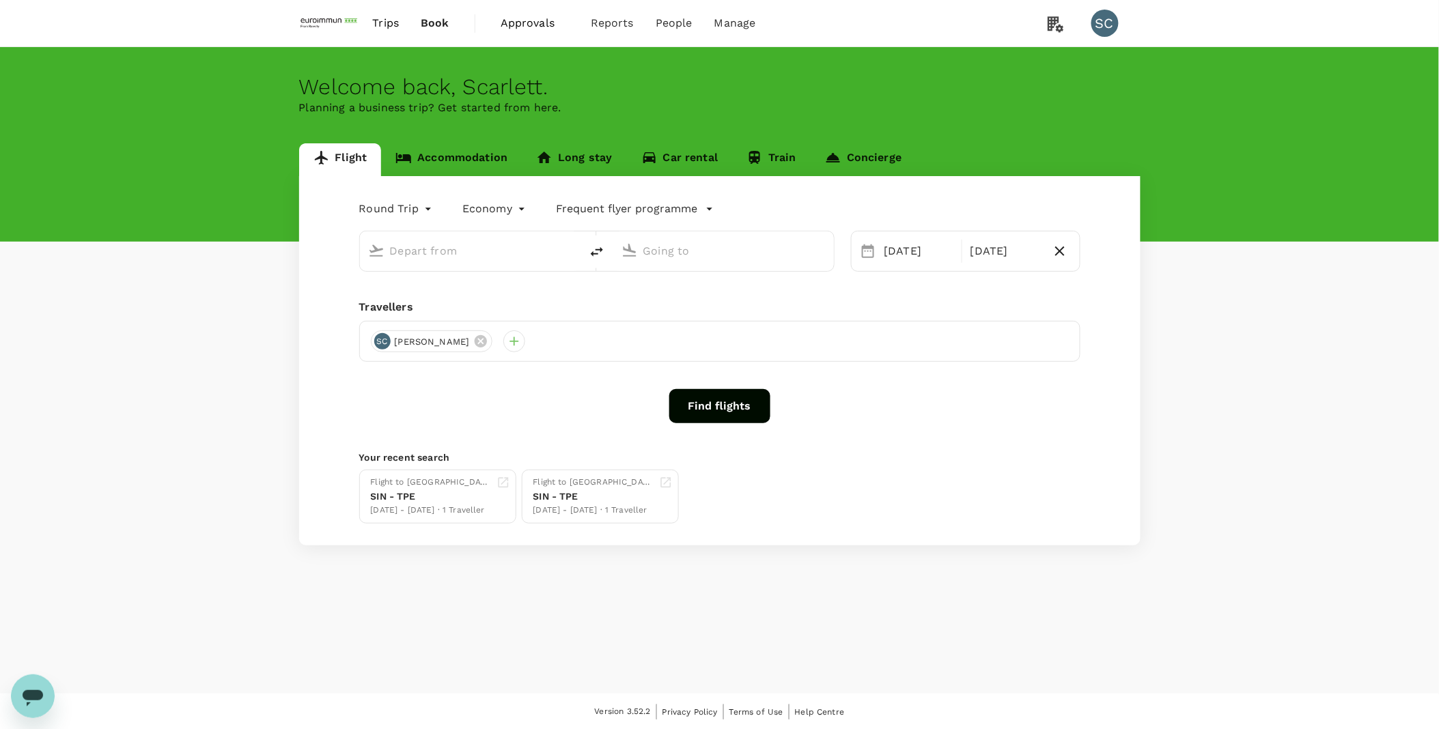
type input "Singapore Changi (SIN)"
type input "Taiwan Taoyuan Intl (TPE)"
type input "Singapore Changi (SIN)"
type input "Taiwan Taoyuan Intl (TPE)"
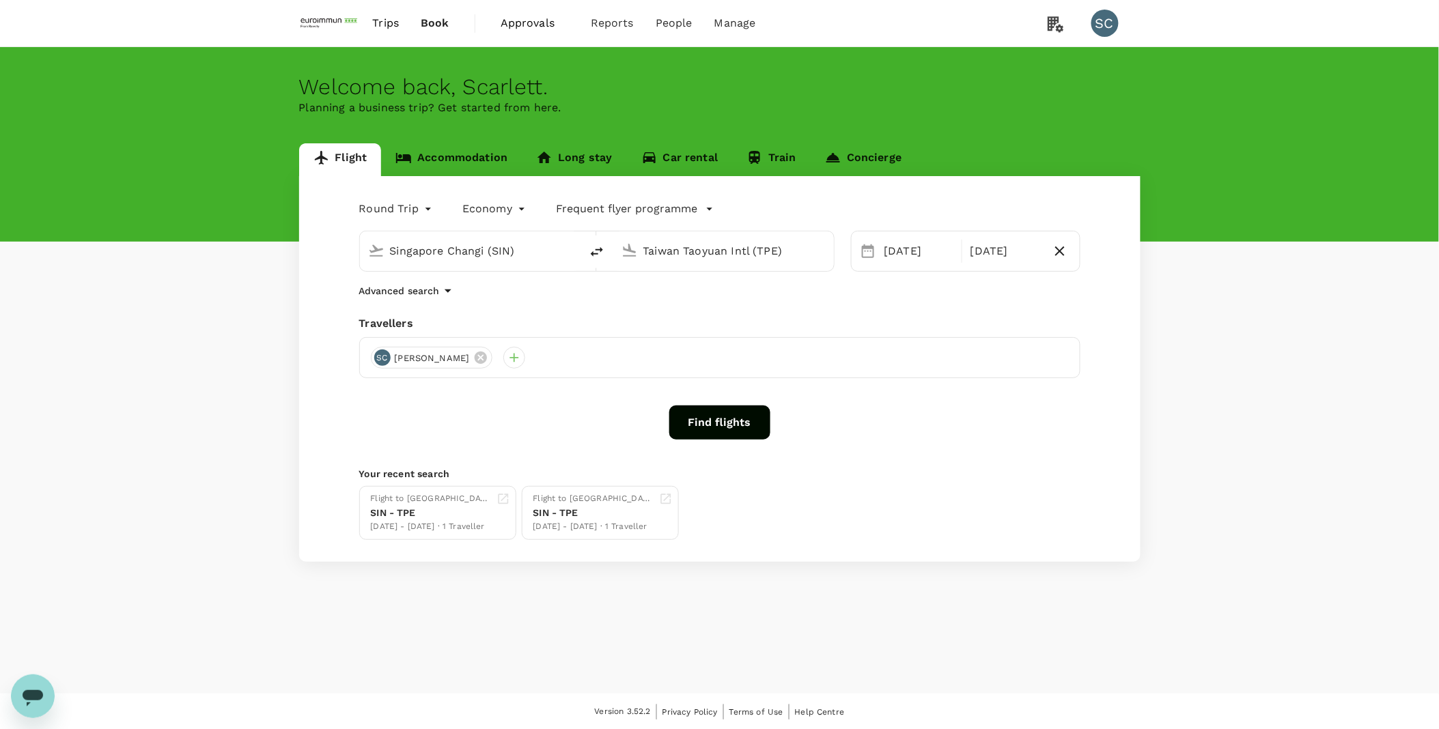
click at [1187, 478] on div "Flight Accommodation Long stay Car rental Train Concierge Round Trip roundtrip …" at bounding box center [719, 352] width 1439 height 419
